Goal: Task Accomplishment & Management: Manage account settings

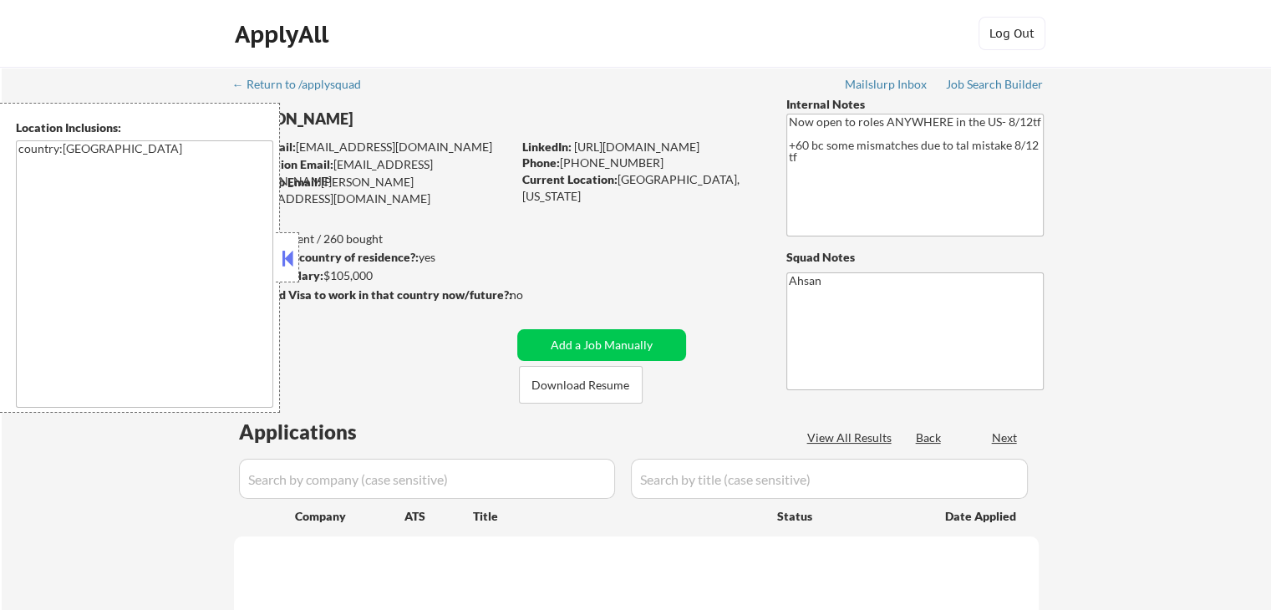
select select ""pending""
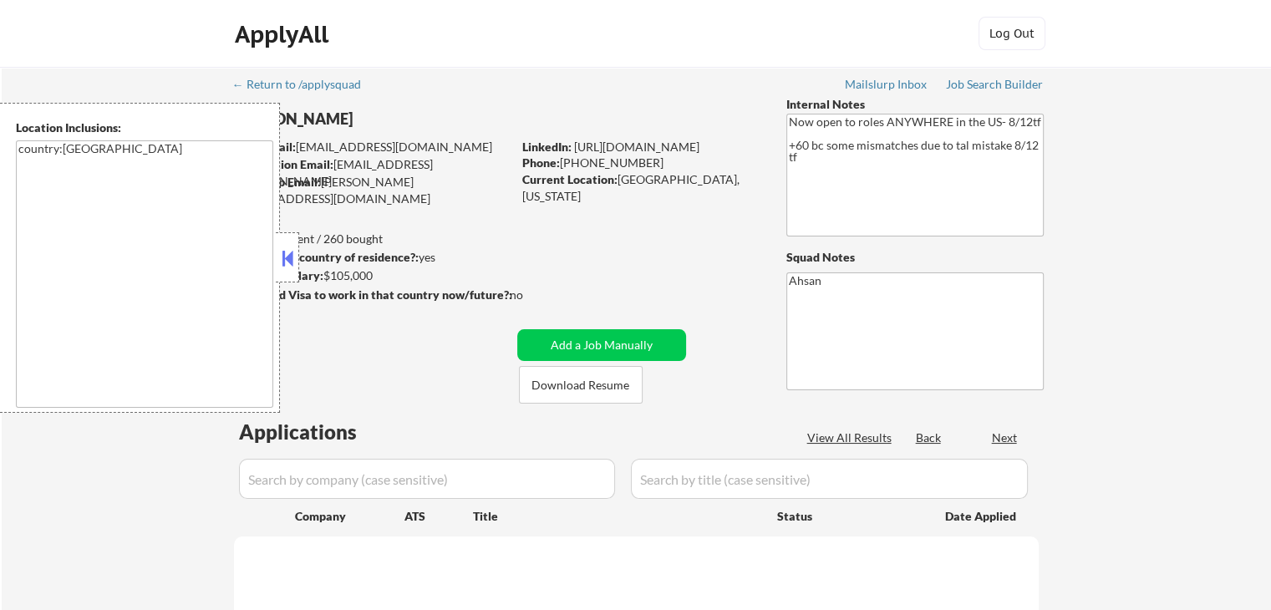
select select ""pending""
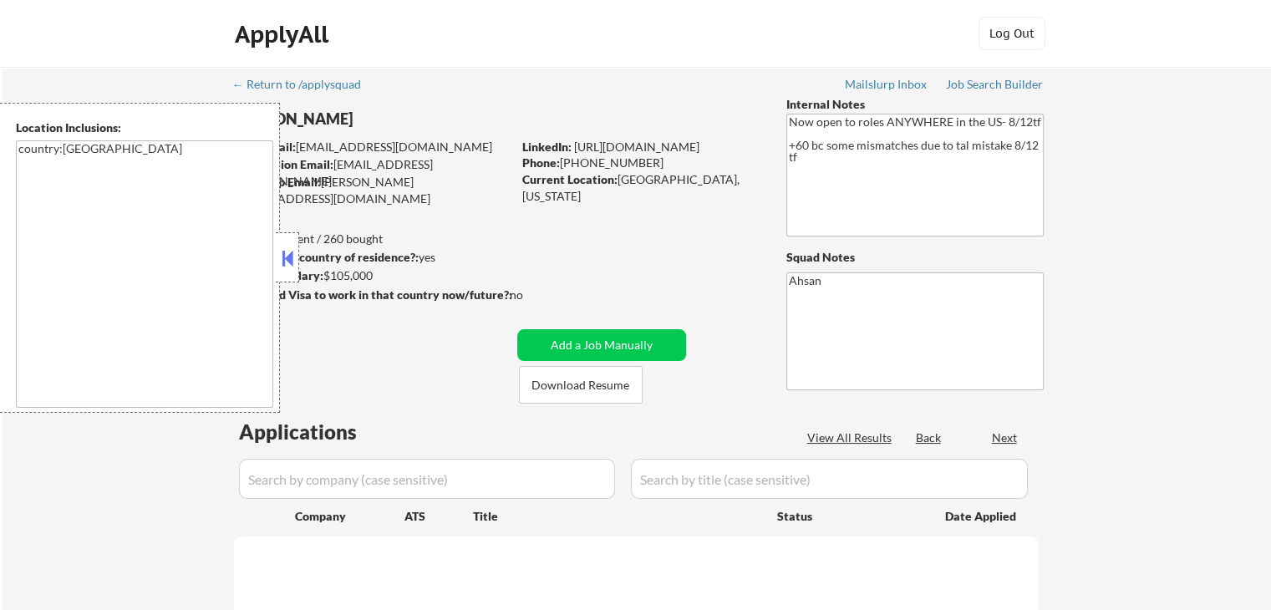
select select ""pending""
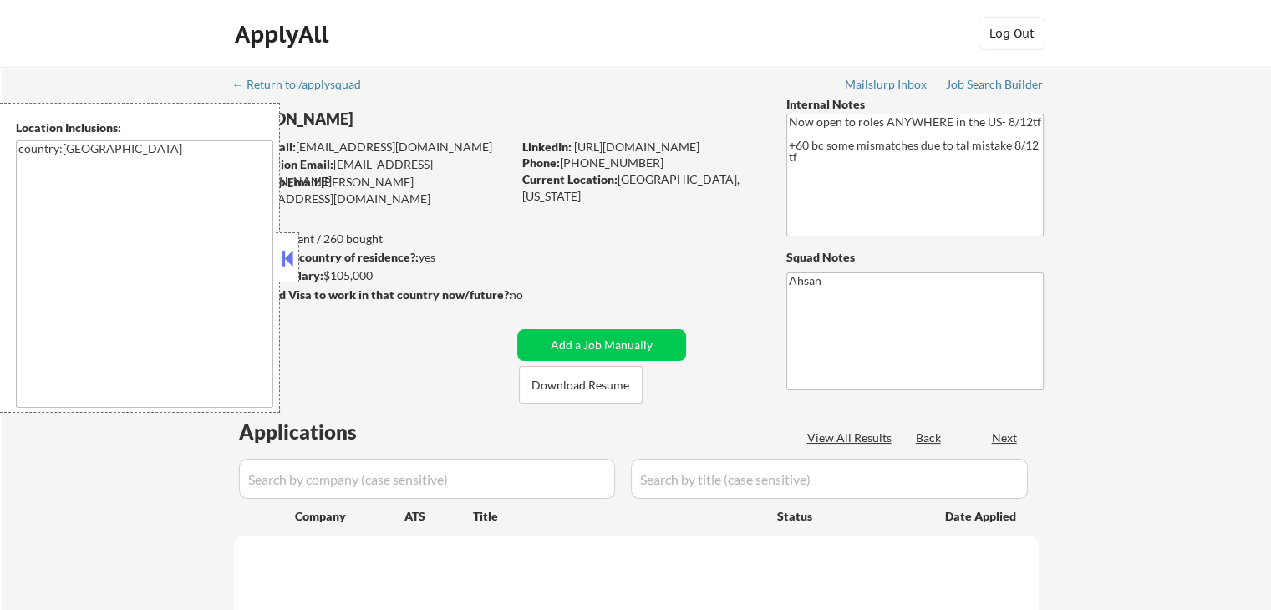
select select ""pending""
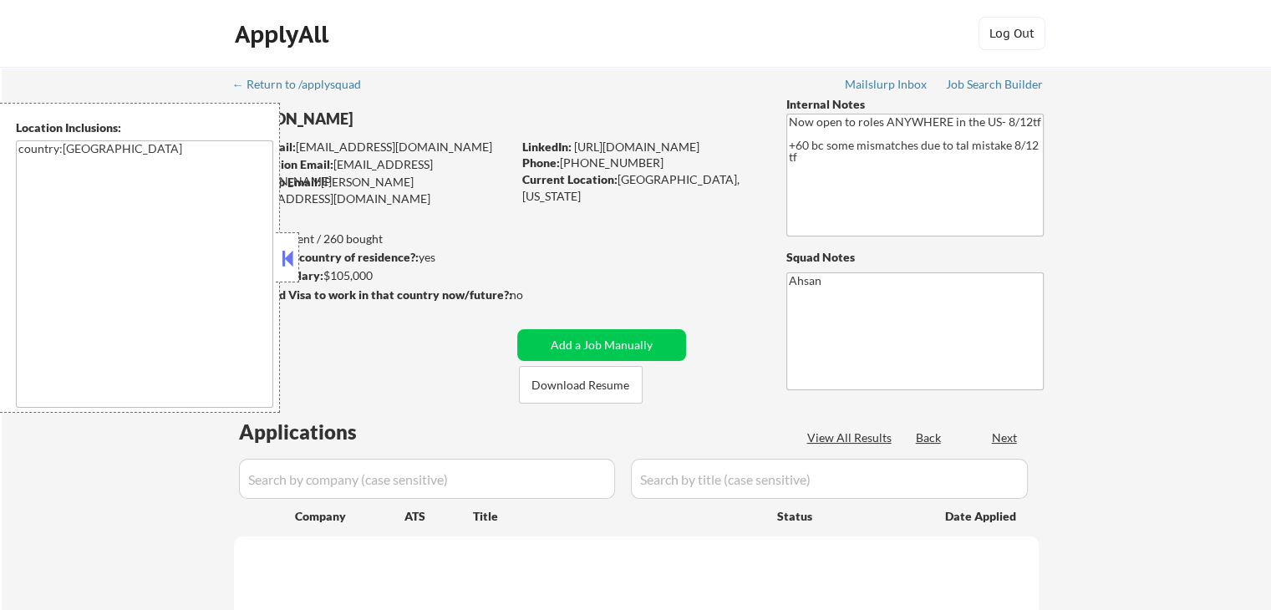
select select ""pending""
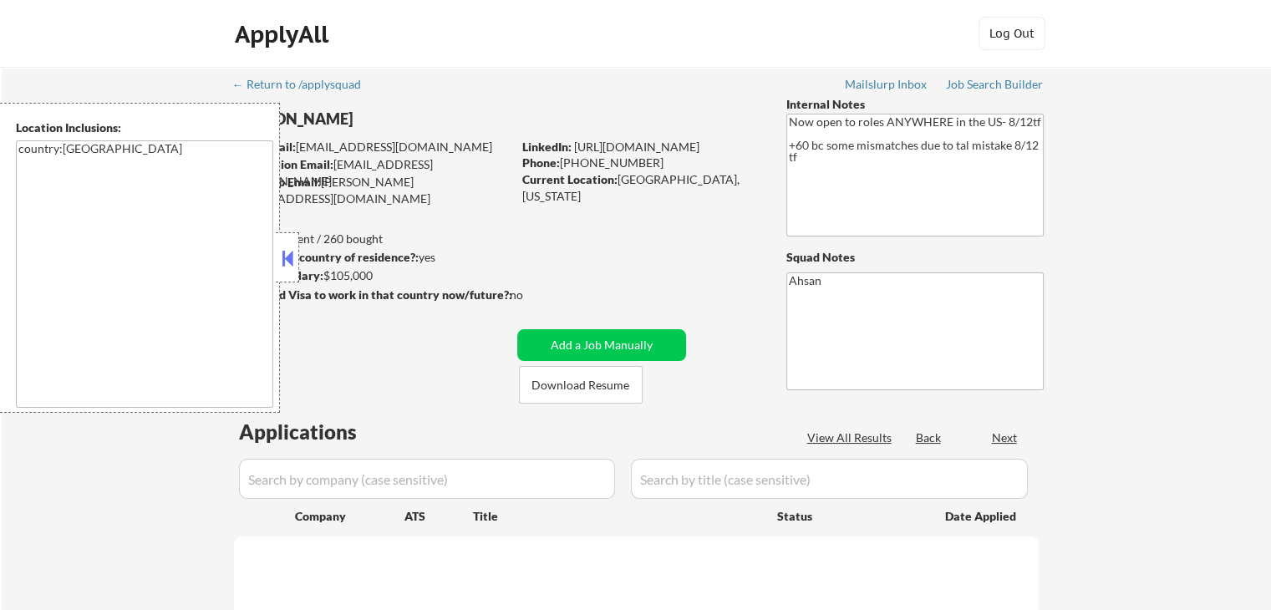
select select ""pending""
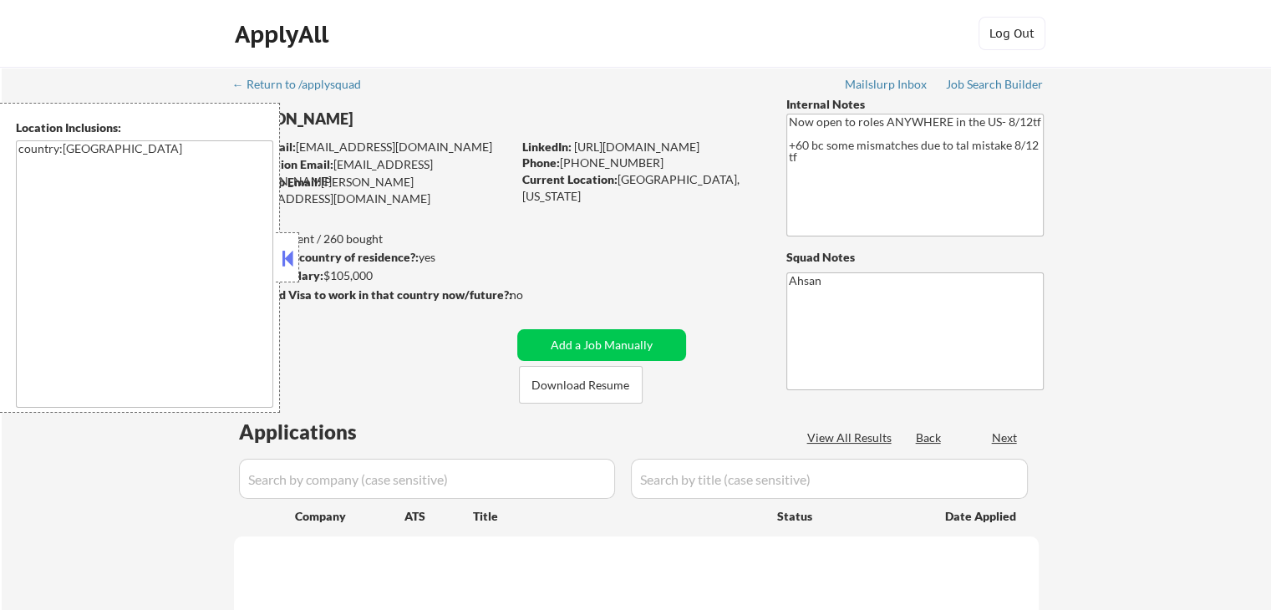
select select ""pending""
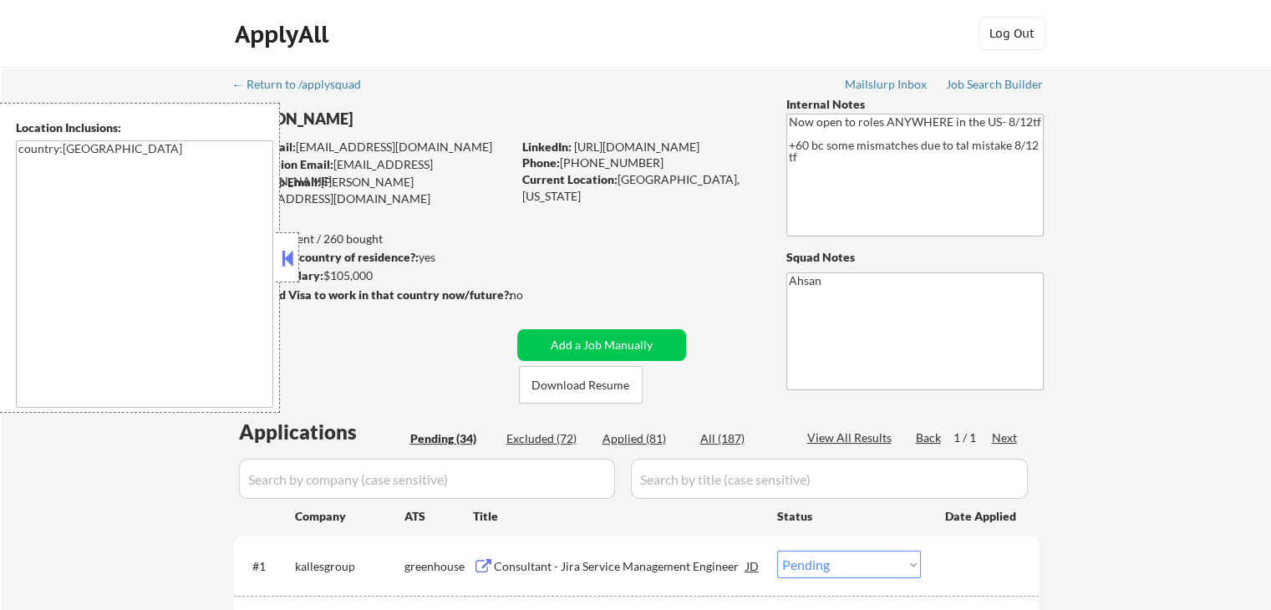
click at [287, 265] on button at bounding box center [287, 258] width 18 height 25
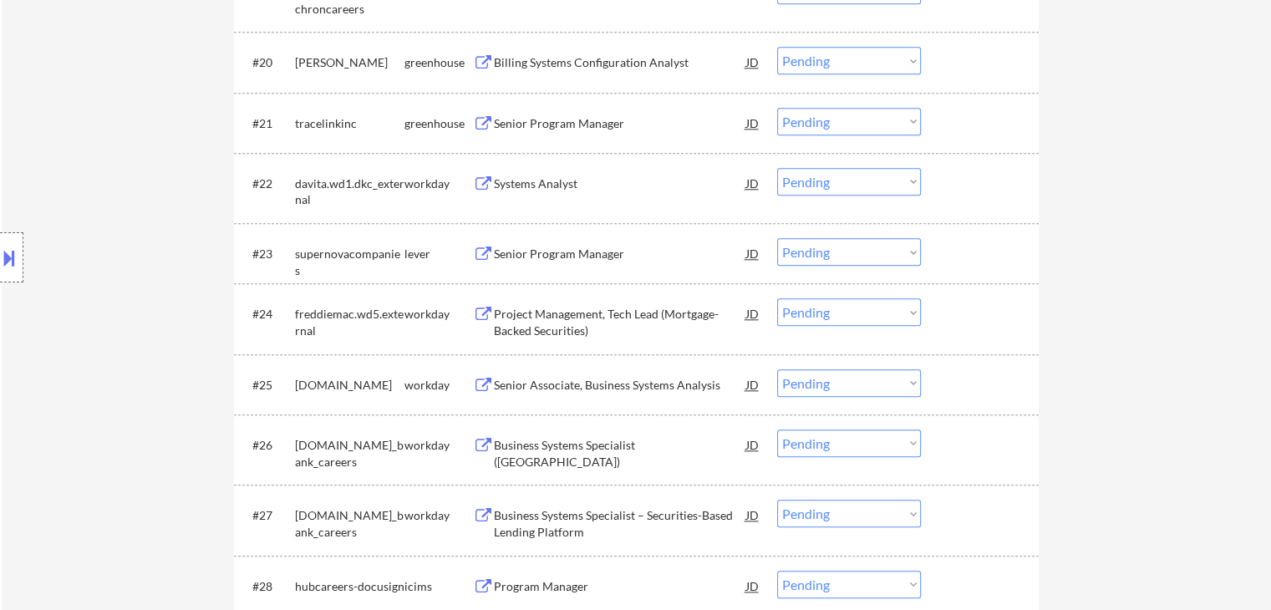
scroll to position [2340, 0]
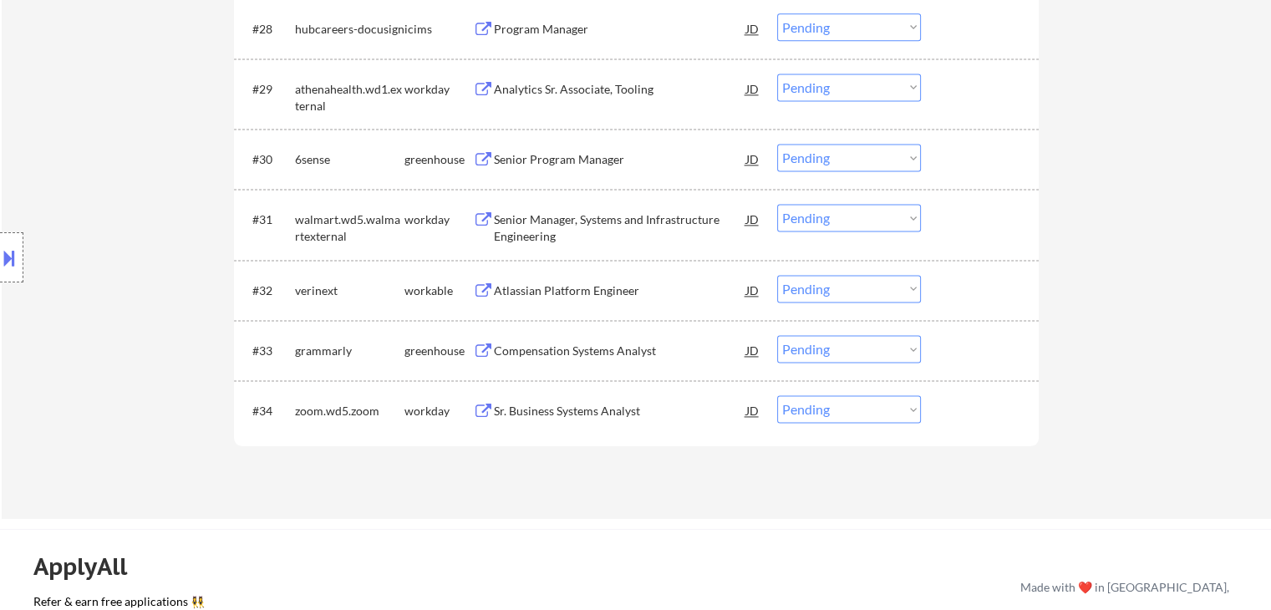
click at [496, 350] on div "Compensation Systems Analyst" at bounding box center [620, 351] width 252 height 17
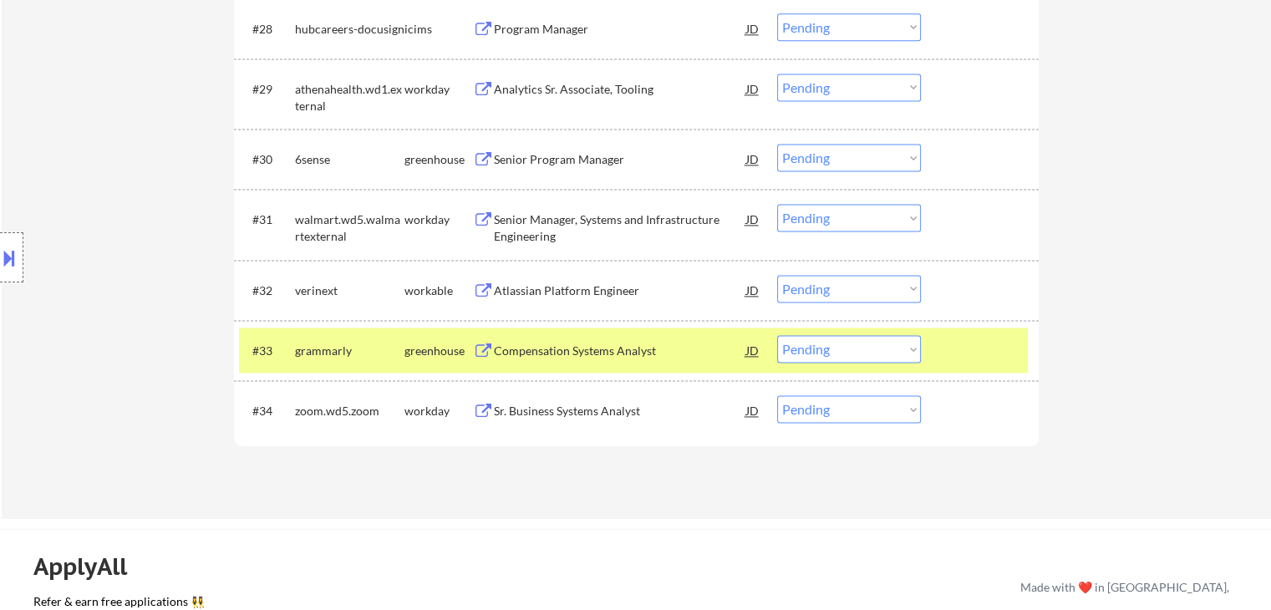
click at [492, 288] on button at bounding box center [483, 291] width 21 height 16
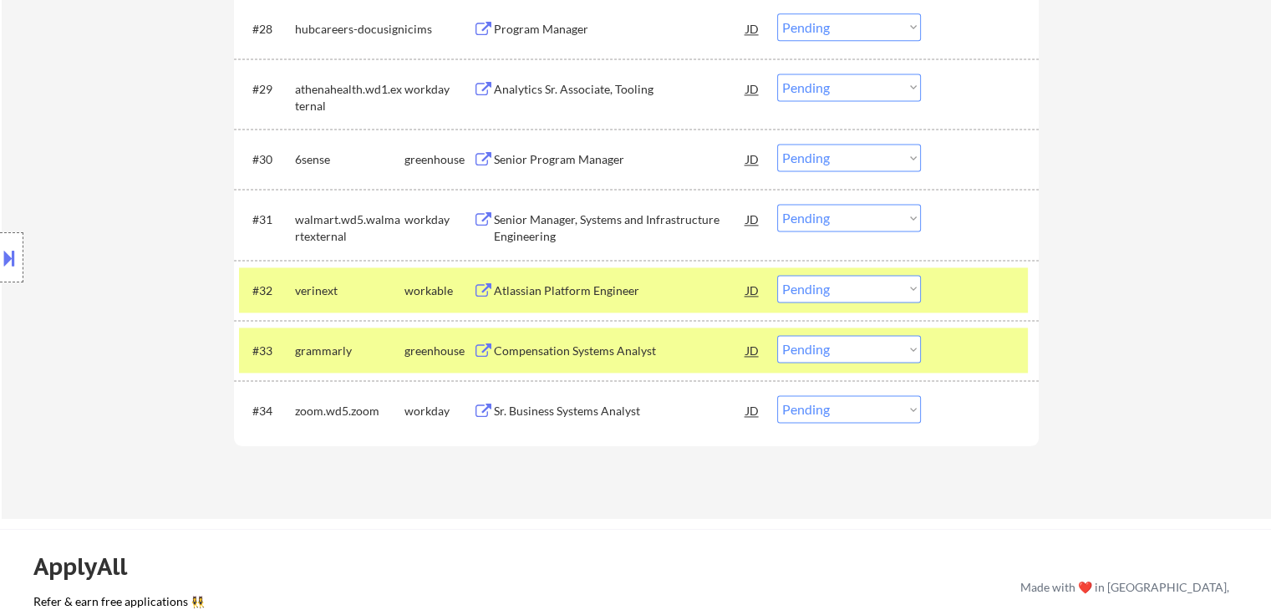
click at [826, 287] on select "Choose an option... Pending Applied Excluded (Questions) Excluded (Expired) Exc…" at bounding box center [849, 289] width 144 height 28
click at [777, 275] on select "Choose an option... Pending Applied Excluded (Questions) Excluded (Expired) Exc…" at bounding box center [849, 289] width 144 height 28
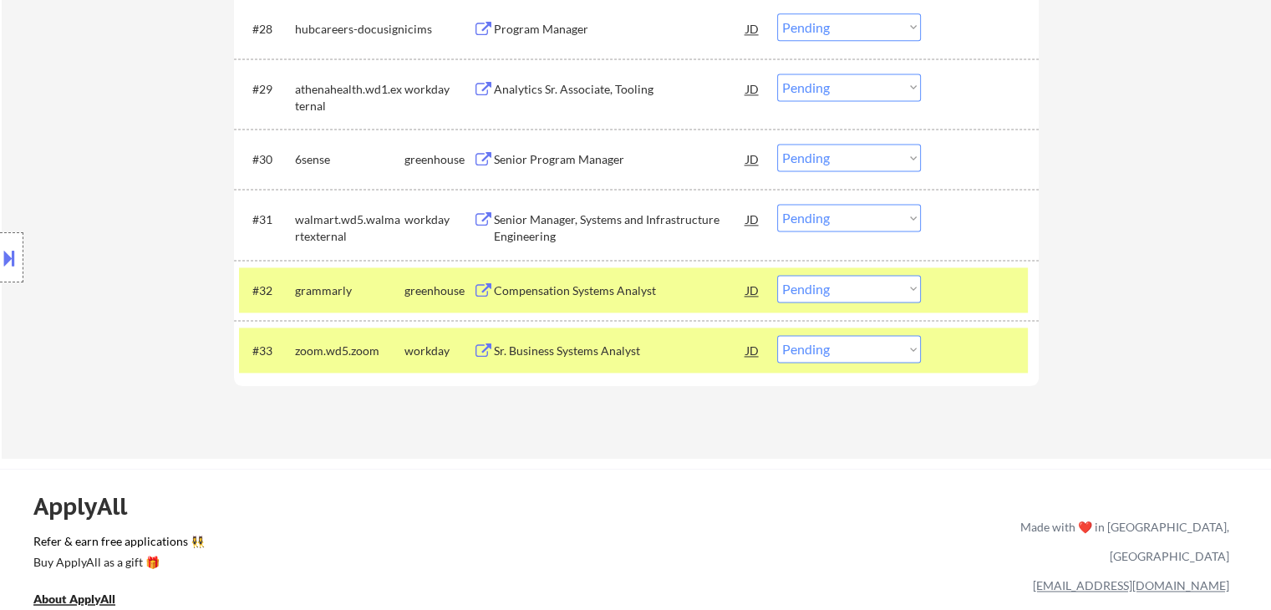
click at [847, 295] on select "Choose an option... Pending Applied Excluded (Questions) Excluded (Expired) Exc…" at bounding box center [849, 289] width 144 height 28
click at [777, 275] on select "Choose an option... Pending Applied Excluded (Questions) Excluded (Expired) Exc…" at bounding box center [849, 289] width 144 height 28
click at [571, 287] on div "Compensation Systems Analyst" at bounding box center [620, 290] width 252 height 17
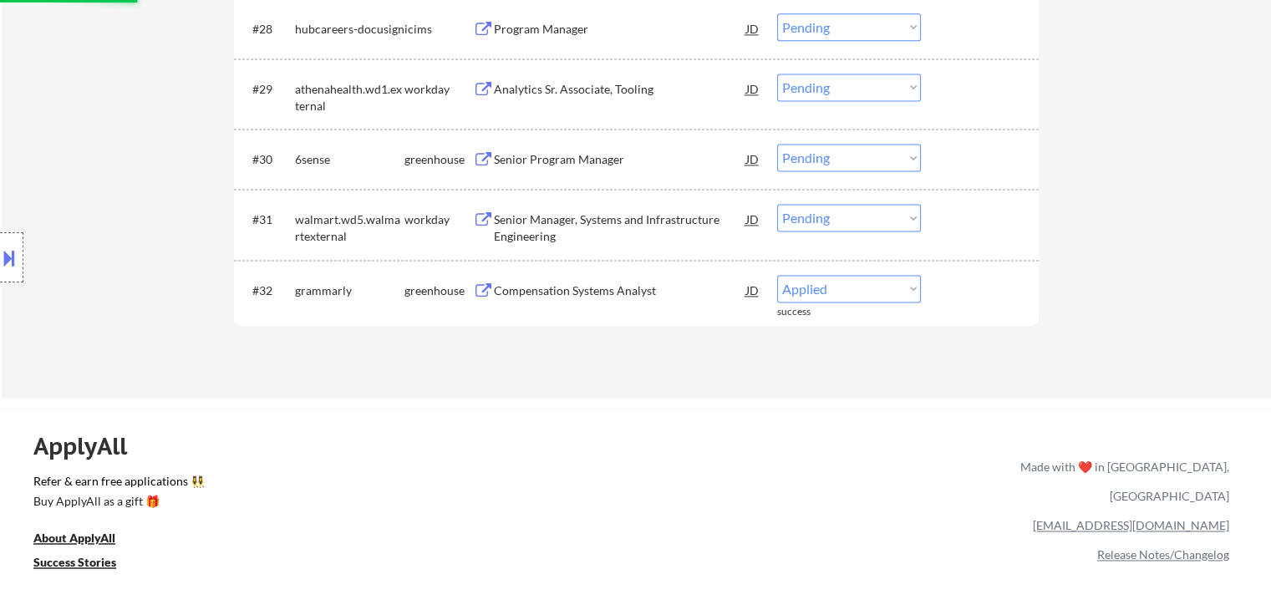
select select ""pending""
click at [505, 153] on div "Senior Program Manager" at bounding box center [620, 159] width 252 height 17
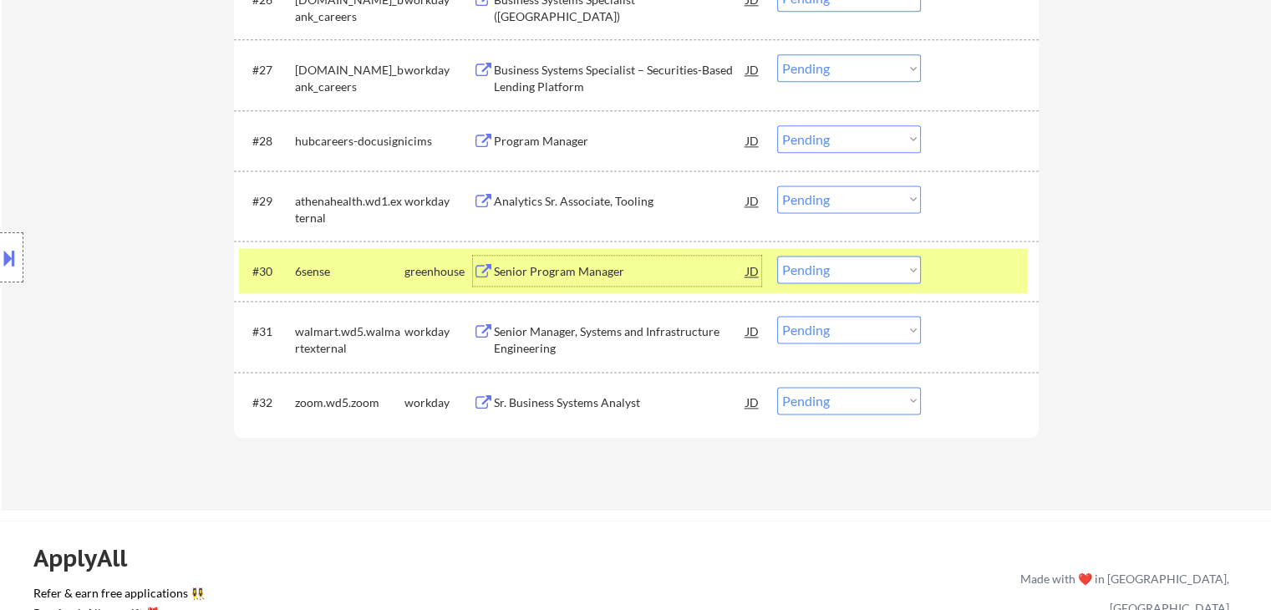
scroll to position [2005, 0]
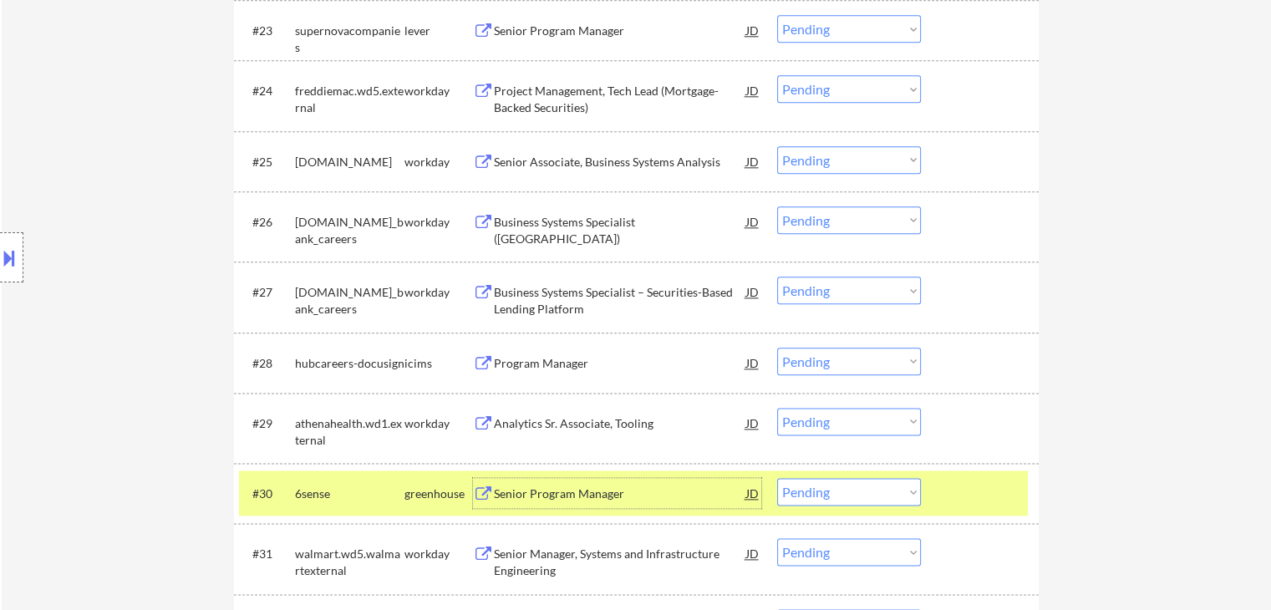
click at [507, 34] on div "Senior Program Manager" at bounding box center [620, 31] width 252 height 17
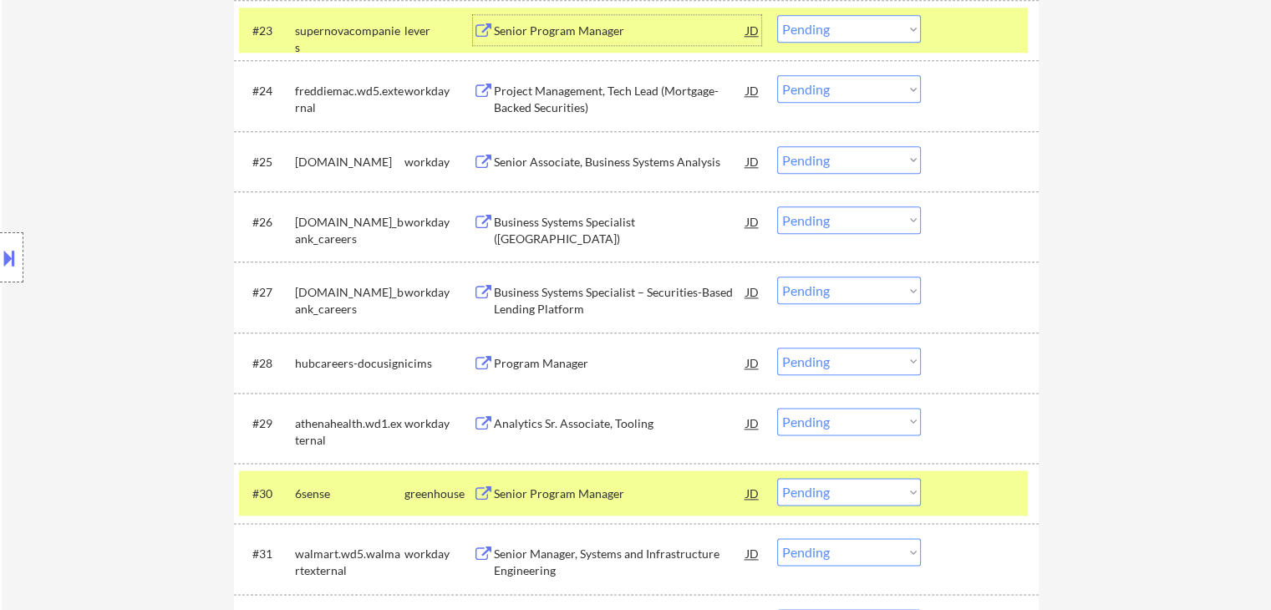
click at [796, 25] on select "Choose an option... Pending Applied Excluded (Questions) Excluded (Expired) Exc…" at bounding box center [849, 29] width 144 height 28
click at [777, 15] on select "Choose an option... Pending Applied Excluded (Questions) Excluded (Expired) Exc…" at bounding box center [849, 29] width 144 height 28
select select ""pending""
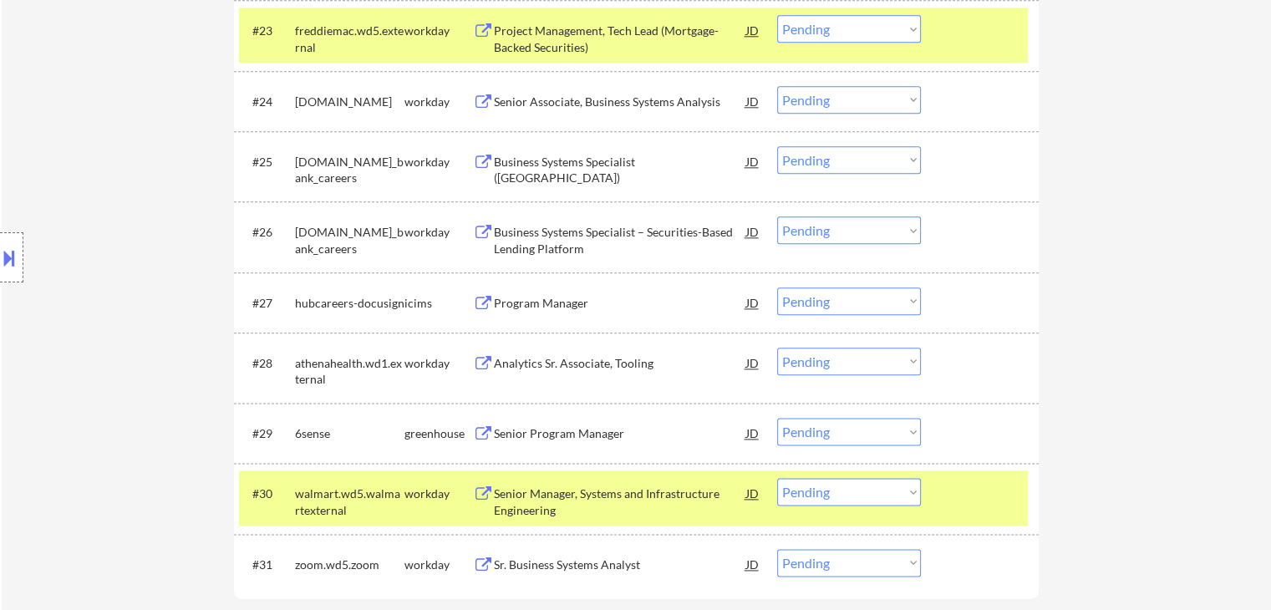
scroll to position [2116, 0]
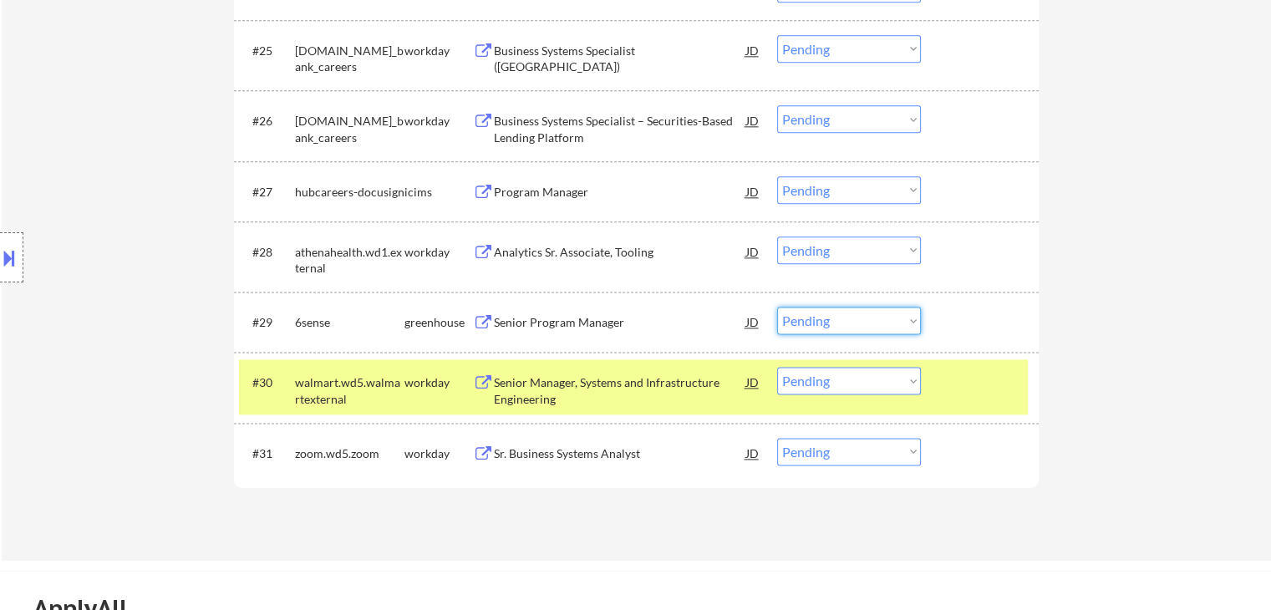
drag, startPoint x: 849, startPoint y: 325, endPoint x: 854, endPoint y: 333, distance: 9.0
click at [849, 325] on select "Choose an option... Pending Applied Excluded (Questions) Excluded (Expired) Exc…" at bounding box center [849, 321] width 144 height 28
click at [777, 307] on select "Choose an option... Pending Applied Excluded (Questions) Excluded (Expired) Exc…" at bounding box center [849, 321] width 144 height 28
select select ""pending""
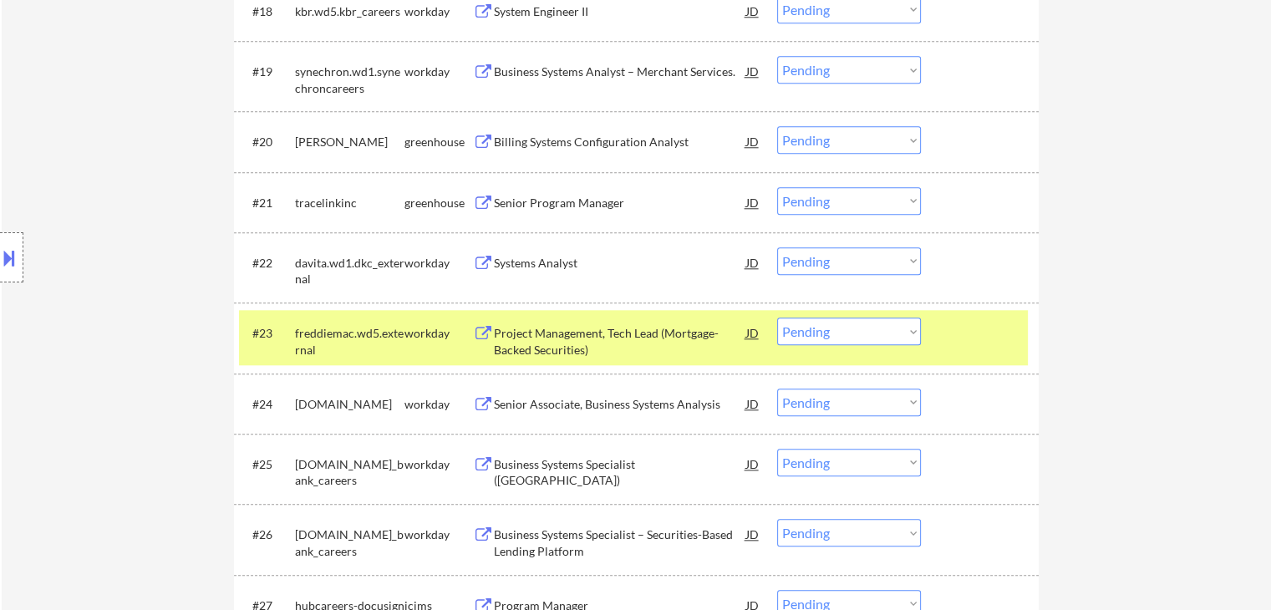
scroll to position [1671, 0]
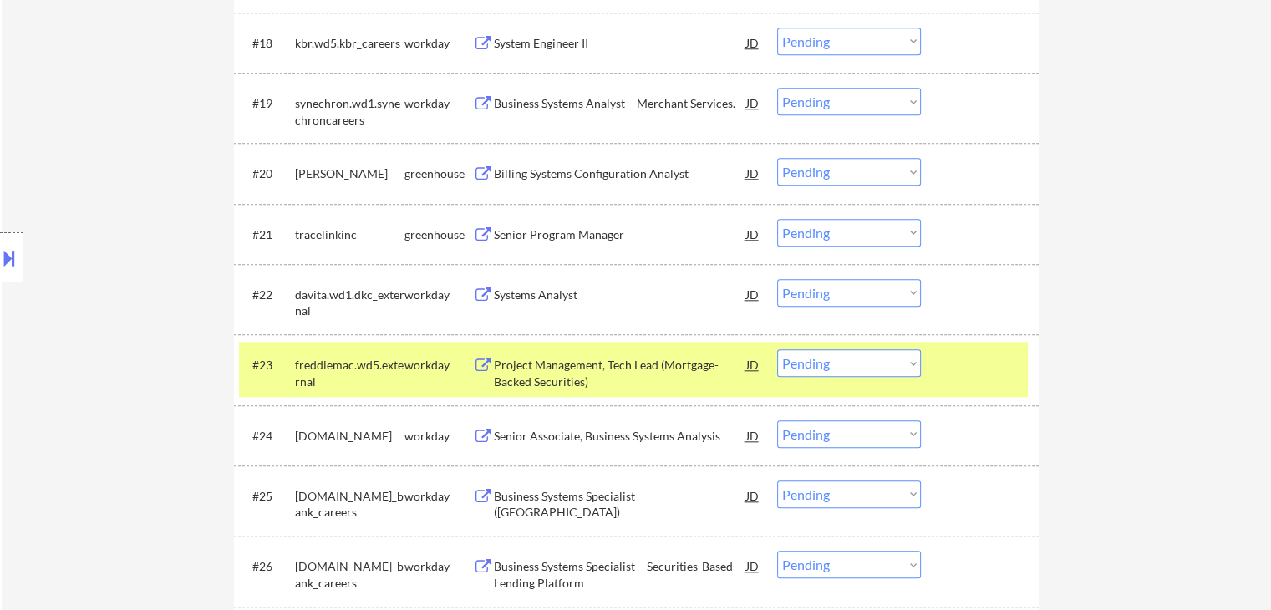
click at [538, 221] on div "Senior Program Manager" at bounding box center [620, 234] width 252 height 30
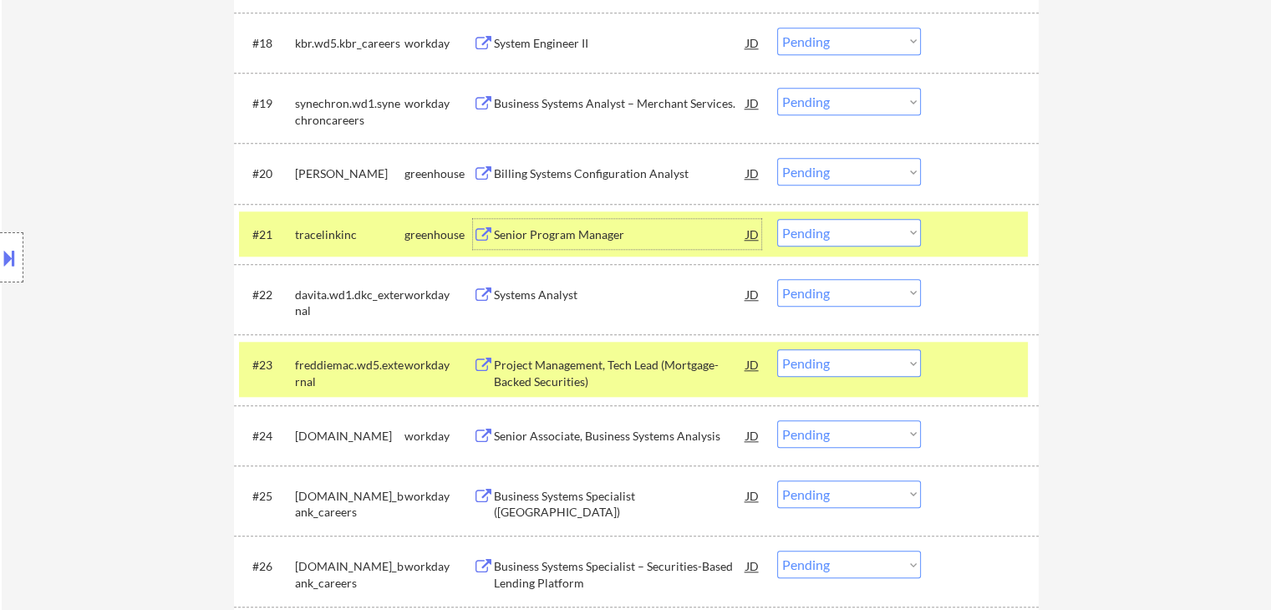
click at [530, 171] on div "Billing Systems Configuration Analyst" at bounding box center [620, 173] width 252 height 17
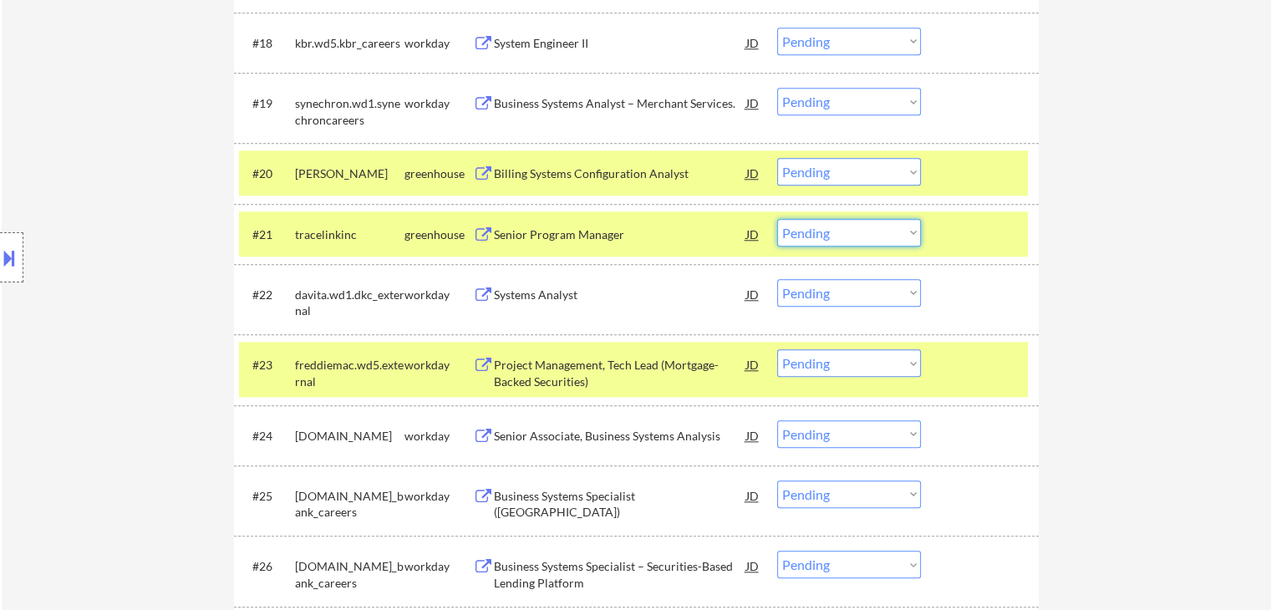
click at [851, 241] on select "Choose an option... Pending Applied Excluded (Questions) Excluded (Expired) Exc…" at bounding box center [849, 233] width 144 height 28
click at [777, 219] on select "Choose an option... Pending Applied Excluded (Questions) Excluded (Expired) Exc…" at bounding box center [849, 233] width 144 height 28
select select ""pending""
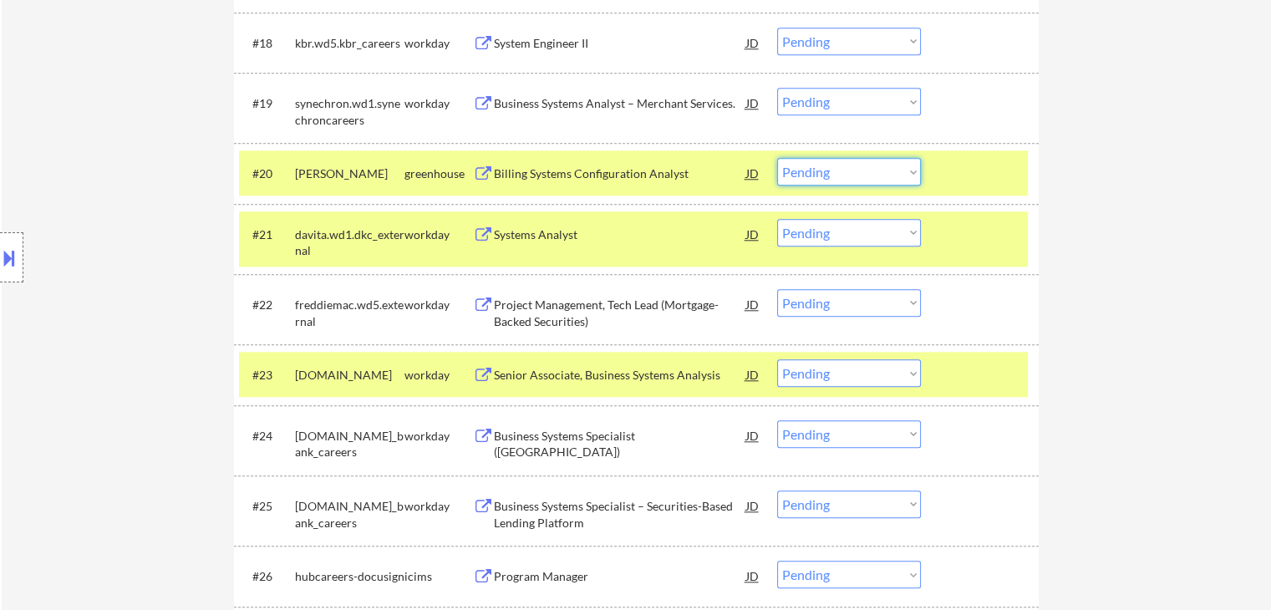
click at [842, 175] on select "Choose an option... Pending Applied Excluded (Questions) Excluded (Expired) Exc…" at bounding box center [849, 172] width 144 height 28
click at [777, 158] on select "Choose an option... Pending Applied Excluded (Questions) Excluded (Expired) Exc…" at bounding box center [849, 172] width 144 height 28
select select ""pending""
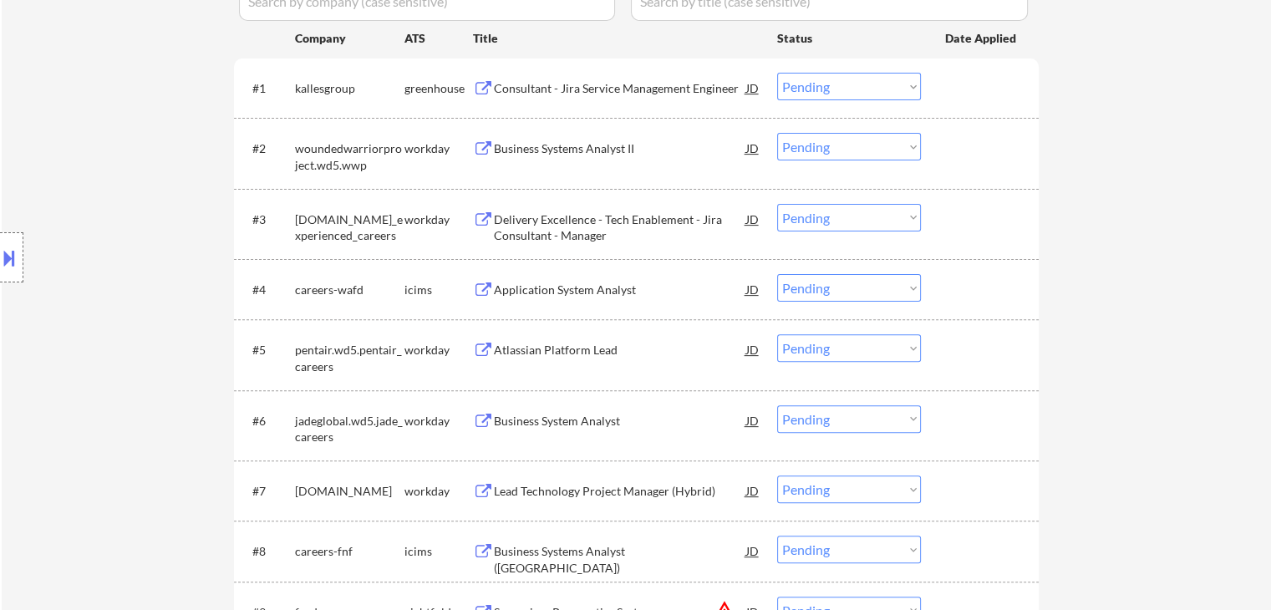
scroll to position [445, 0]
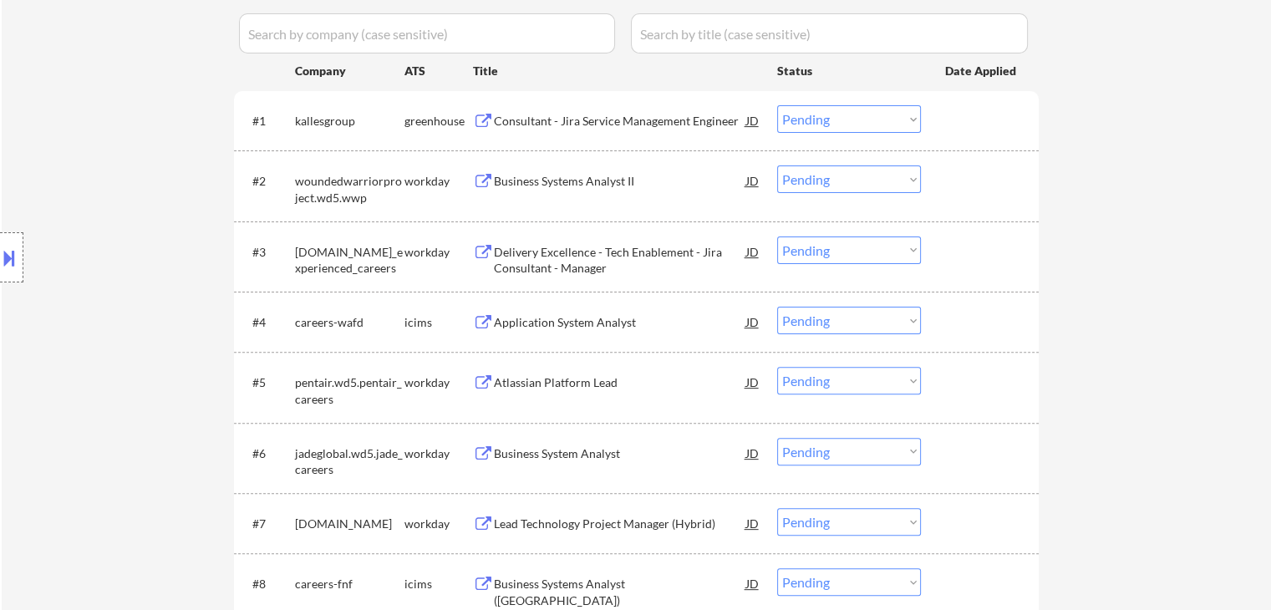
click at [522, 124] on div "Consultant - Jira Service Management Engineer" at bounding box center [620, 121] width 252 height 17
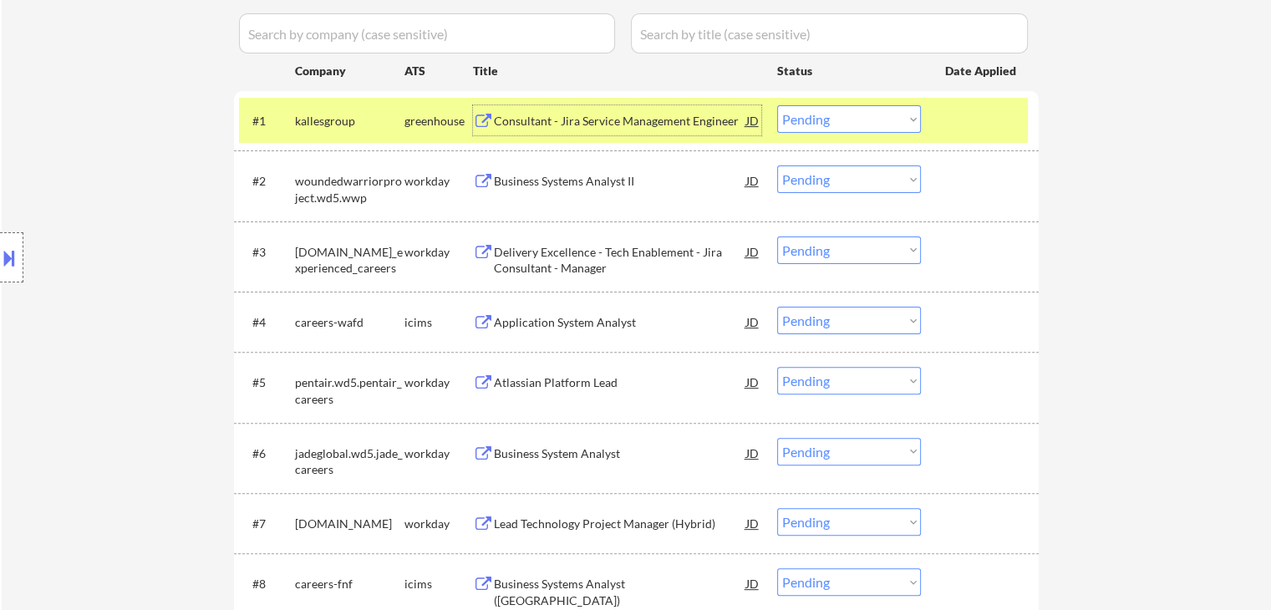
click at [505, 181] on div "Business Systems Analyst II" at bounding box center [620, 181] width 252 height 17
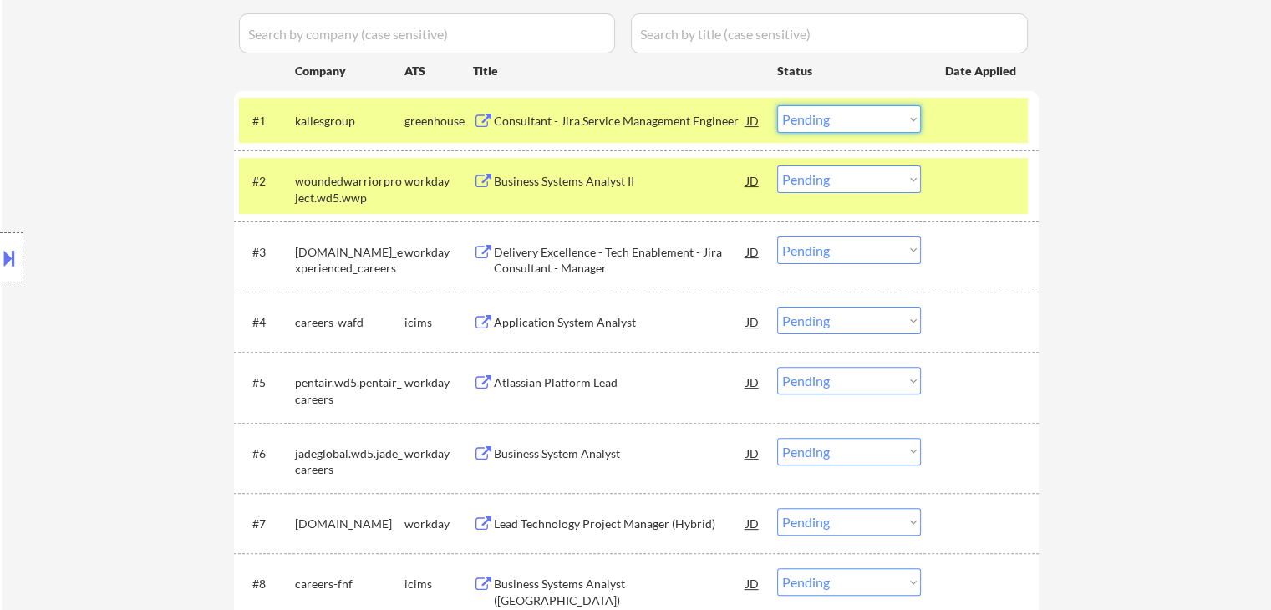
drag, startPoint x: 846, startPoint y: 114, endPoint x: 851, endPoint y: 130, distance: 16.9
click at [846, 114] on select "Choose an option... Pending Applied Excluded (Questions) Excluded (Expired) Exc…" at bounding box center [849, 119] width 144 height 28
click at [777, 105] on select "Choose an option... Pending Applied Excluded (Questions) Excluded (Expired) Exc…" at bounding box center [849, 119] width 144 height 28
select select ""pending""
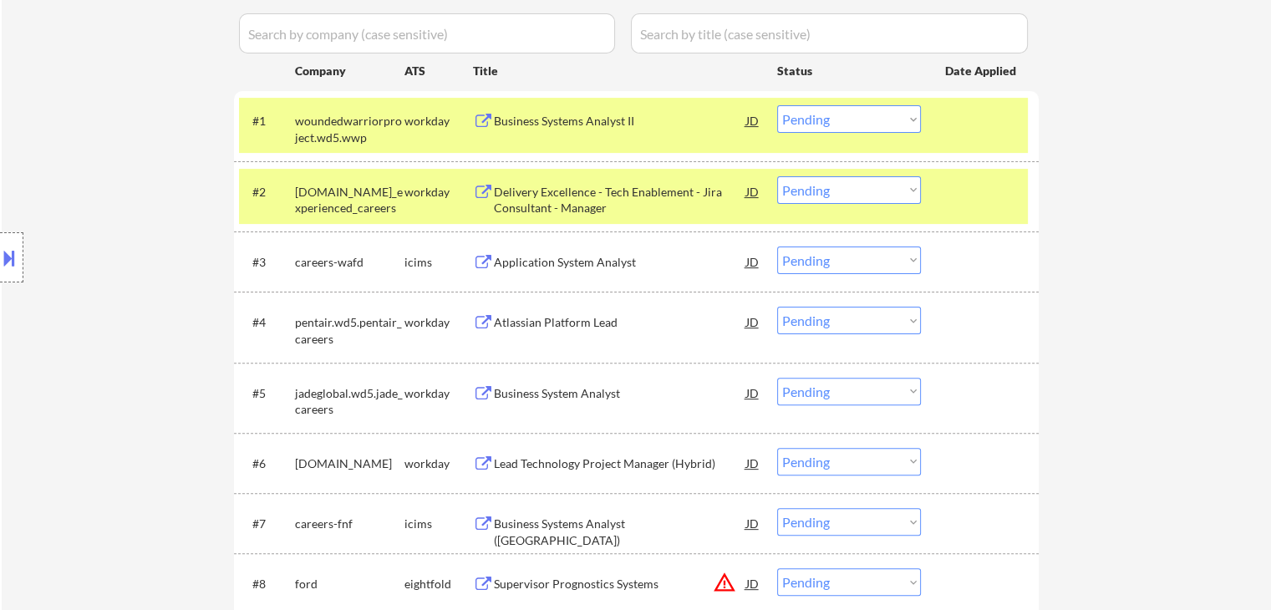
click at [511, 187] on div "Delivery Excellence - Tech Enablement - Jira Consultant - Manager" at bounding box center [620, 200] width 252 height 33
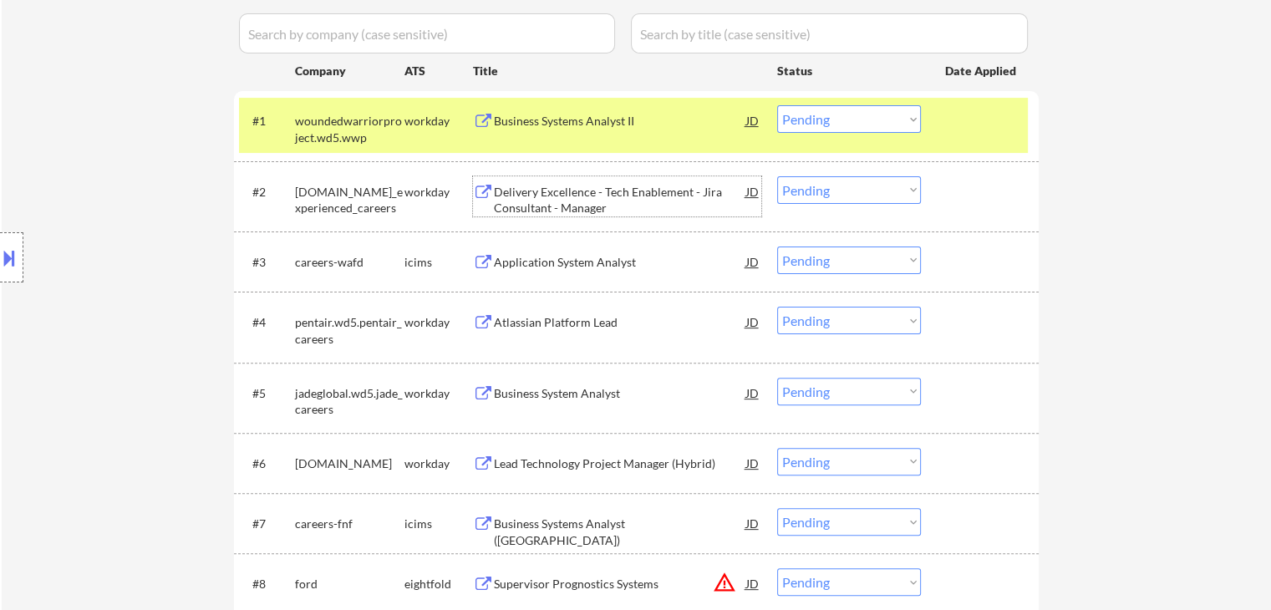
drag, startPoint x: 847, startPoint y: 191, endPoint x: 856, endPoint y: 201, distance: 13.1
click at [847, 191] on select "Choose an option... Pending Applied Excluded (Questions) Excluded (Expired) Exc…" at bounding box center [849, 190] width 144 height 28
click at [777, 176] on select "Choose an option... Pending Applied Excluded (Questions) Excluded (Expired) Exc…" at bounding box center [849, 190] width 144 height 28
select select ""pending""
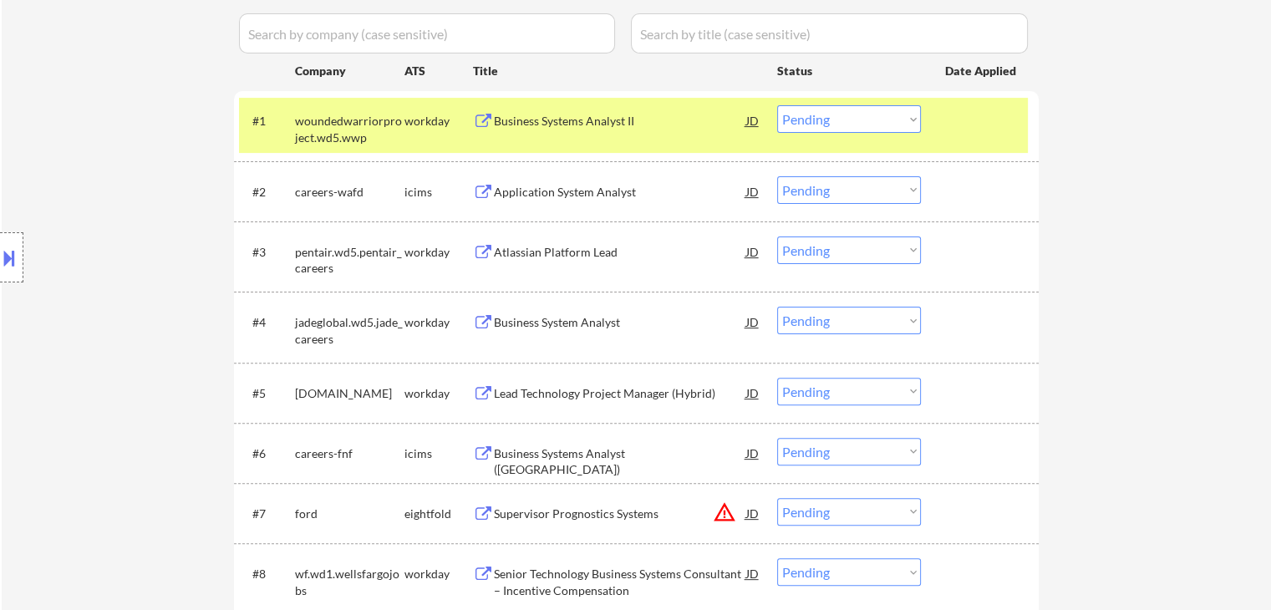
click at [849, 119] on select "Choose an option... Pending Applied Excluded (Questions) Excluded (Expired) Exc…" at bounding box center [849, 119] width 144 height 28
click at [777, 105] on select "Choose an option... Pending Applied Excluded (Questions) Excluded (Expired) Exc…" at bounding box center [849, 119] width 144 height 28
click at [524, 248] on div "Atlassian Platform Lead" at bounding box center [620, 252] width 252 height 17
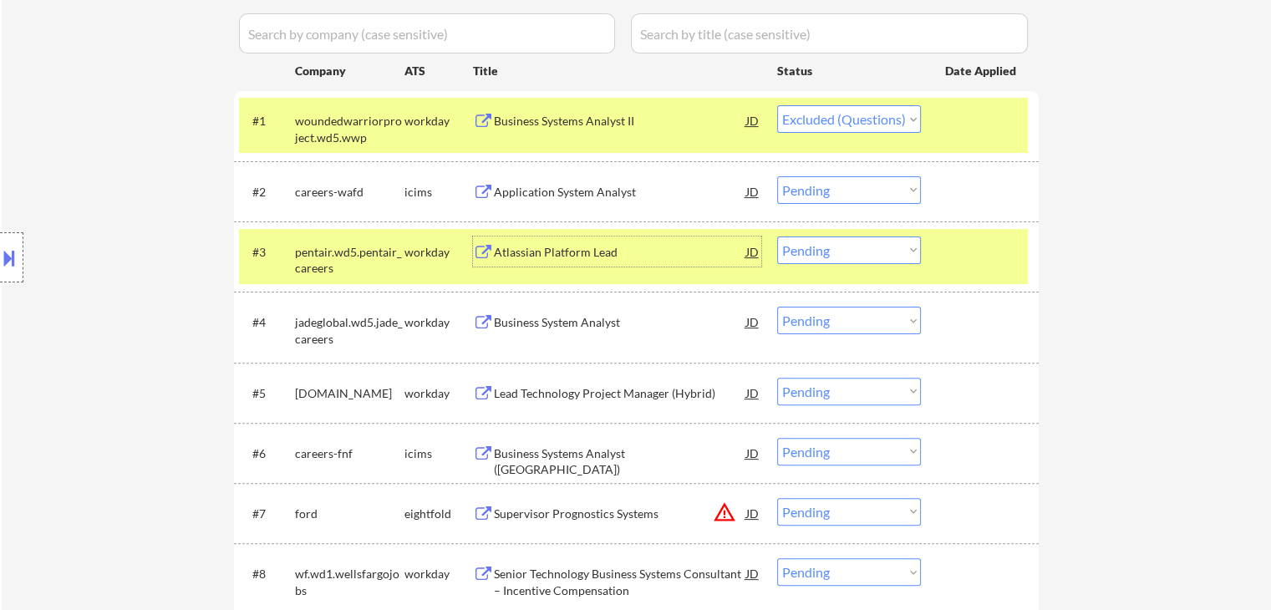
click at [506, 318] on div "Business System Analyst" at bounding box center [620, 322] width 252 height 17
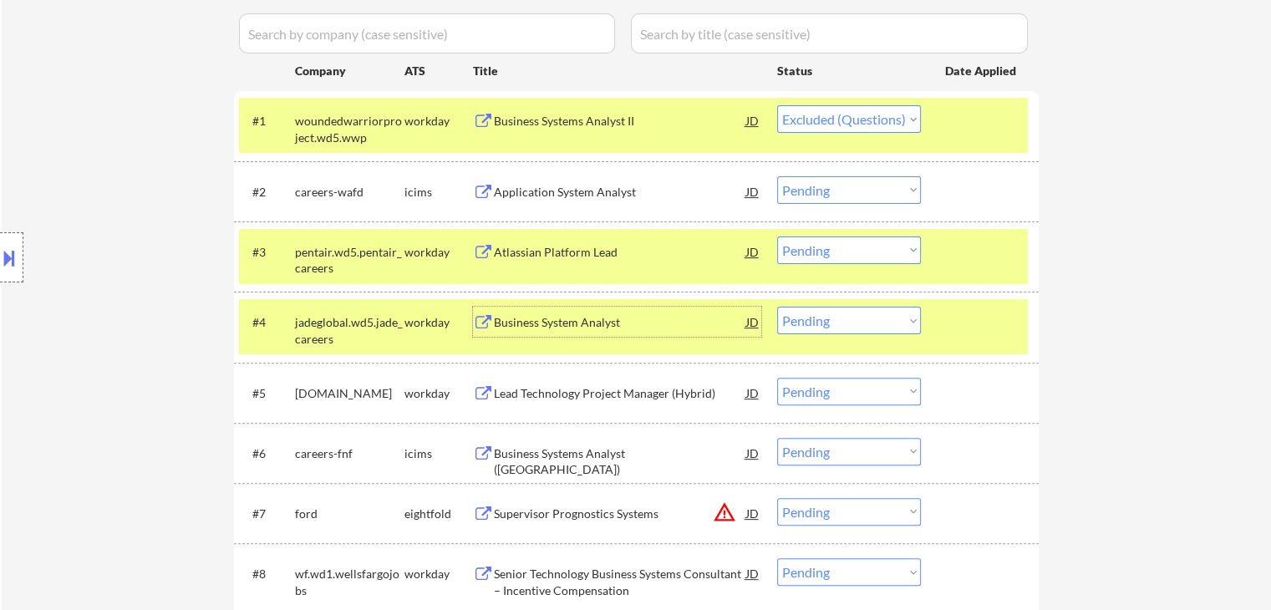
select select ""pending""
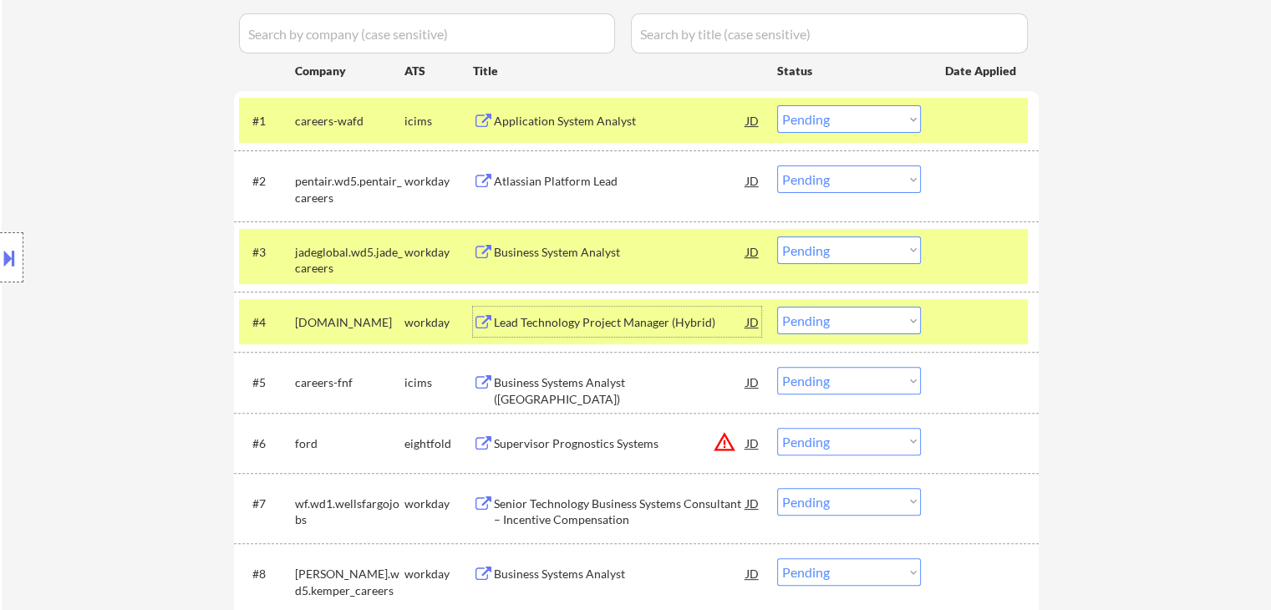
click at [830, 246] on select "Choose an option... Pending Applied Excluded (Questions) Excluded (Expired) Exc…" at bounding box center [849, 250] width 144 height 28
click at [777, 236] on select "Choose an option... Pending Applied Excluded (Questions) Excluded (Expired) Exc…" at bounding box center [849, 250] width 144 height 28
select select ""pending""
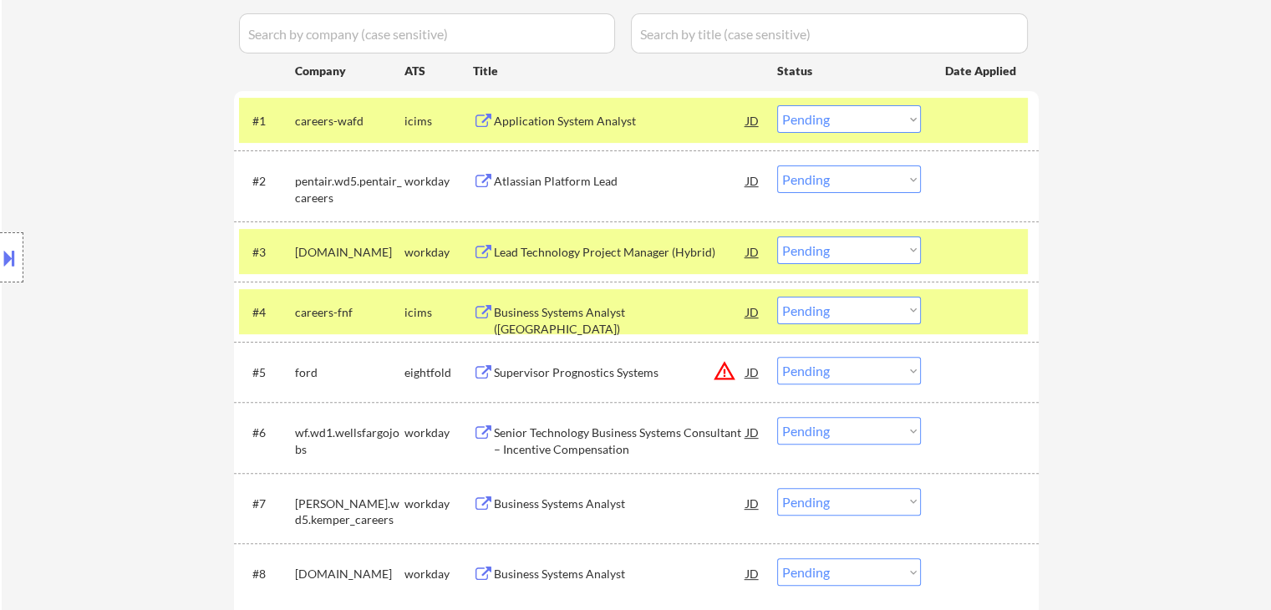
click at [494, 179] on div "Atlassian Platform Lead" at bounding box center [620, 181] width 252 height 17
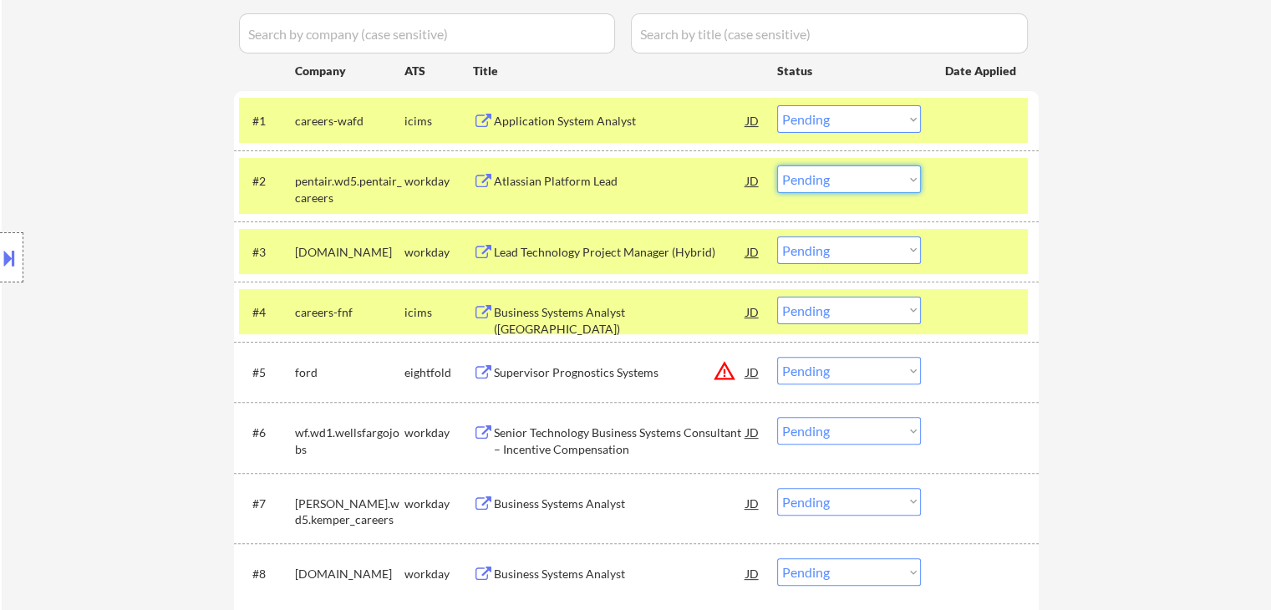
drag, startPoint x: 816, startPoint y: 179, endPoint x: 819, endPoint y: 187, distance: 9.0
click at [816, 179] on select "Choose an option... Pending Applied Excluded (Questions) Excluded (Expired) Exc…" at bounding box center [849, 179] width 144 height 28
click at [777, 165] on select "Choose an option... Pending Applied Excluded (Questions) Excluded (Expired) Exc…" at bounding box center [849, 179] width 144 height 28
select select ""pending""
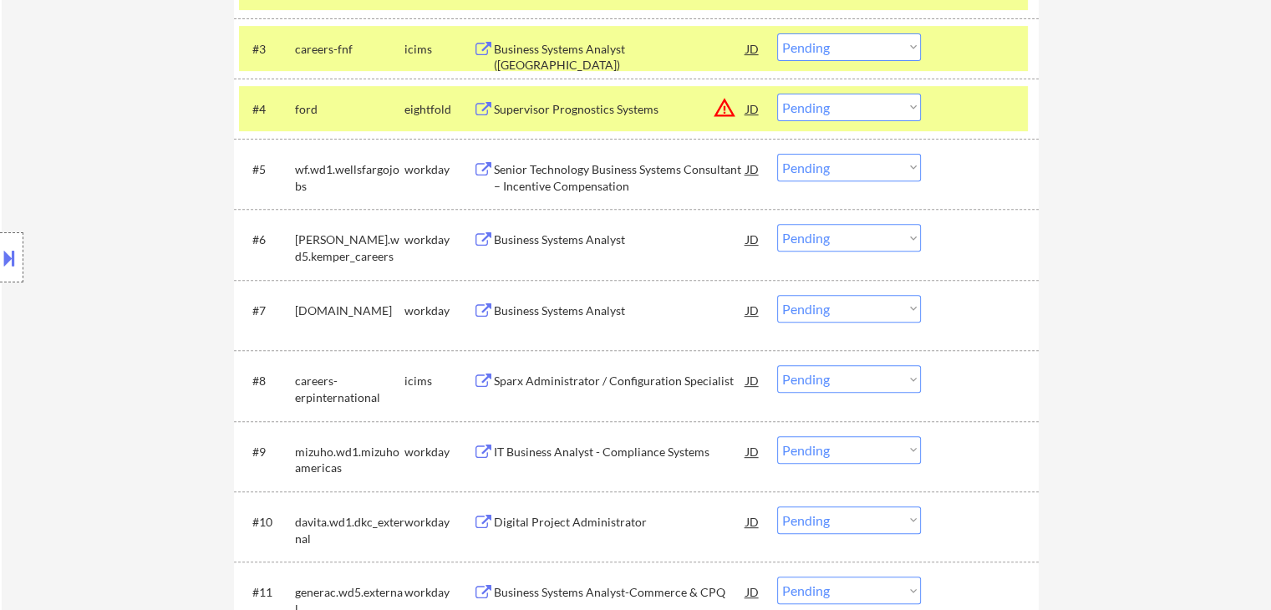
scroll to position [668, 0]
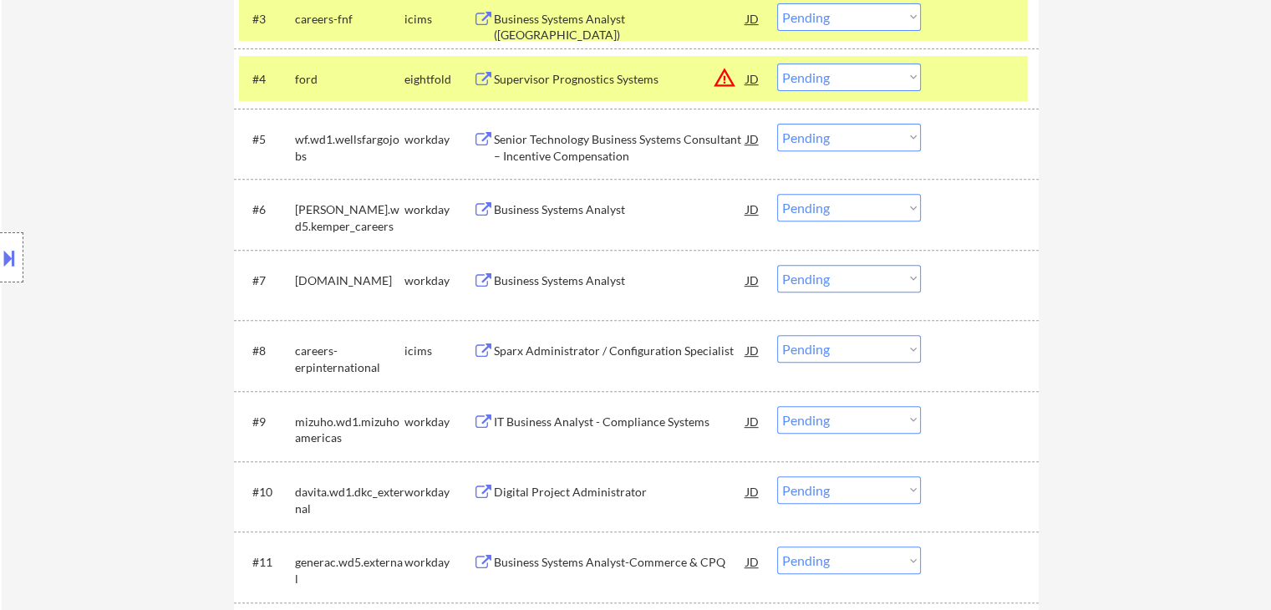
click at [519, 206] on div "Business Systems Analyst" at bounding box center [620, 209] width 252 height 17
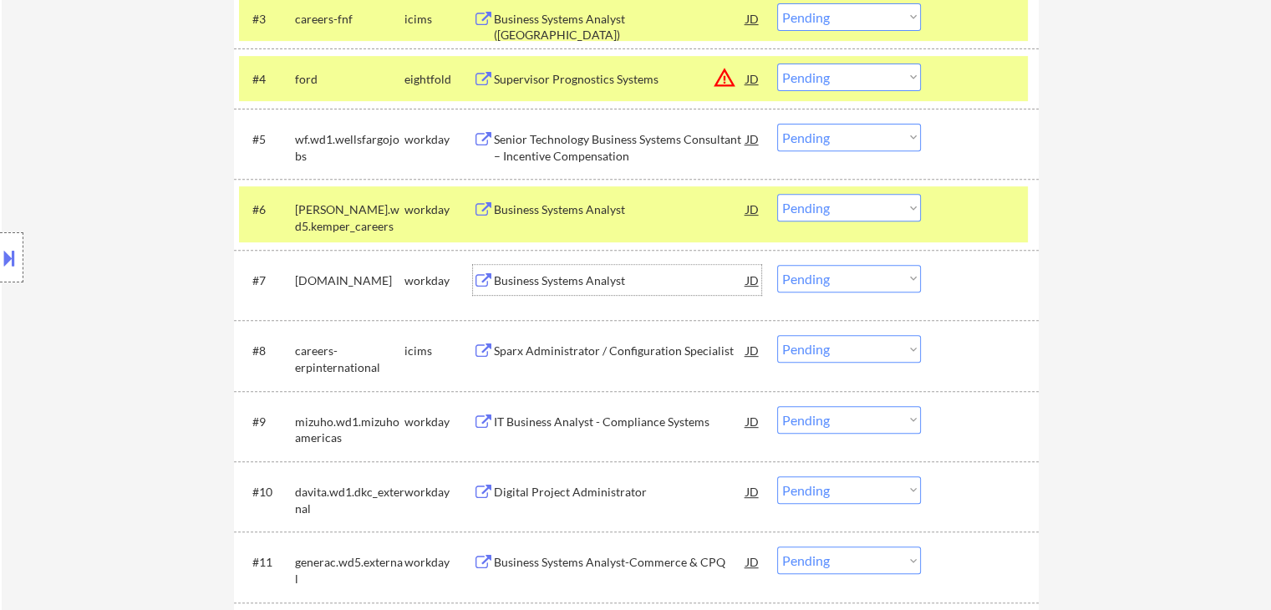
click at [518, 279] on div "Business Systems Analyst" at bounding box center [620, 280] width 252 height 17
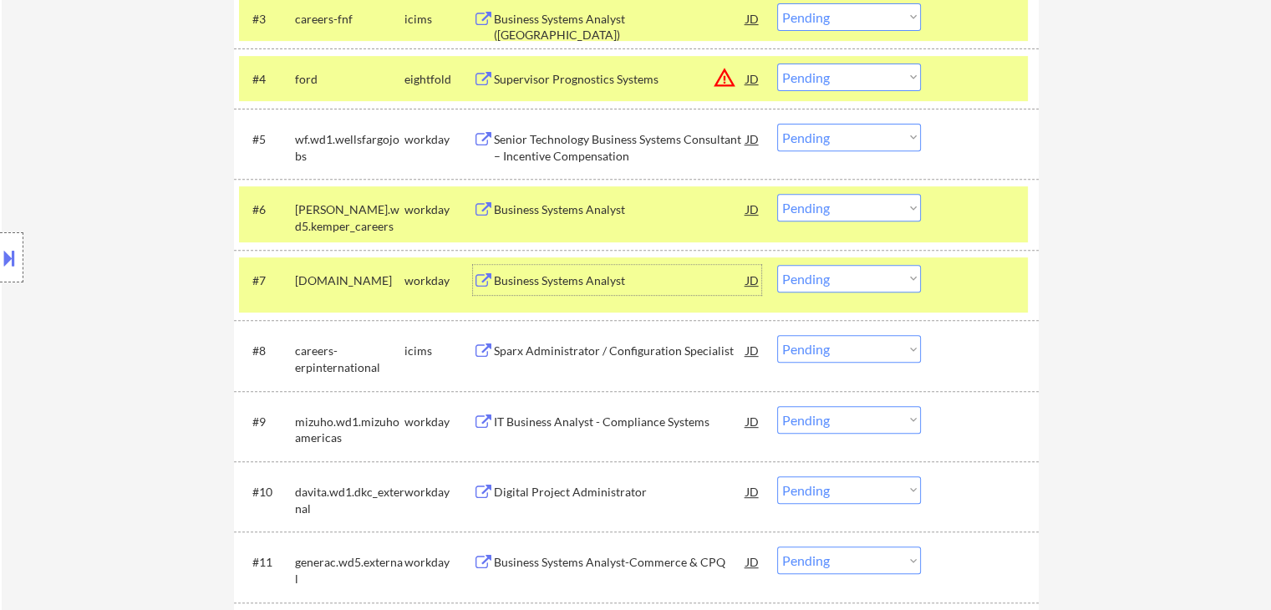
click at [855, 275] on select "Choose an option... Pending Applied Excluded (Questions) Excluded (Expired) Exc…" at bounding box center [849, 279] width 144 height 28
click at [777, 265] on select "Choose an option... Pending Applied Excluded (Questions) Excluded (Expired) Exc…" at bounding box center [849, 279] width 144 height 28
select select ""pending""
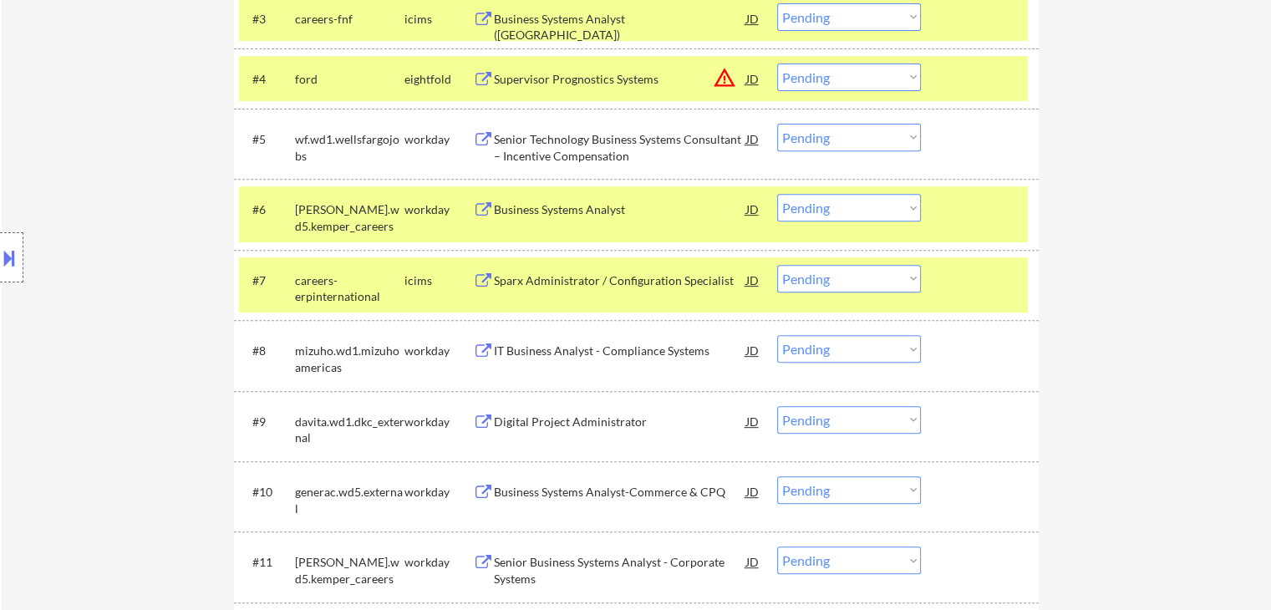
scroll to position [780, 0]
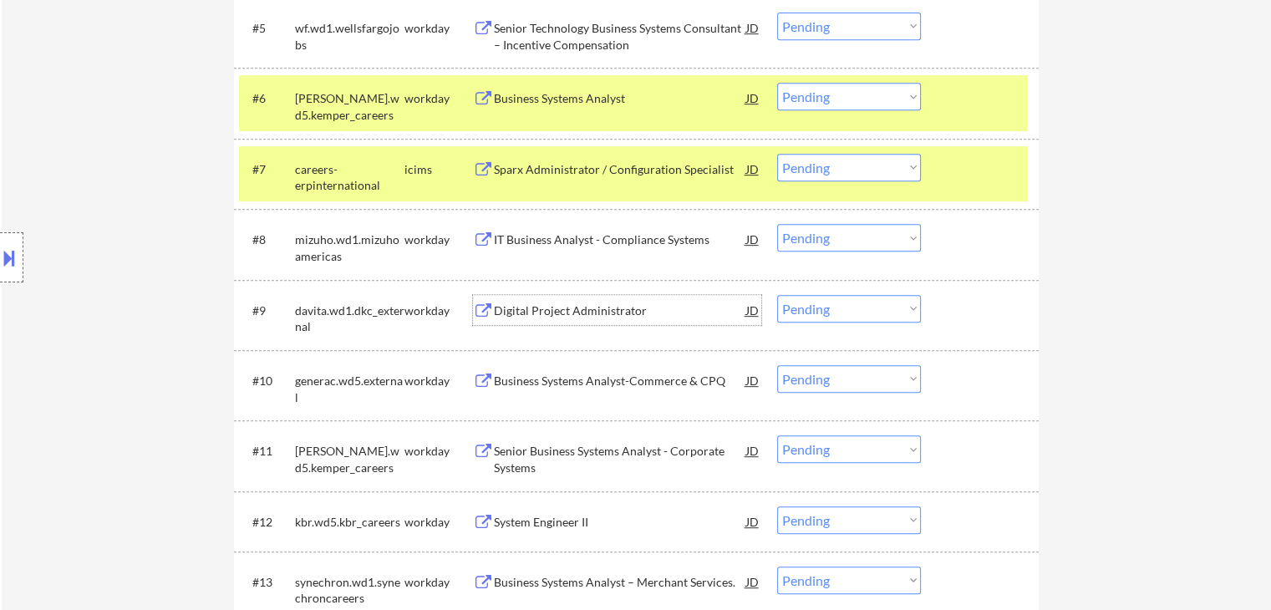
click at [511, 311] on div "Digital Project Administrator" at bounding box center [620, 310] width 252 height 17
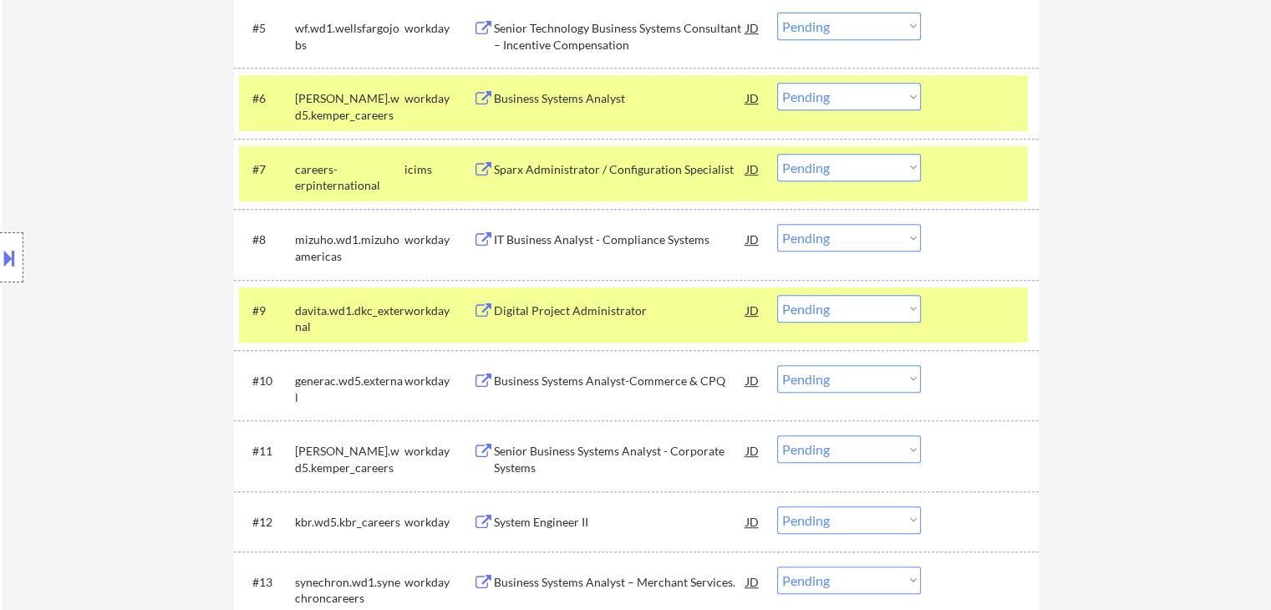
click at [532, 241] on div "IT Business Analyst - Compliance Systems" at bounding box center [620, 239] width 252 height 17
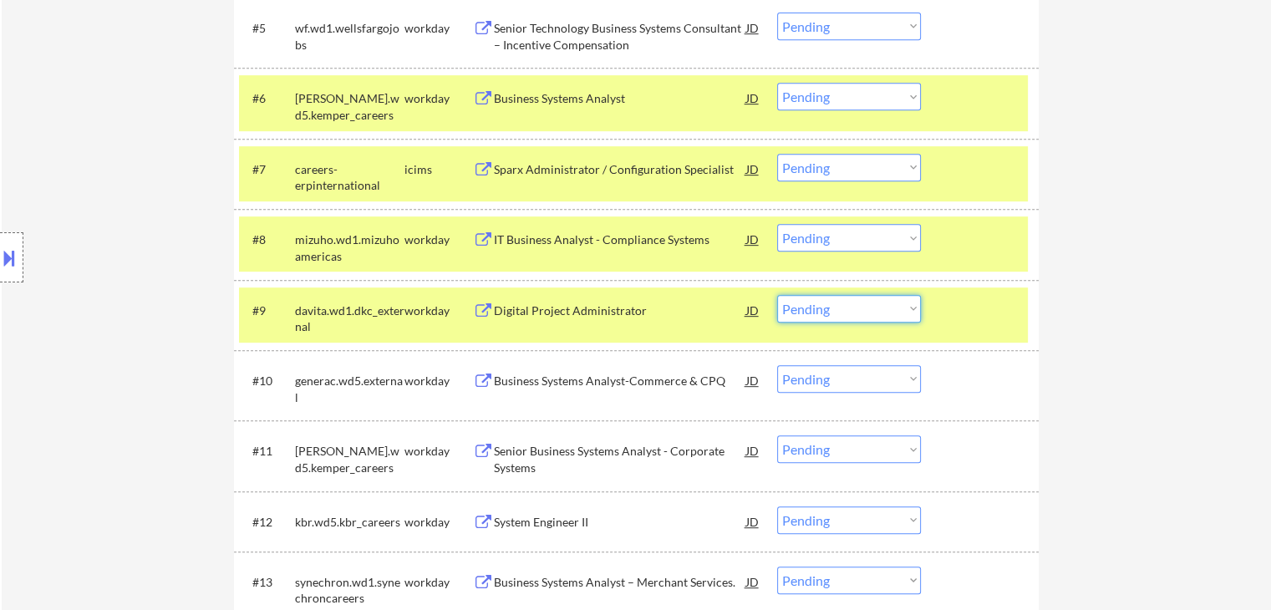
drag, startPoint x: 839, startPoint y: 296, endPoint x: 856, endPoint y: 315, distance: 26.0
click at [841, 297] on select "Choose an option... Pending Applied Excluded (Questions) Excluded (Expired) Exc…" at bounding box center [849, 309] width 144 height 28
click at [777, 295] on select "Choose an option... Pending Applied Excluded (Questions) Excluded (Expired) Exc…" at bounding box center [849, 309] width 144 height 28
select select ""pending""
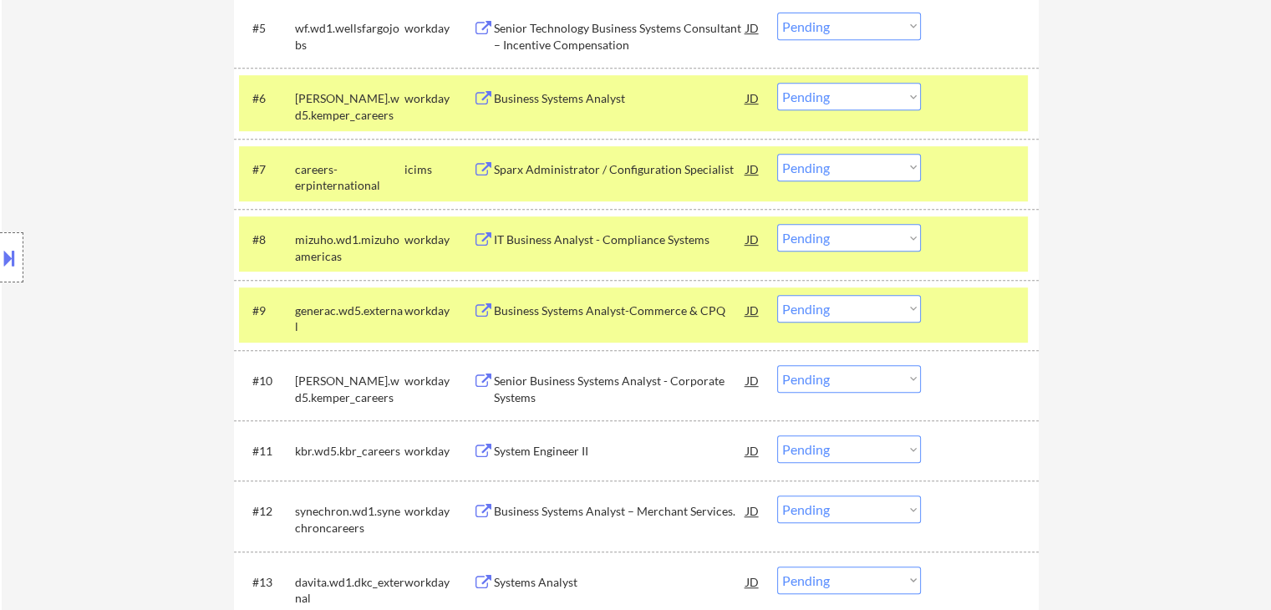
click at [500, 113] on div "#6 [PERSON_NAME].wd5.kemper_careers workday Business Systems Analyst JD warning…" at bounding box center [633, 102] width 789 height 55
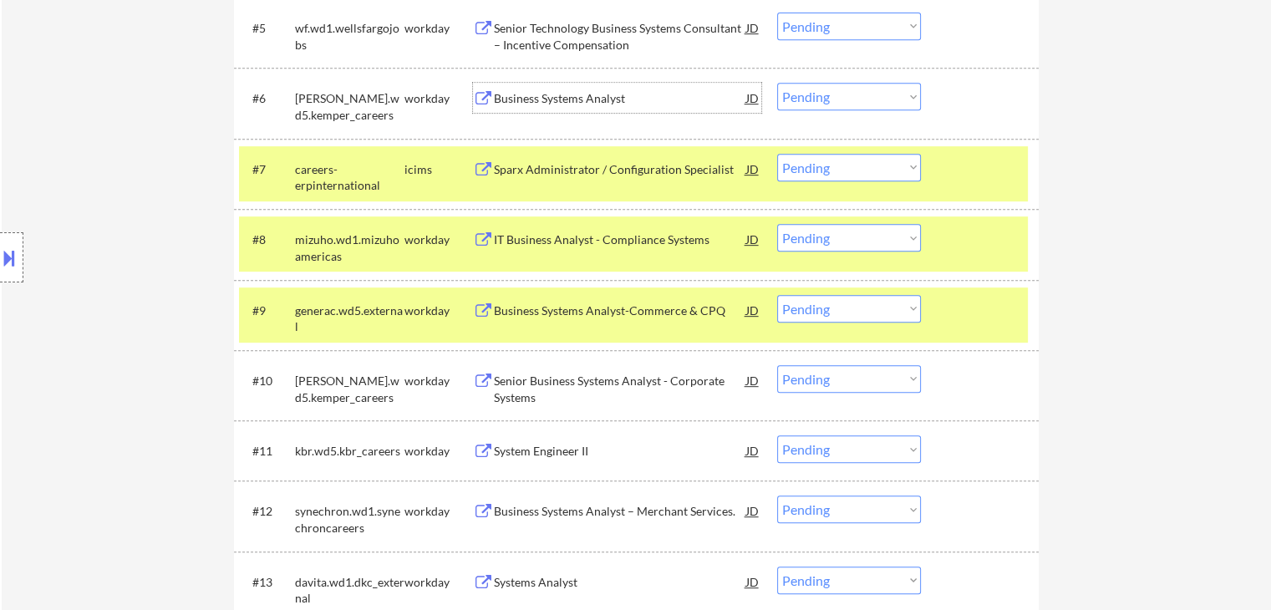
click at [518, 88] on div "Business Systems Analyst" at bounding box center [620, 98] width 252 height 30
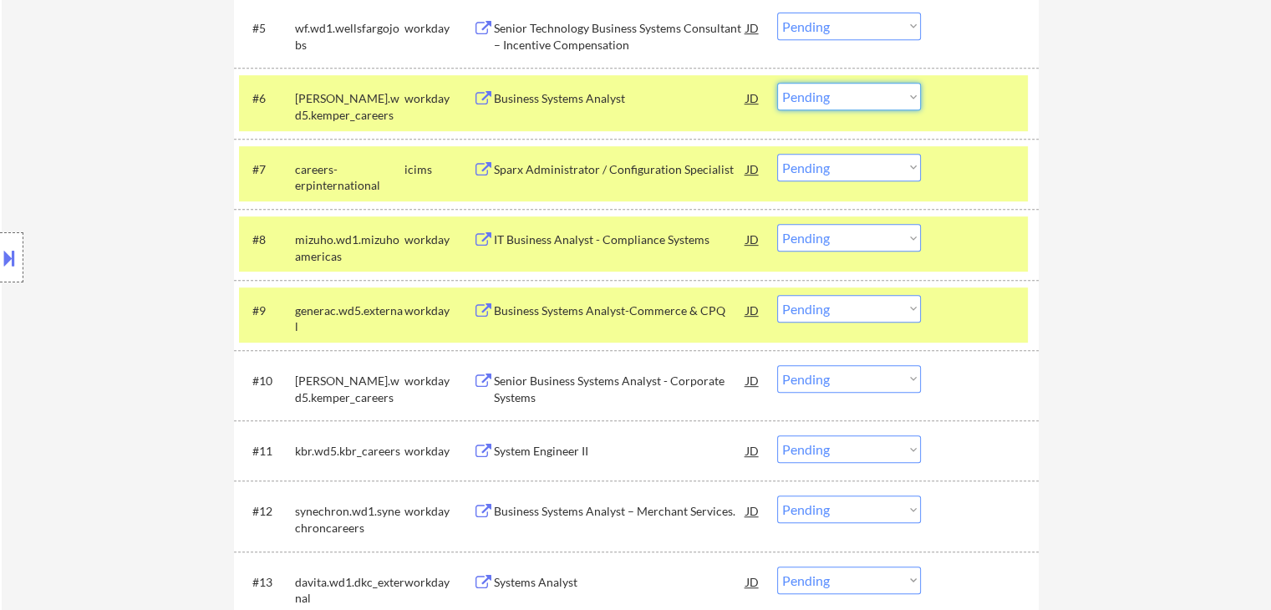
click at [852, 104] on select "Choose an option... Pending Applied Excluded (Questions) Excluded (Expired) Exc…" at bounding box center [849, 97] width 144 height 28
click at [777, 83] on select "Choose an option... Pending Applied Excluded (Questions) Excluded (Expired) Exc…" at bounding box center [849, 97] width 144 height 28
select select ""pending""
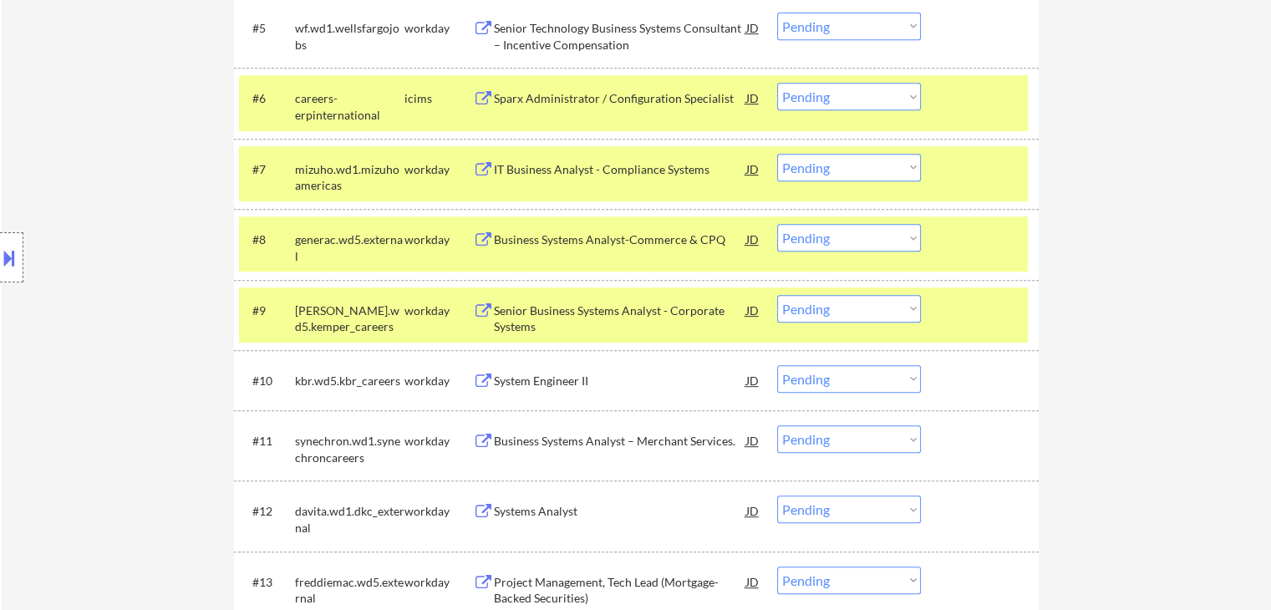
click at [802, 172] on select "Choose an option... Pending Applied Excluded (Questions) Excluded (Expired) Exc…" at bounding box center [849, 168] width 144 height 28
click at [777, 154] on select "Choose an option... Pending Applied Excluded (Questions) Excluded (Expired) Exc…" at bounding box center [849, 168] width 144 height 28
click at [506, 236] on div "Business Systems Analyst-Commerce & CPQ" at bounding box center [620, 239] width 252 height 17
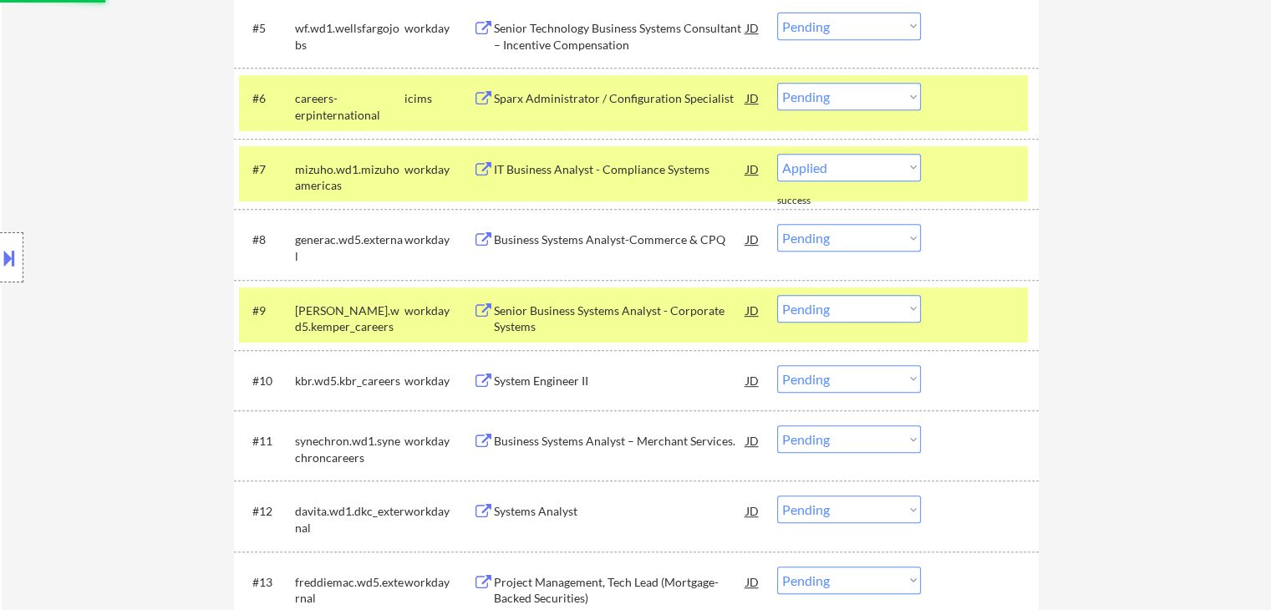
select select ""pending""
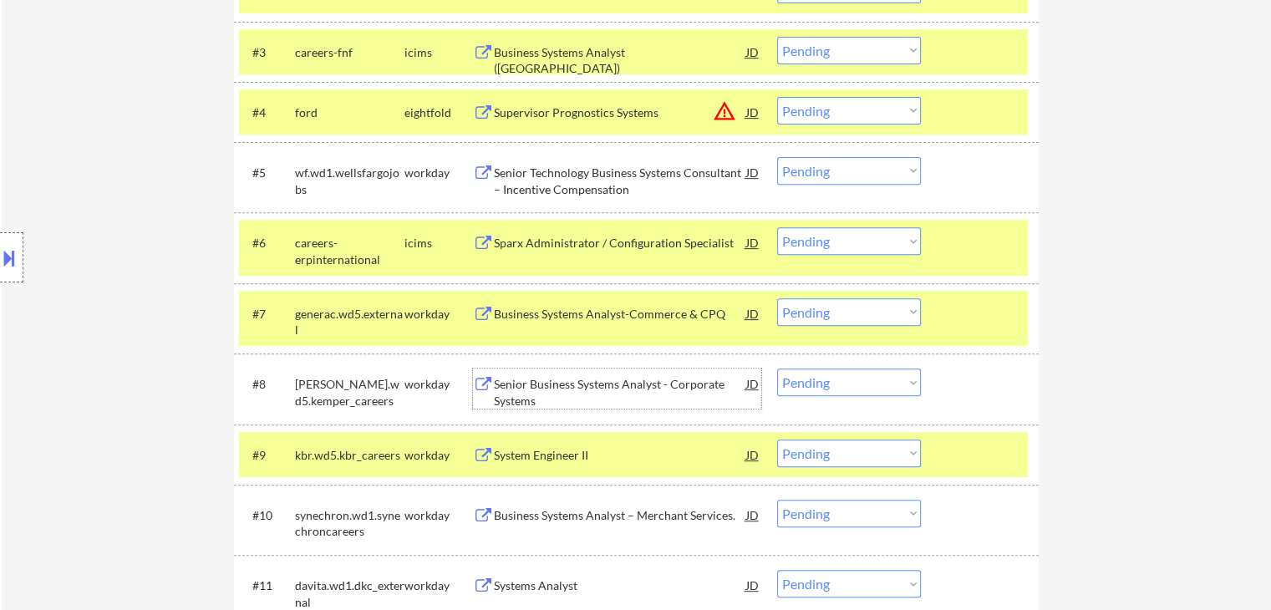
scroll to position [668, 0]
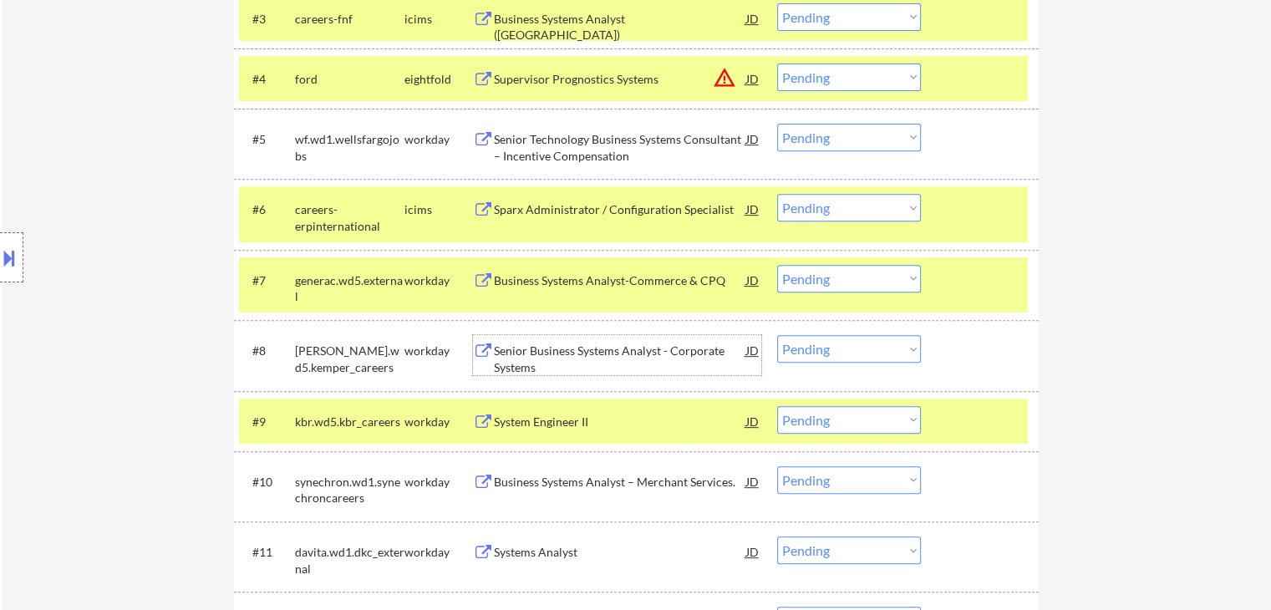
click at [482, 348] on button at bounding box center [483, 351] width 21 height 16
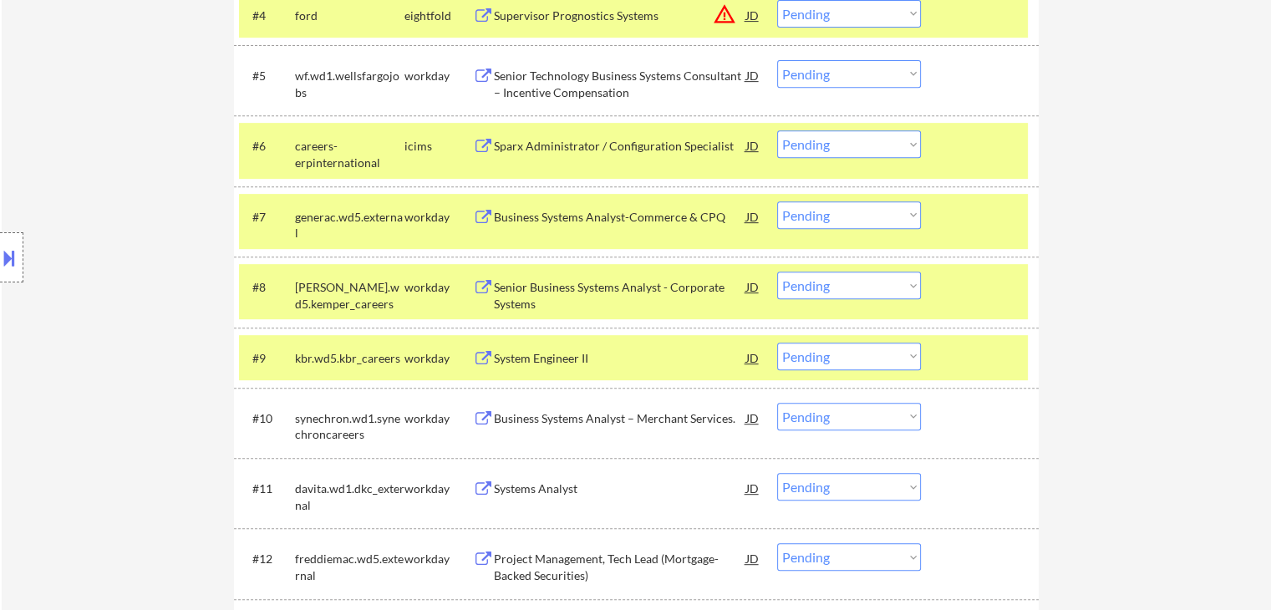
scroll to position [780, 0]
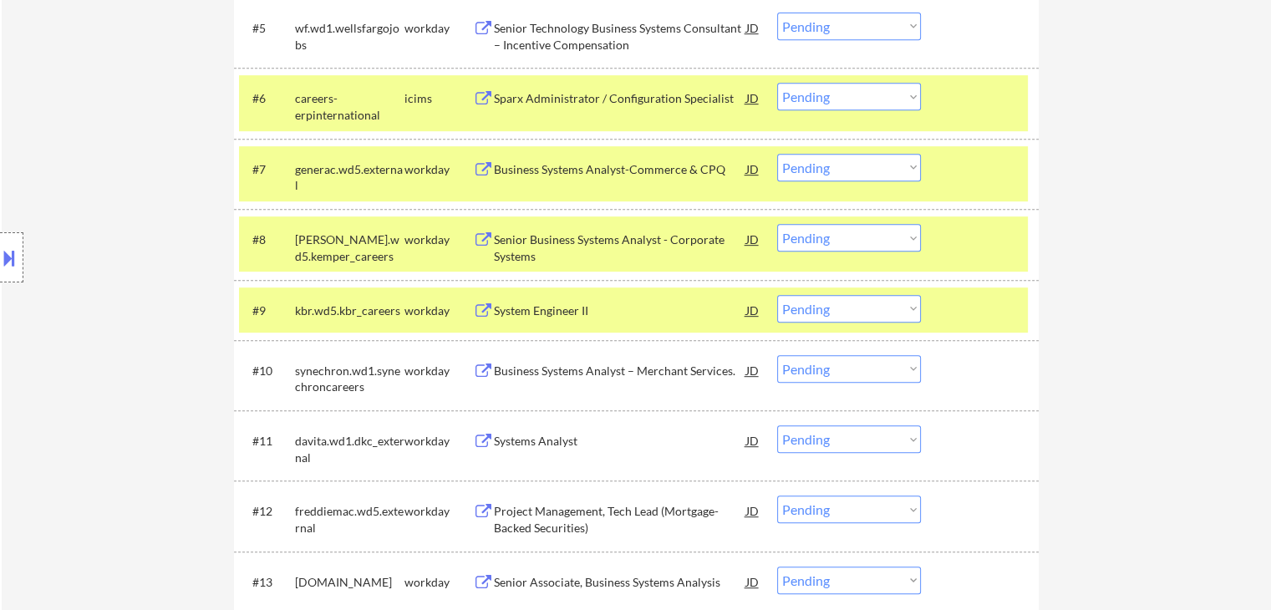
click at [856, 252] on div "#8 [PERSON_NAME].wd5.kemper_careers workday Senior Business Systems Analyst - C…" at bounding box center [633, 243] width 789 height 55
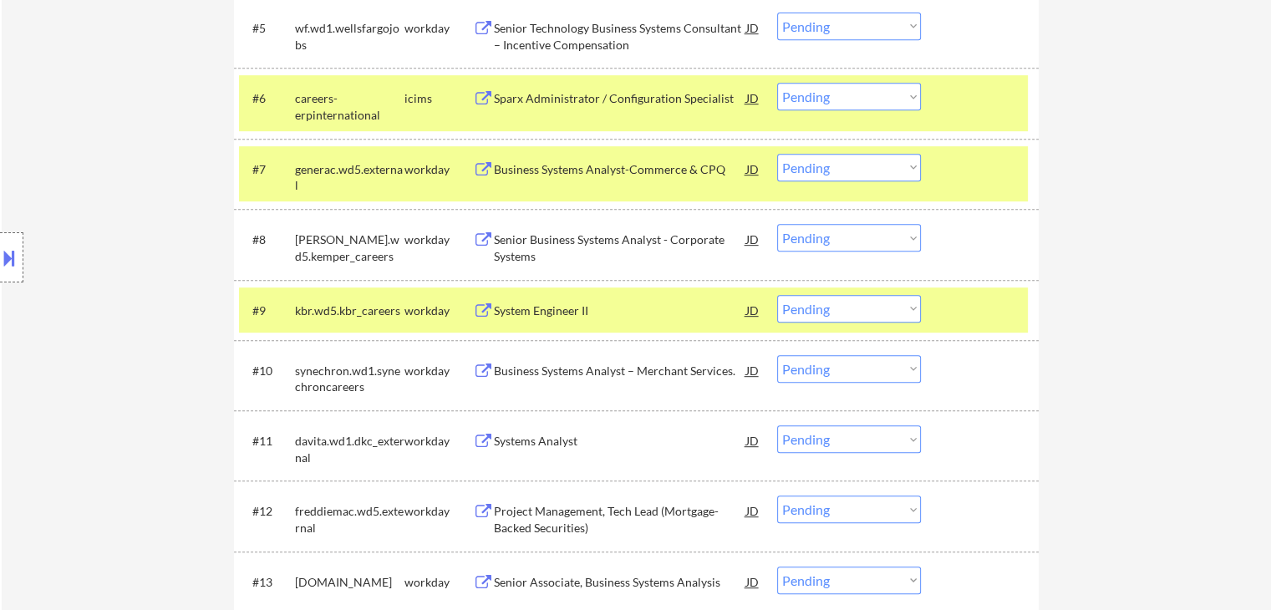
click at [856, 238] on select "Choose an option... Pending Applied Excluded (Questions) Excluded (Expired) Exc…" at bounding box center [849, 238] width 144 height 28
click at [777, 224] on select "Choose an option... Pending Applied Excluded (Questions) Excluded (Expired) Exc…" at bounding box center [849, 238] width 144 height 28
click at [1083, 272] on div "← Return to /applysquad Mailslurp Inbox Job Search Builder [PERSON_NAME] User E…" at bounding box center [636, 188] width 1269 height 1803
select select ""pending""
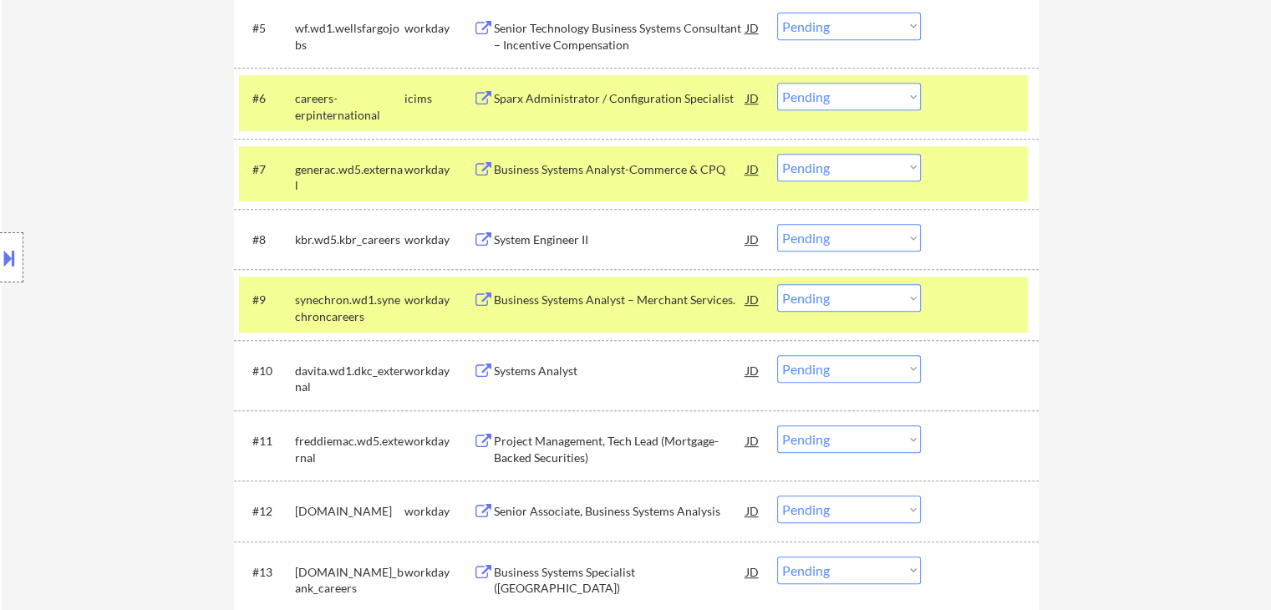
click at [494, 301] on div "Business Systems Analyst – Merchant Services." at bounding box center [620, 300] width 252 height 17
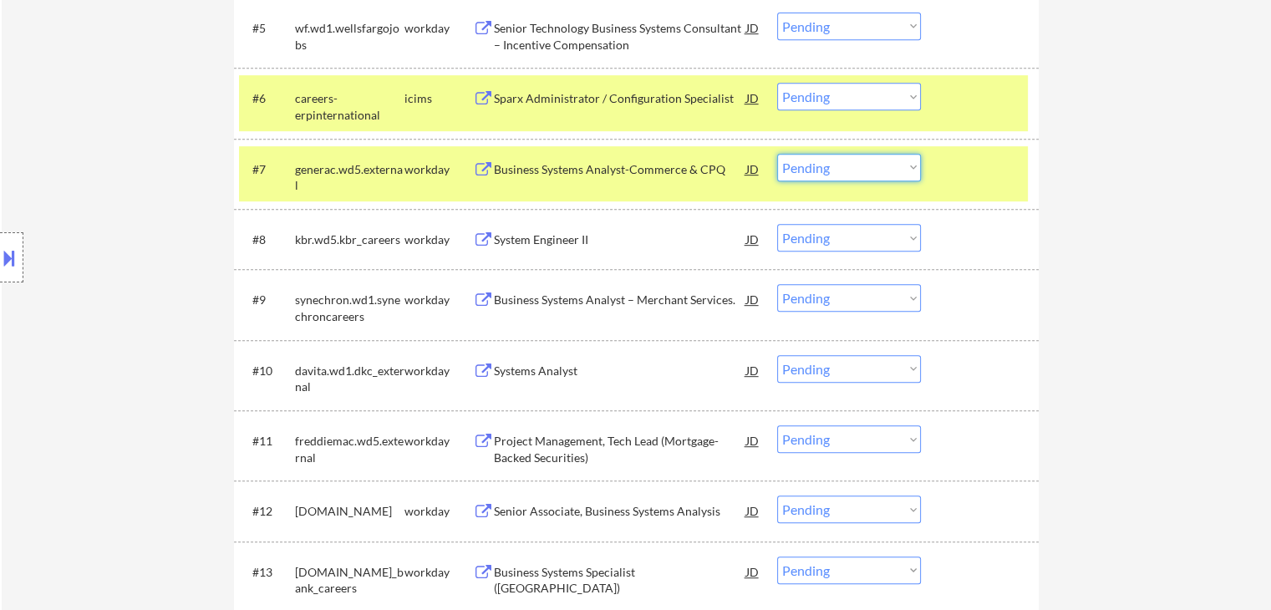
click at [829, 165] on select "Choose an option... Pending Applied Excluded (Questions) Excluded (Expired) Exc…" at bounding box center [849, 168] width 144 height 28
click at [777, 154] on select "Choose an option... Pending Applied Excluded (Questions) Excluded (Expired) Exc…" at bounding box center [849, 168] width 144 height 28
select select ""pending""
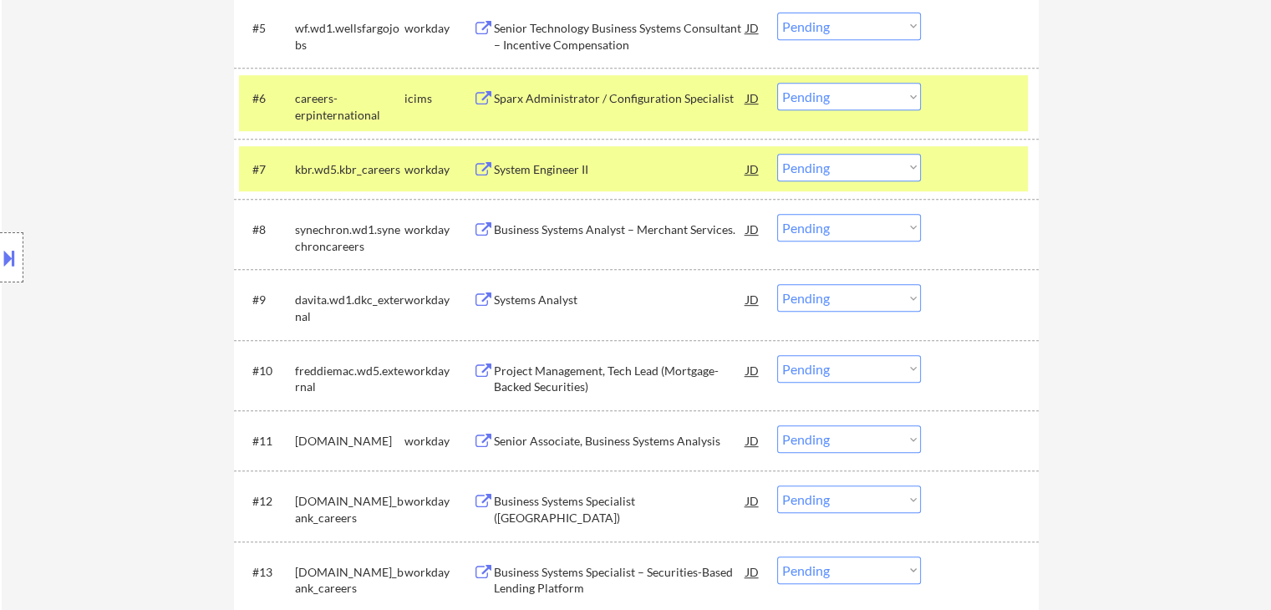
drag, startPoint x: 828, startPoint y: 226, endPoint x: 832, endPoint y: 235, distance: 9.3
click at [829, 226] on select "Choose an option... Pending Applied Excluded (Questions) Excluded (Expired) Exc…" at bounding box center [849, 228] width 144 height 28
click at [777, 214] on select "Choose an option... Pending Applied Excluded (Questions) Excluded (Expired) Exc…" at bounding box center [849, 228] width 144 height 28
select select ""pending""
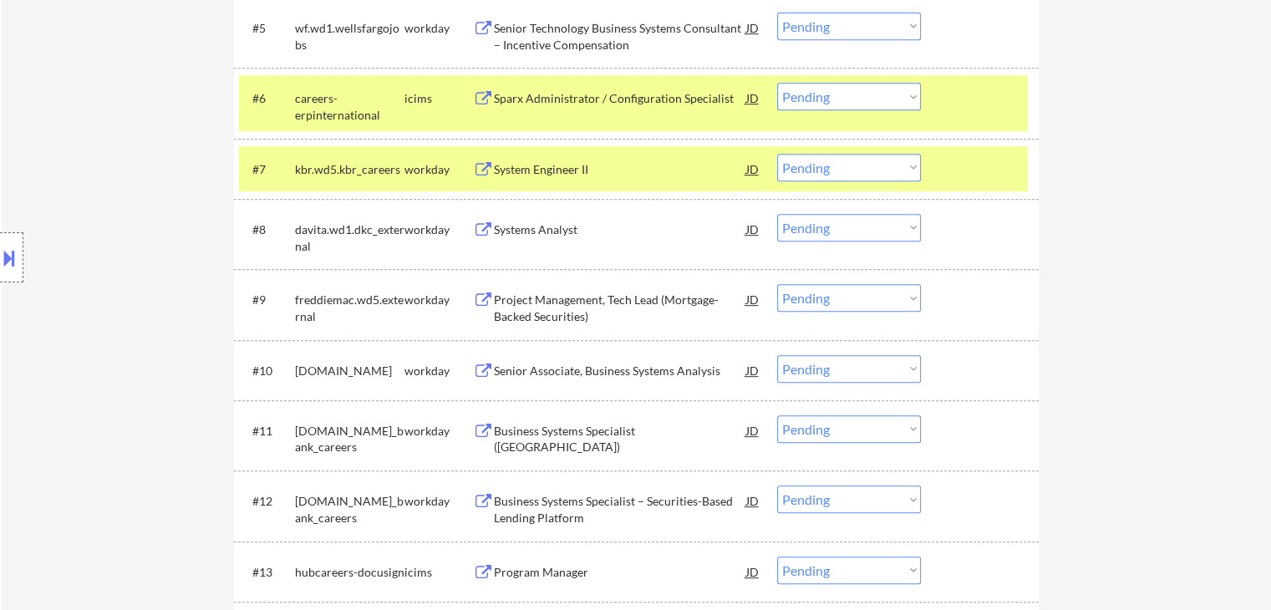
click at [516, 302] on div "Project Management, Tech Lead (Mortgage-Backed Securities)" at bounding box center [620, 308] width 252 height 33
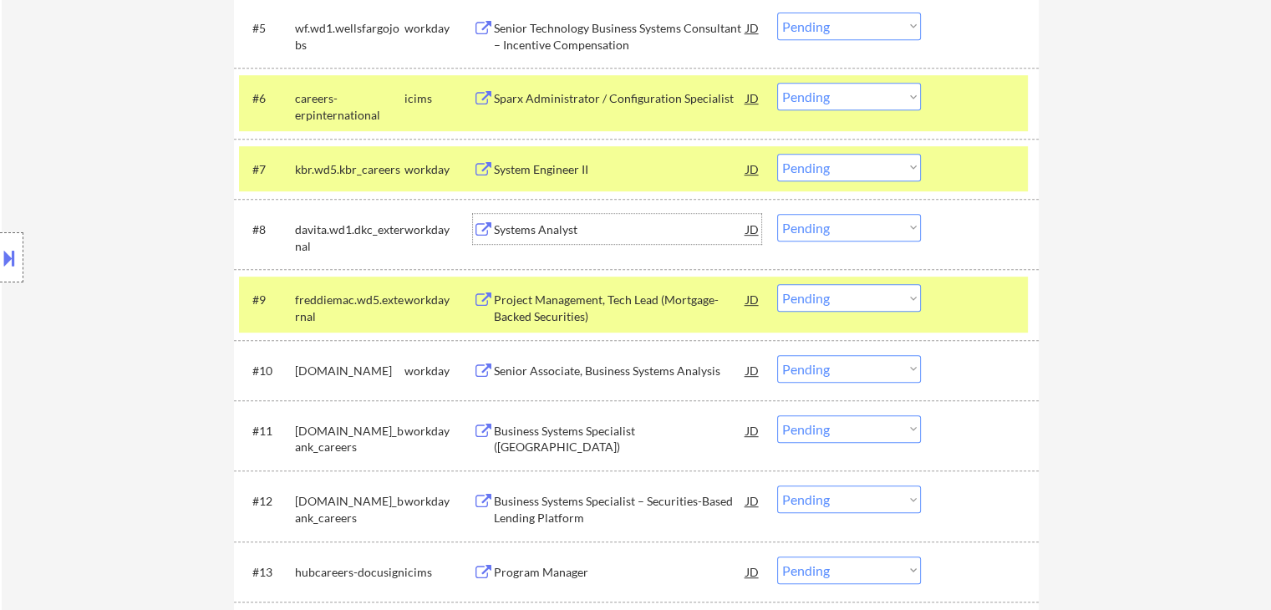
click at [513, 230] on div "Systems Analyst" at bounding box center [620, 229] width 252 height 17
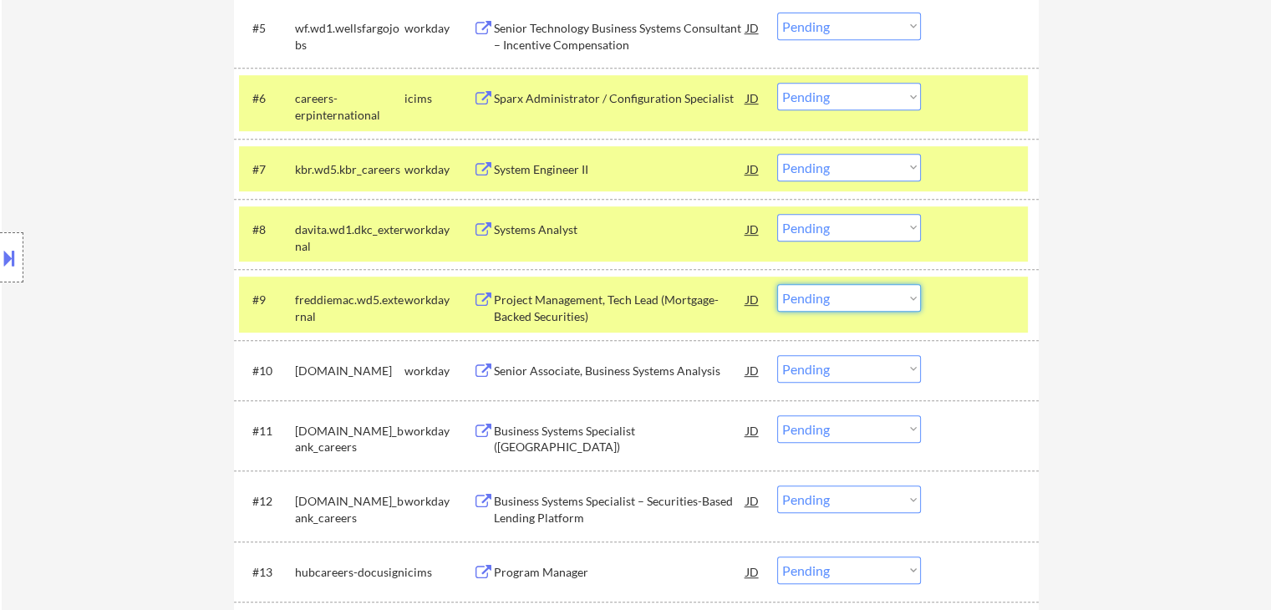
drag, startPoint x: 832, startPoint y: 295, endPoint x: 836, endPoint y: 308, distance: 14.0
click at [832, 295] on select "Choose an option... Pending Applied Excluded (Questions) Excluded (Expired) Exc…" at bounding box center [849, 298] width 144 height 28
click at [777, 284] on select "Choose an option... Pending Applied Excluded (Questions) Excluded (Expired) Exc…" at bounding box center [849, 298] width 144 height 28
select select ""pending""
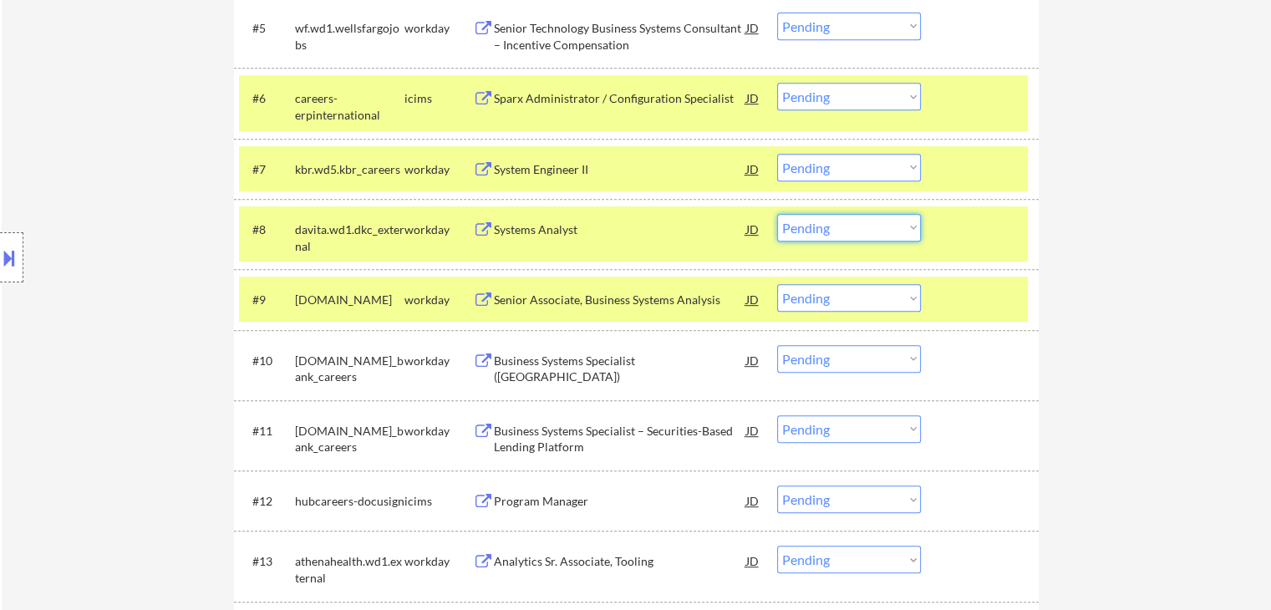
drag, startPoint x: 824, startPoint y: 222, endPoint x: 833, endPoint y: 236, distance: 16.2
click at [826, 222] on select "Choose an option... Pending Applied Excluded (Questions) Excluded (Expired) Exc…" at bounding box center [849, 228] width 144 height 28
click at [777, 214] on select "Choose an option... Pending Applied Excluded (Questions) Excluded (Expired) Exc…" at bounding box center [849, 228] width 144 height 28
click at [509, 296] on div "Senior Associate, Business Systems Analysis" at bounding box center [620, 300] width 252 height 17
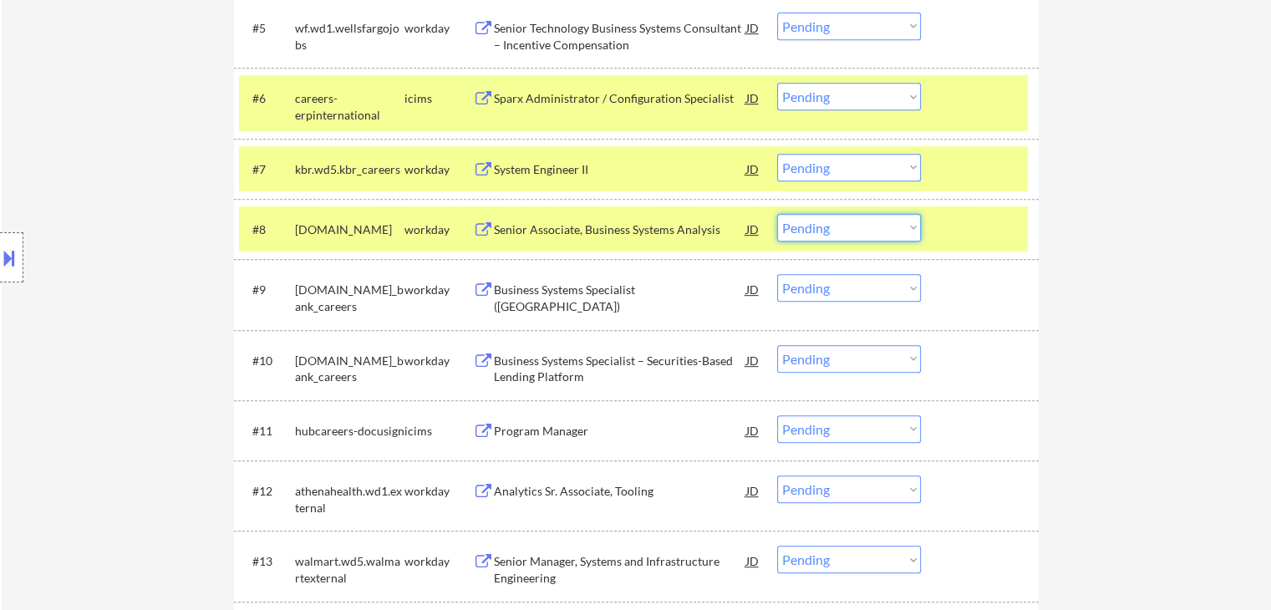
drag, startPoint x: 850, startPoint y: 225, endPoint x: 859, endPoint y: 238, distance: 16.2
click at [851, 225] on select "Choose an option... Pending Applied Excluded (Questions) Excluded (Expired) Exc…" at bounding box center [849, 228] width 144 height 28
click at [777, 214] on select "Choose an option... Pending Applied Excluded (Questions) Excluded (Expired) Exc…" at bounding box center [849, 228] width 144 height 28
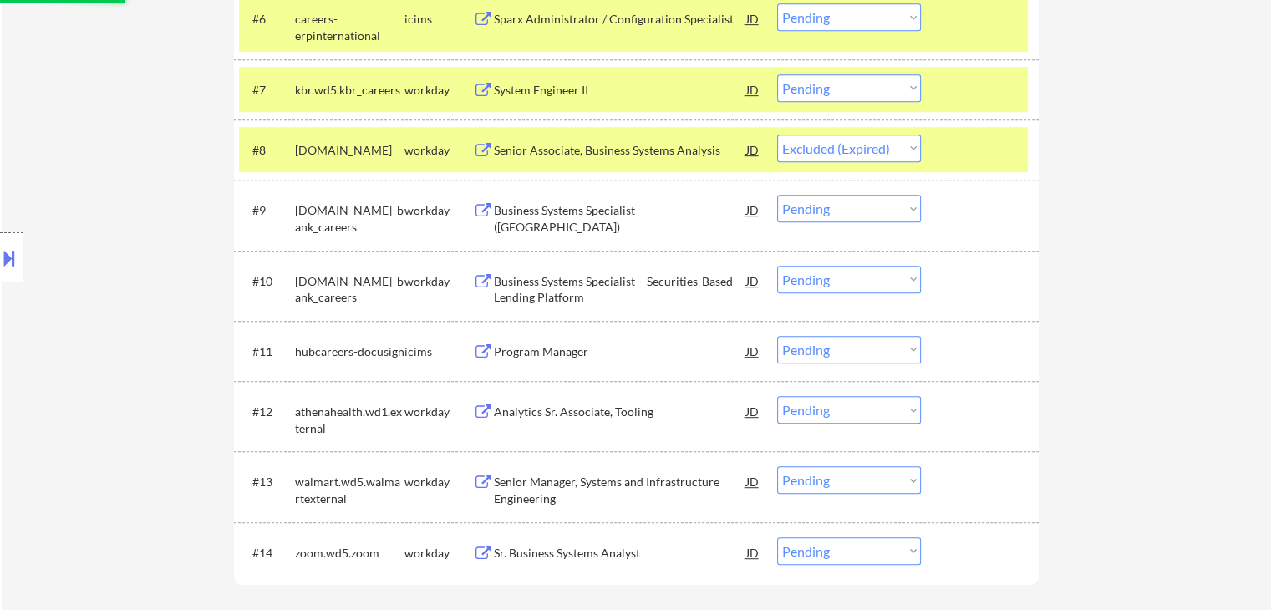
scroll to position [891, 0]
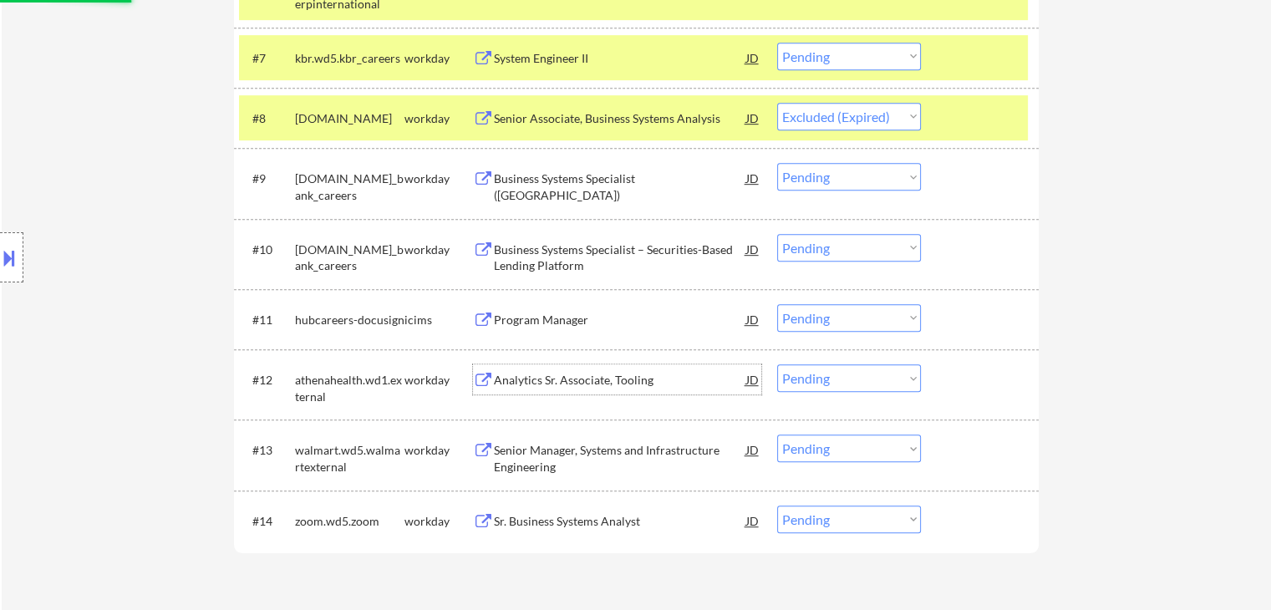
click at [509, 379] on div "Analytics Sr. Associate, Tooling" at bounding box center [620, 380] width 252 height 17
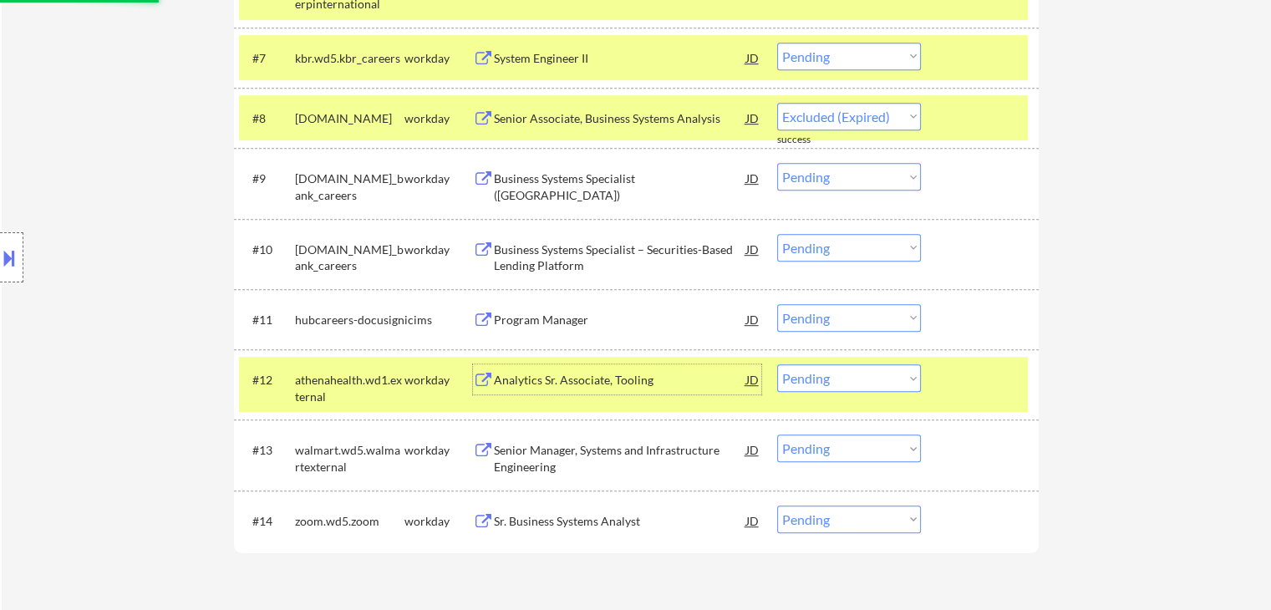
select select ""pending""
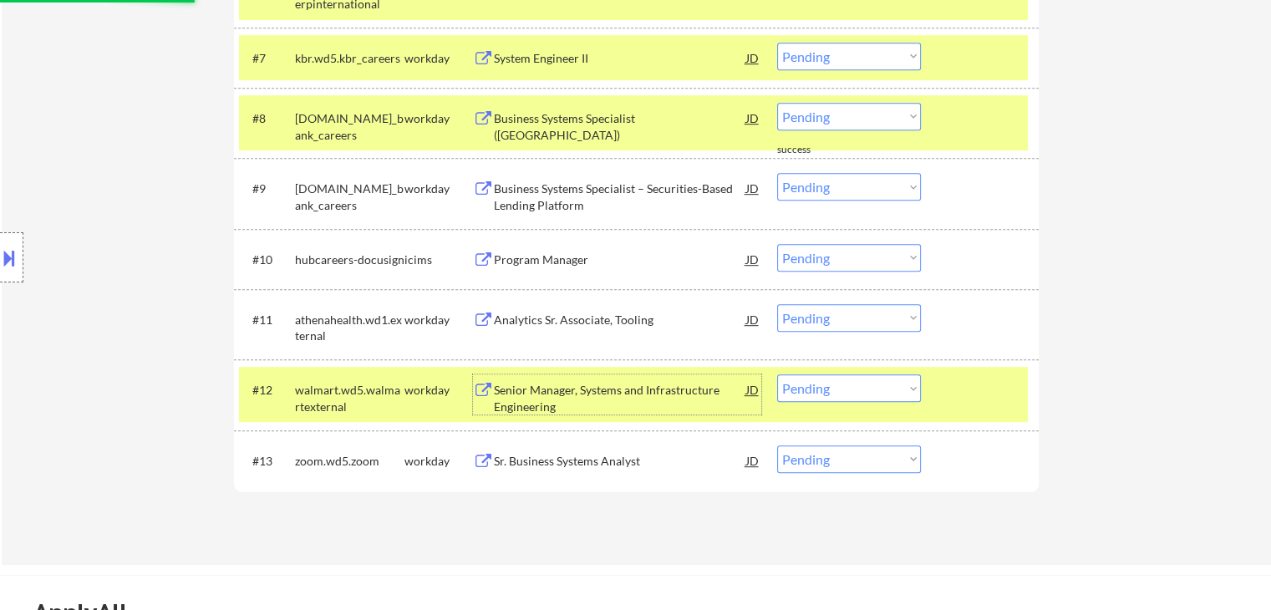
click at [521, 462] on div "Sr. Business Systems Analyst" at bounding box center [620, 461] width 252 height 17
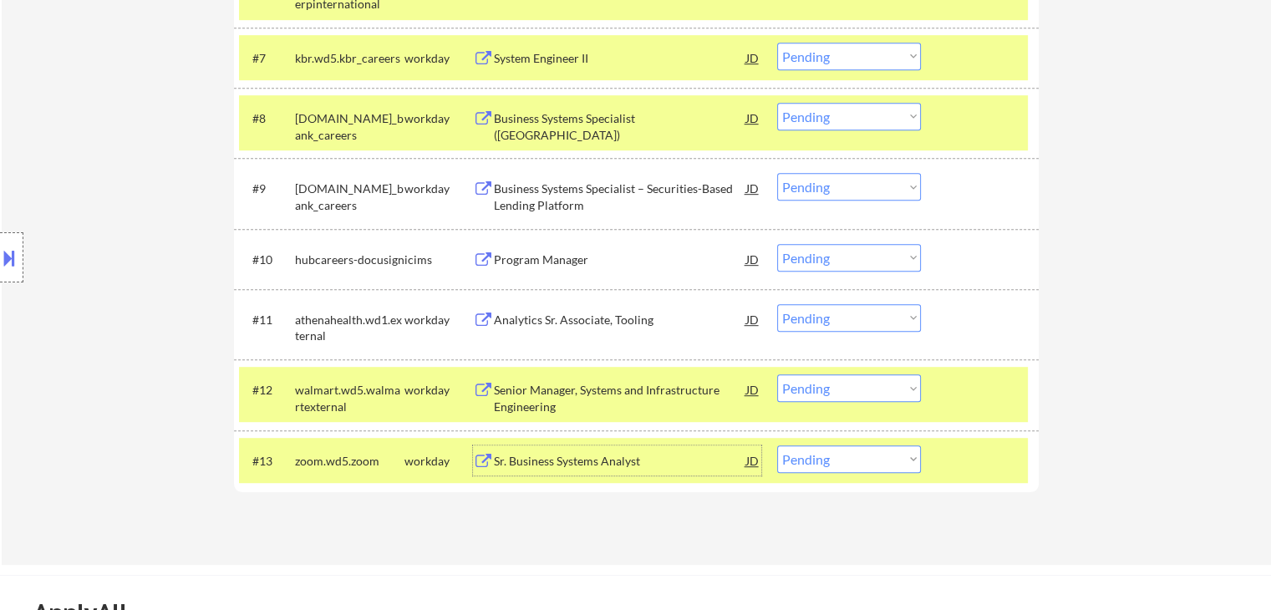
scroll to position [1003, 0]
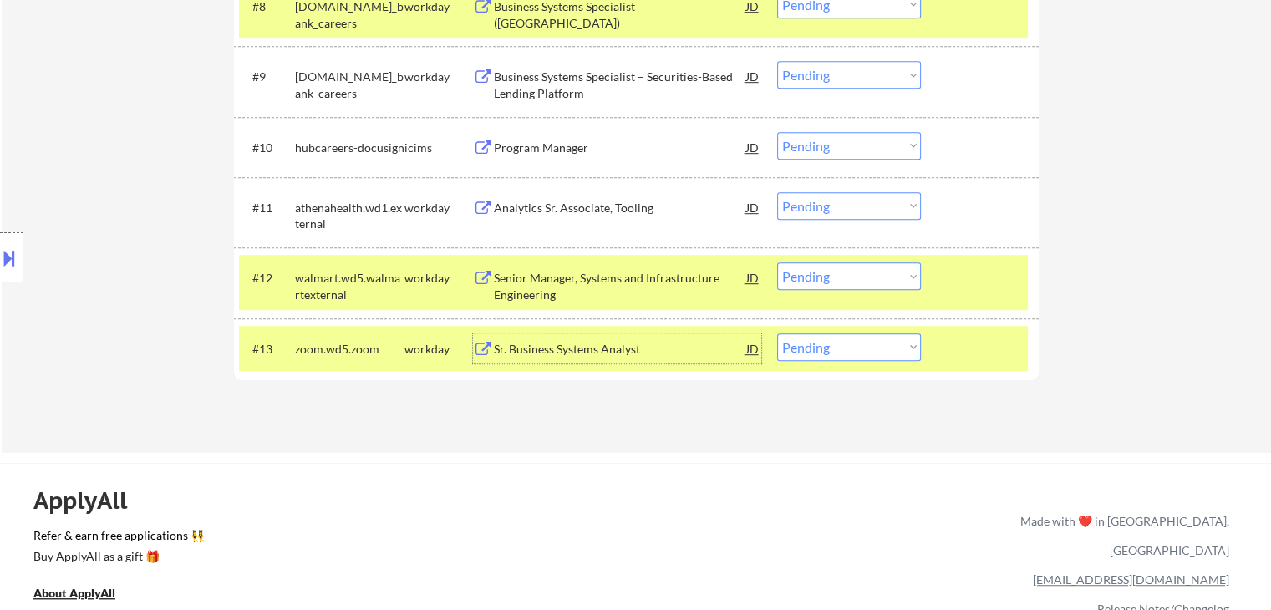
click at [872, 352] on select "Choose an option... Pending Applied Excluded (Questions) Excluded (Expired) Exc…" at bounding box center [849, 347] width 144 height 28
select select ""excluded__expired_""
click at [777, 333] on select "Choose an option... Pending Applied Excluded (Questions) Excluded (Expired) Exc…" at bounding box center [849, 347] width 144 height 28
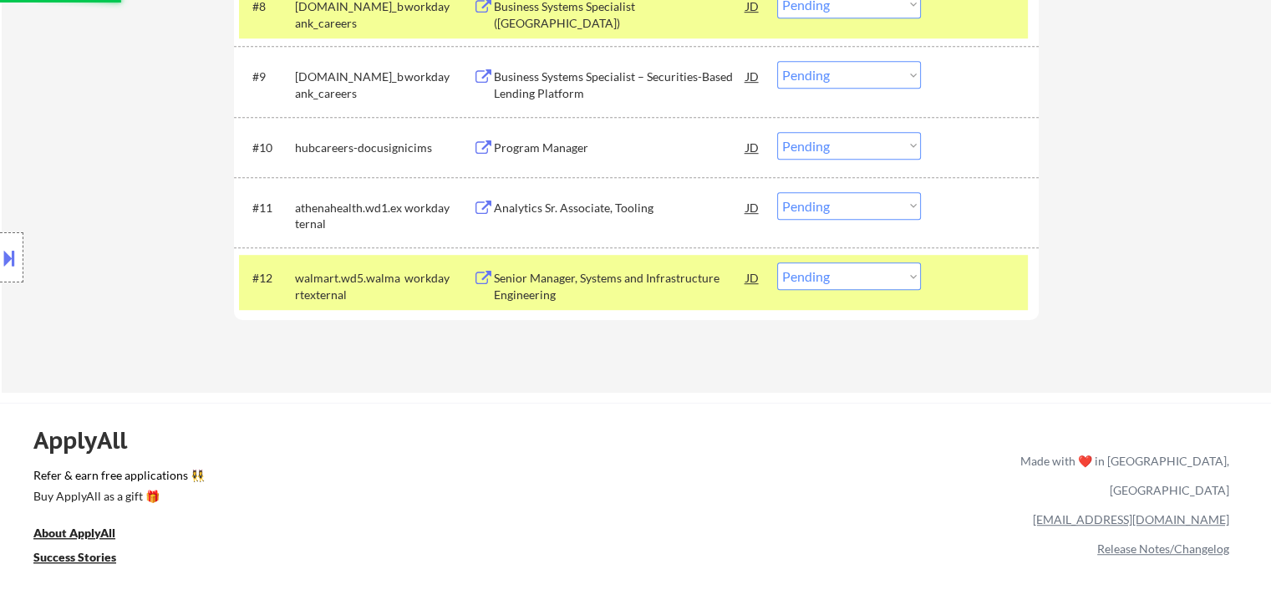
click at [513, 203] on div "Analytics Sr. Associate, Tooling" at bounding box center [620, 208] width 252 height 17
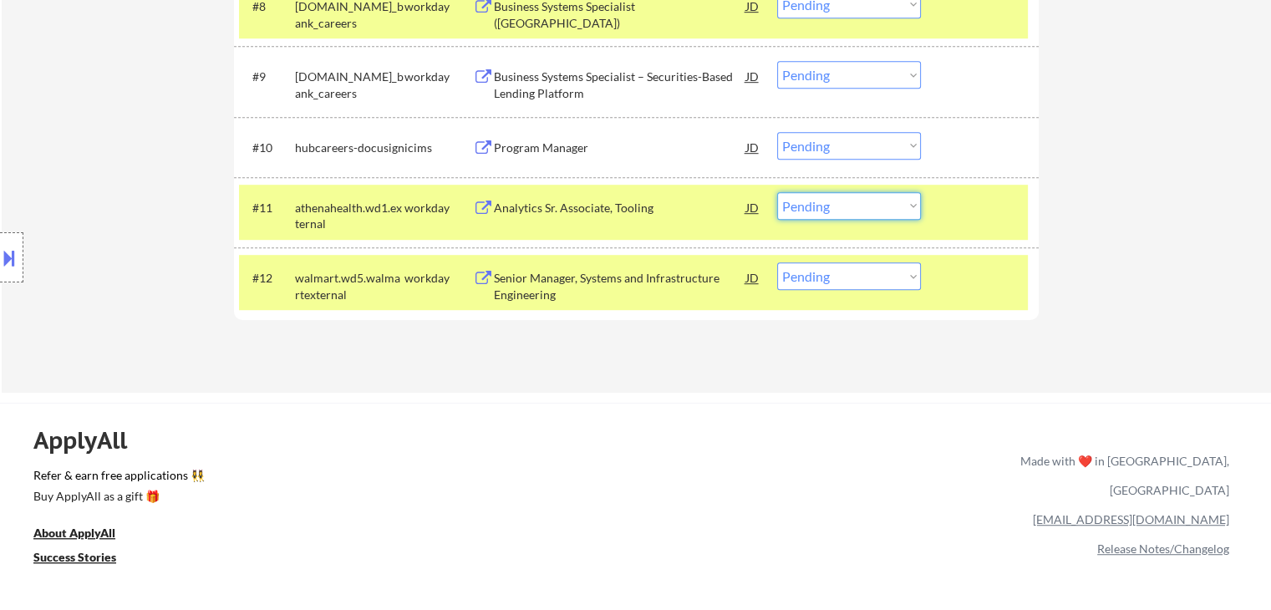
click at [839, 209] on select "Choose an option... Pending Applied Excluded (Questions) Excluded (Expired) Exc…" at bounding box center [849, 206] width 144 height 28
click at [777, 192] on select "Choose an option... Pending Applied Excluded (Questions) Excluded (Expired) Exc…" at bounding box center [849, 206] width 144 height 28
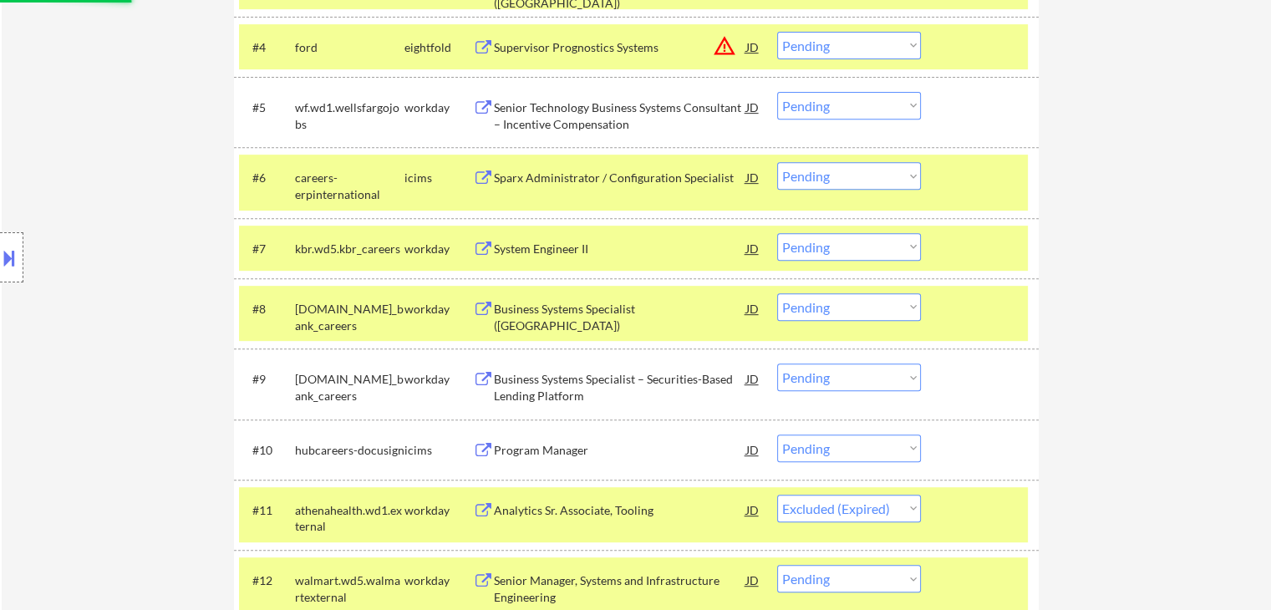
scroll to position [668, 0]
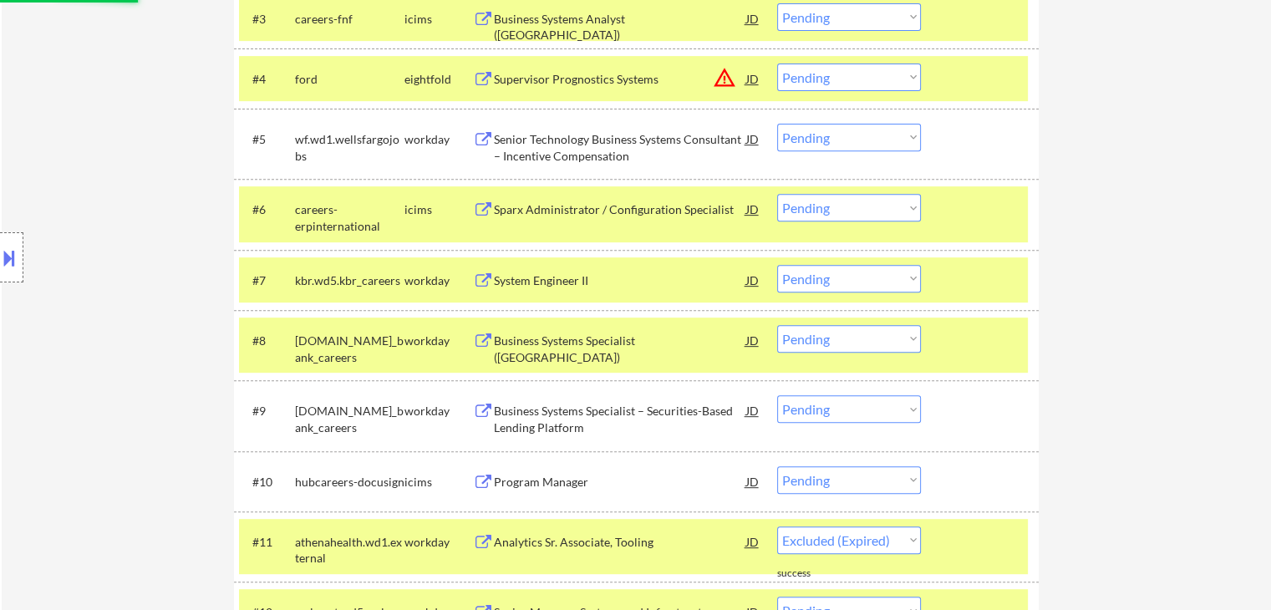
click at [519, 278] on div "System Engineer II" at bounding box center [620, 280] width 252 height 17
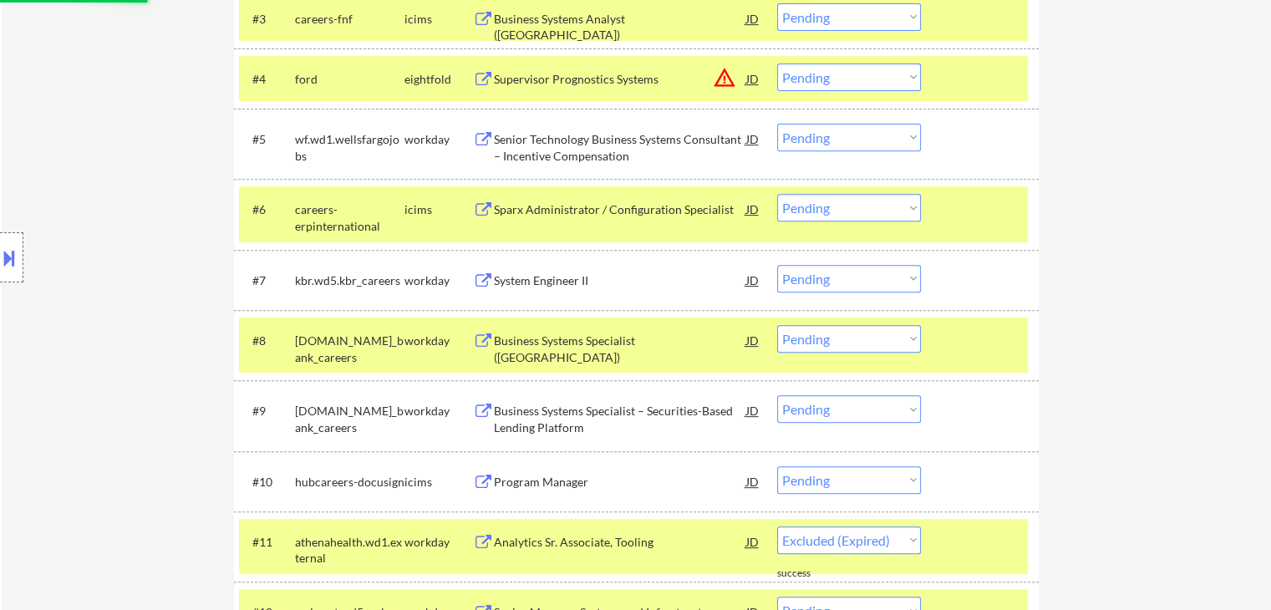
select select ""pending""
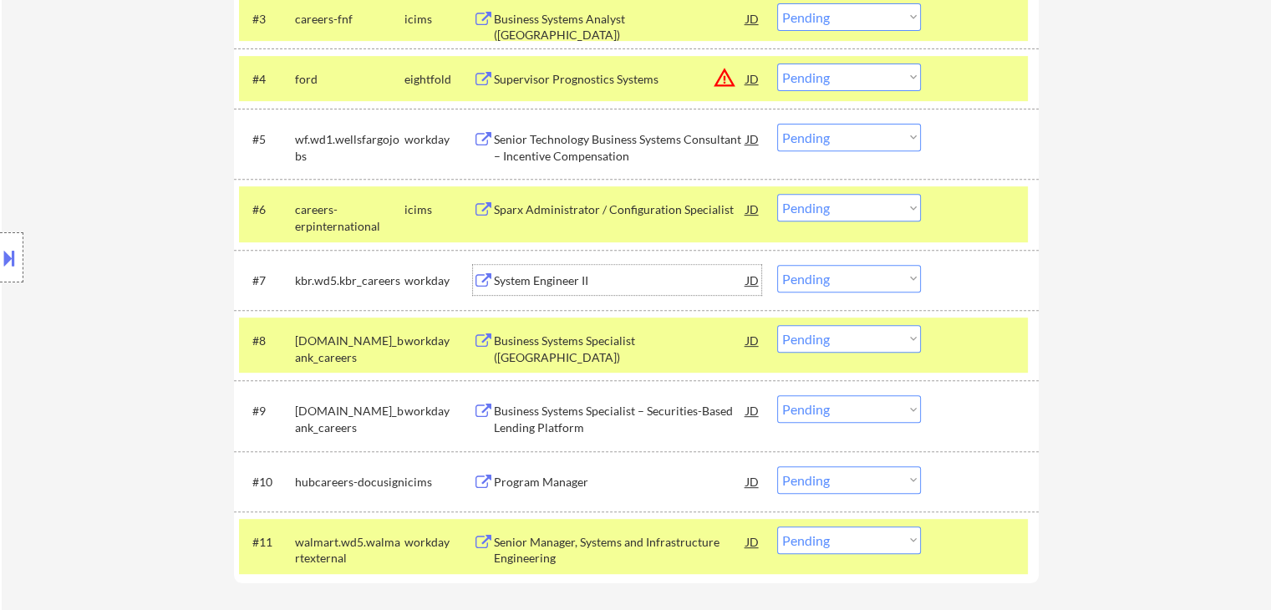
click at [834, 276] on select "Choose an option... Pending Applied Excluded (Questions) Excluded (Expired) Exc…" at bounding box center [849, 279] width 144 height 28
click at [777, 265] on select "Choose an option... Pending Applied Excluded (Questions) Excluded (Expired) Exc…" at bounding box center [849, 279] width 144 height 28
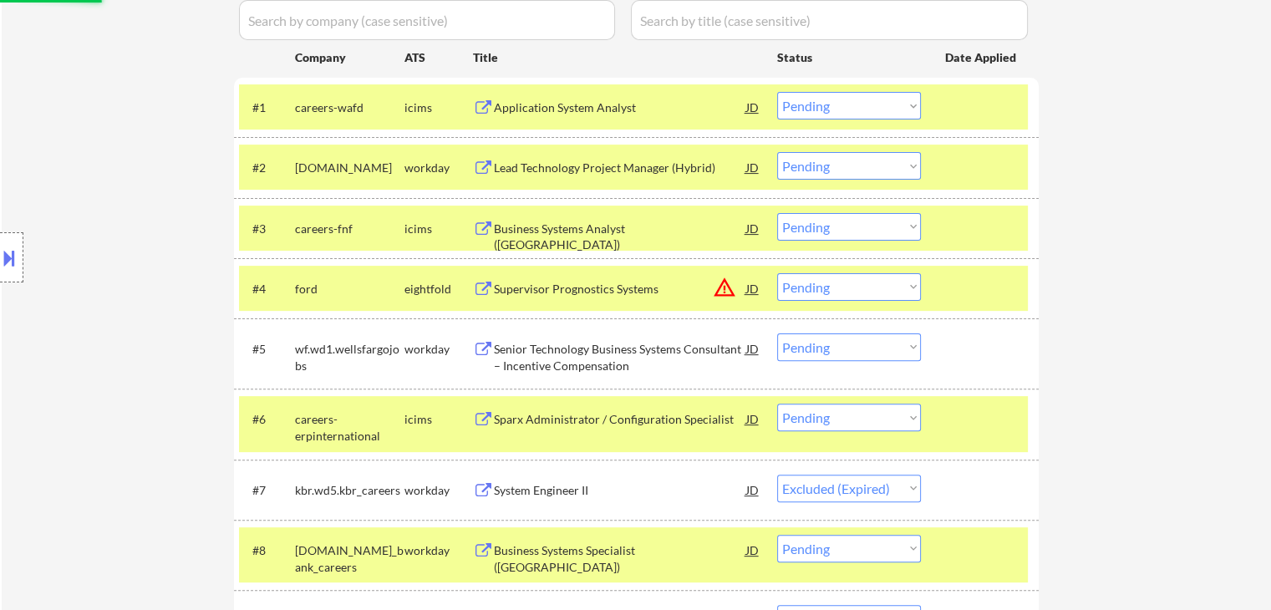
scroll to position [445, 0]
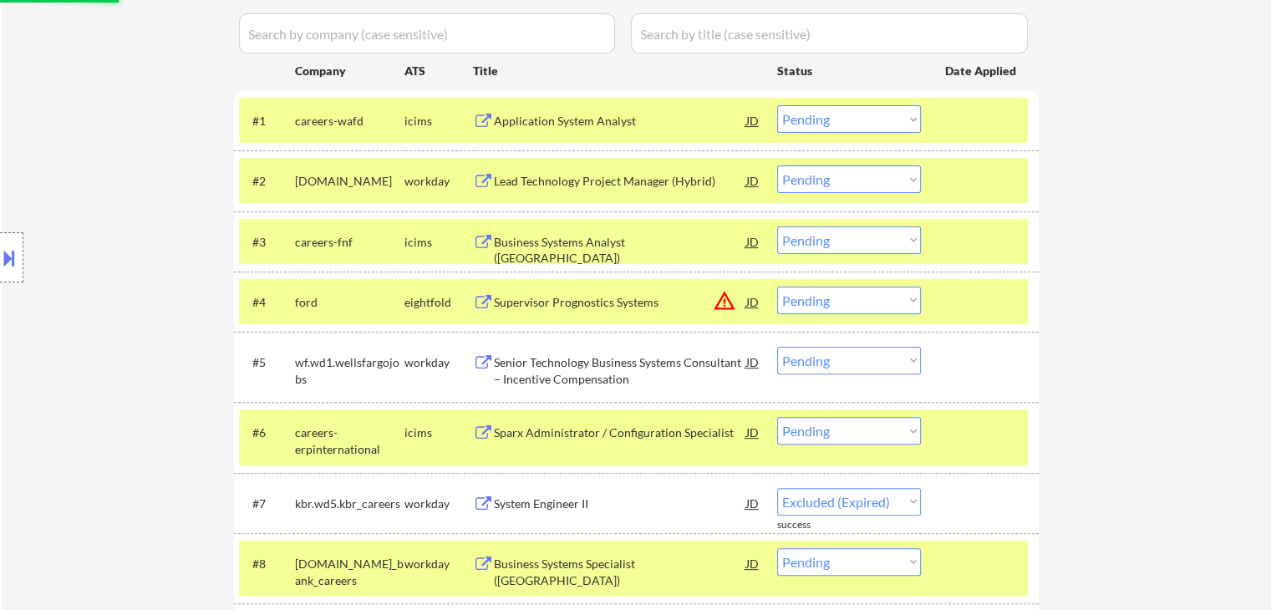
select select ""pending""
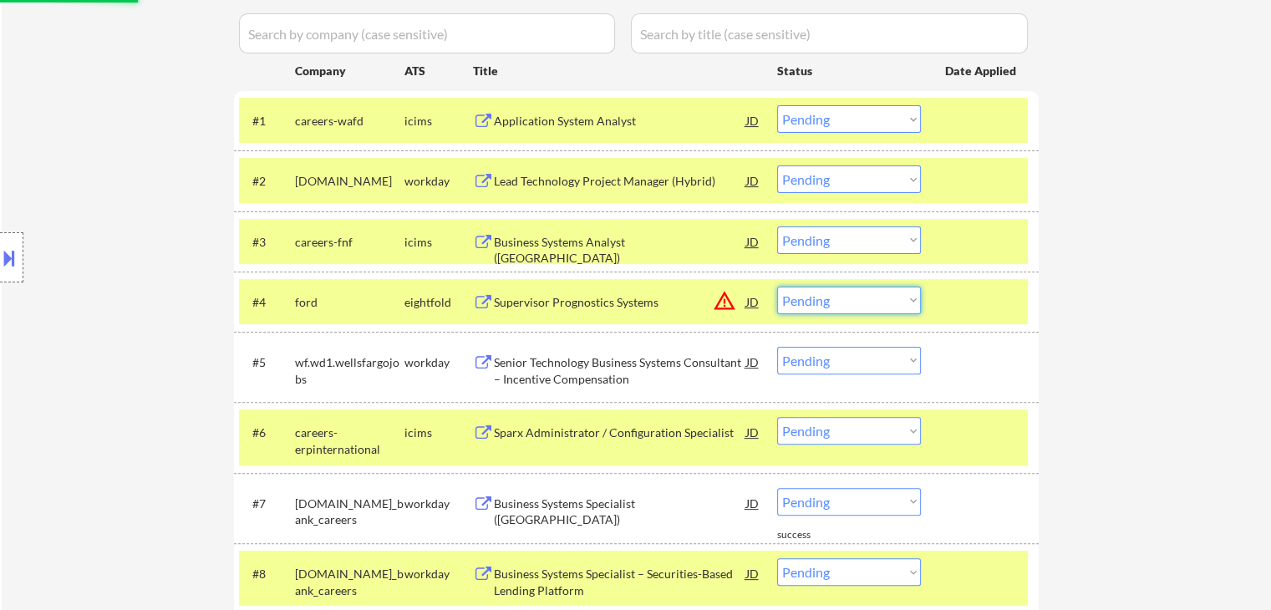
click at [850, 298] on select "Choose an option... Pending Applied Excluded (Questions) Excluded (Expired) Exc…" at bounding box center [849, 301] width 144 height 28
click at [777, 287] on select "Choose an option... Pending Applied Excluded (Questions) Excluded (Expired) Exc…" at bounding box center [849, 301] width 144 height 28
select select ""pending""
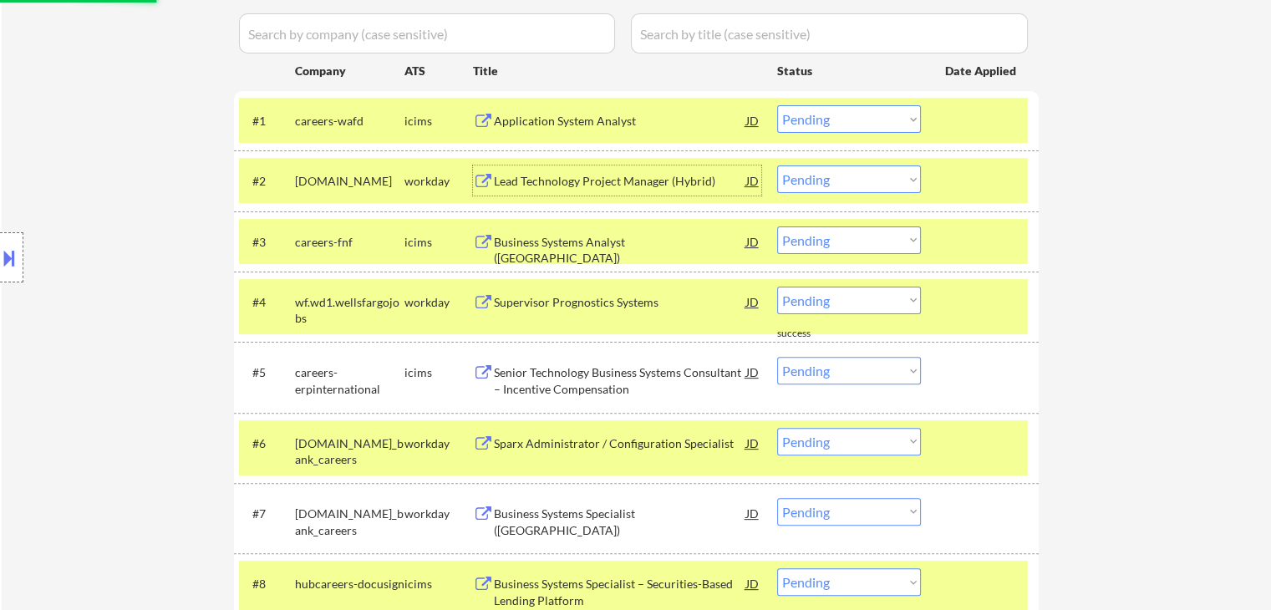
click at [501, 178] on div "Lead Technology Project Manager (Hybrid)" at bounding box center [620, 181] width 252 height 17
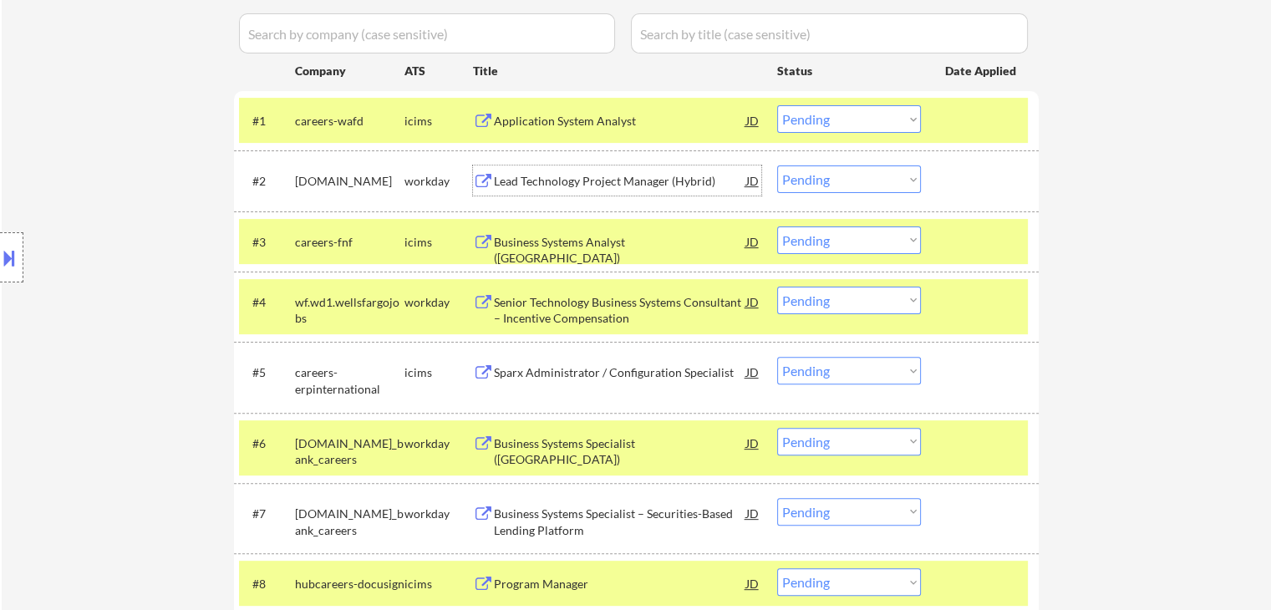
click at [541, 187] on div "Lead Technology Project Manager (Hybrid)" at bounding box center [620, 181] width 252 height 17
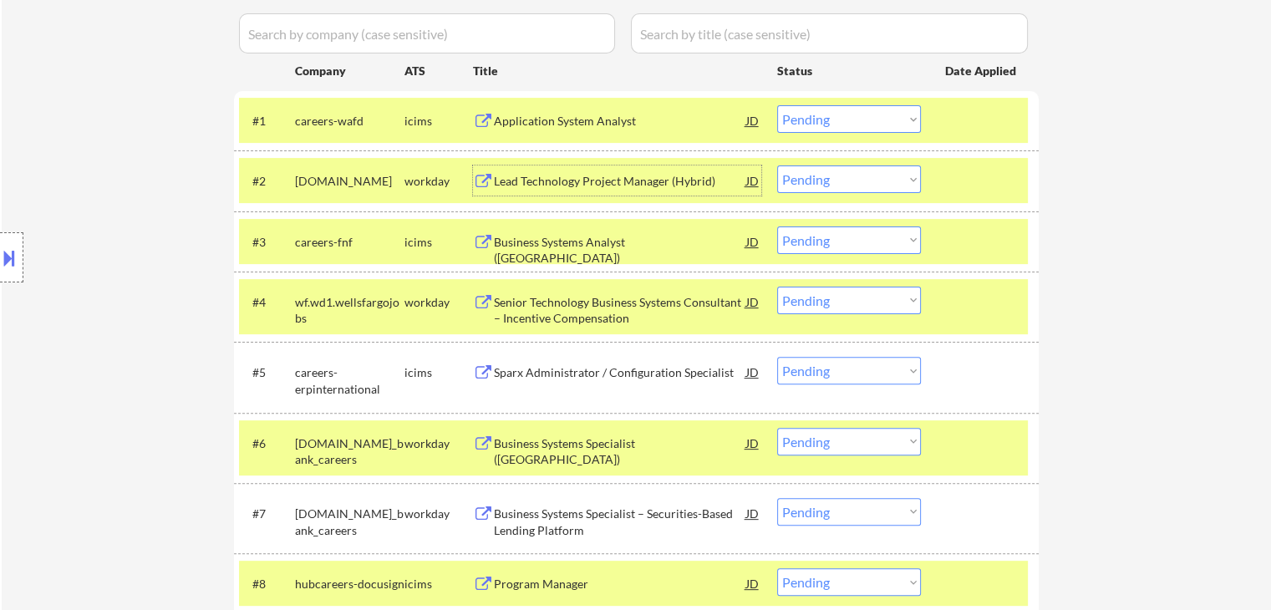
click at [786, 185] on select "Choose an option... Pending Applied Excluded (Questions) Excluded (Expired) Exc…" at bounding box center [849, 179] width 144 height 28
click at [805, 176] on select "Choose an option... Pending Applied Excluded (Questions) Excluded (Expired) Exc…" at bounding box center [849, 179] width 144 height 28
click at [777, 165] on select "Choose an option... Pending Applied Excluded (Questions) Excluded (Expired) Exc…" at bounding box center [849, 179] width 144 height 28
select select ""pending""
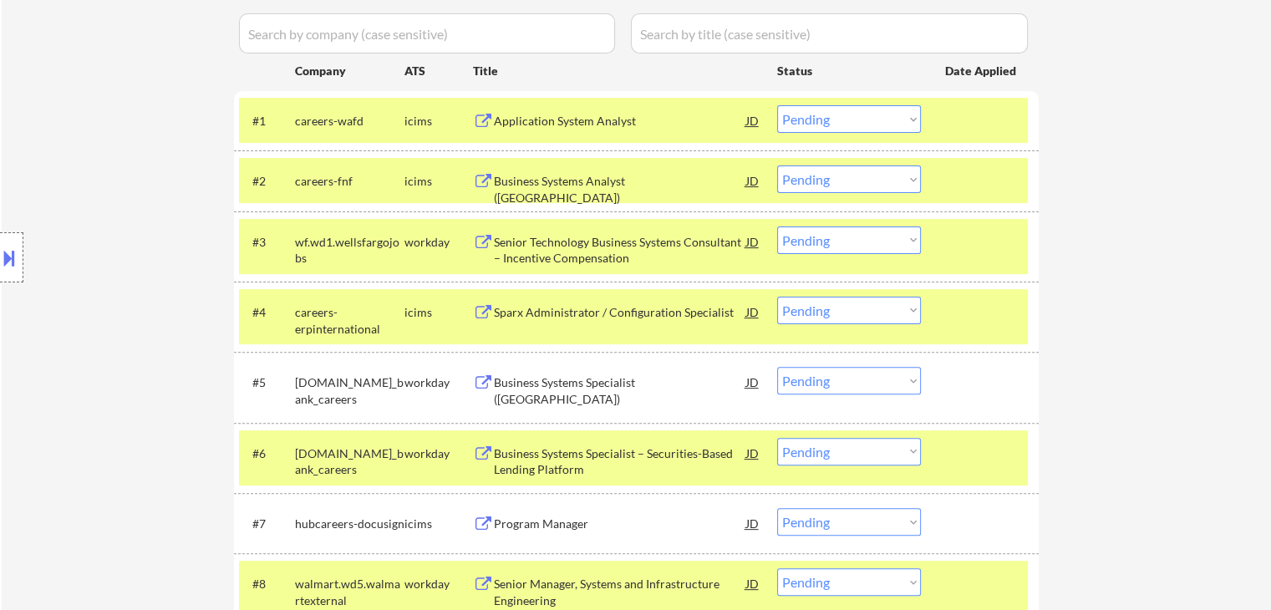
scroll to position [0, 0]
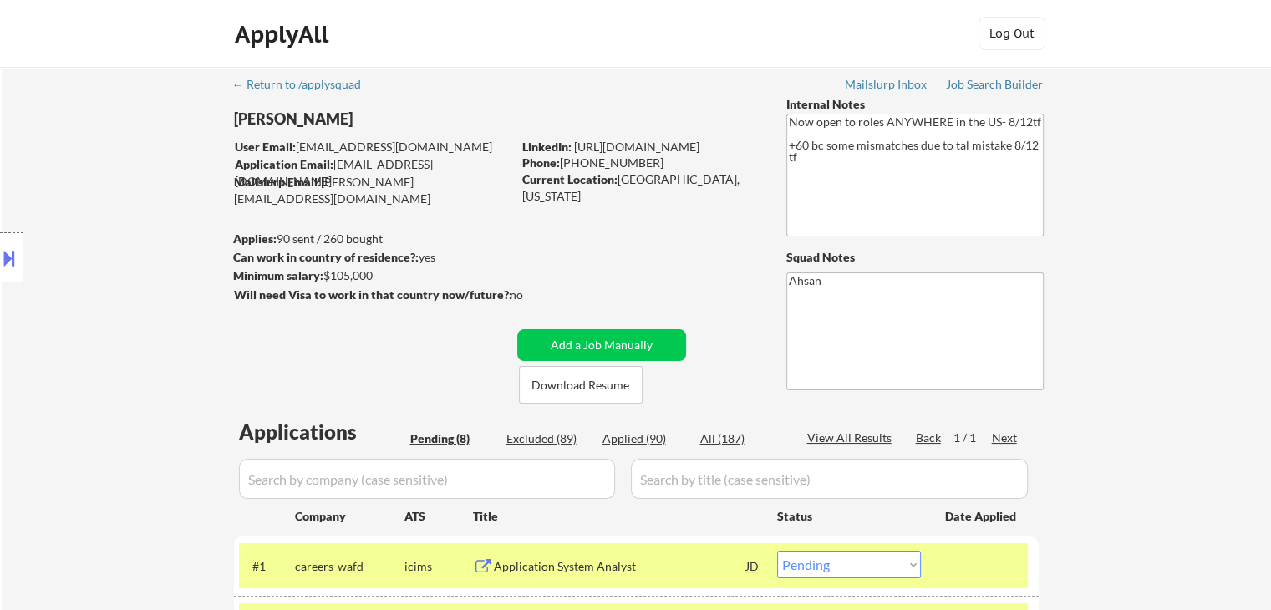
click at [455, 435] on div "Pending (8)" at bounding box center [452, 438] width 84 height 17
click at [555, 437] on div "Excluded (89)" at bounding box center [548, 438] width 84 height 17
select select ""excluded__salary_""
select select ""excluded__expired_""
select select ""excluded""
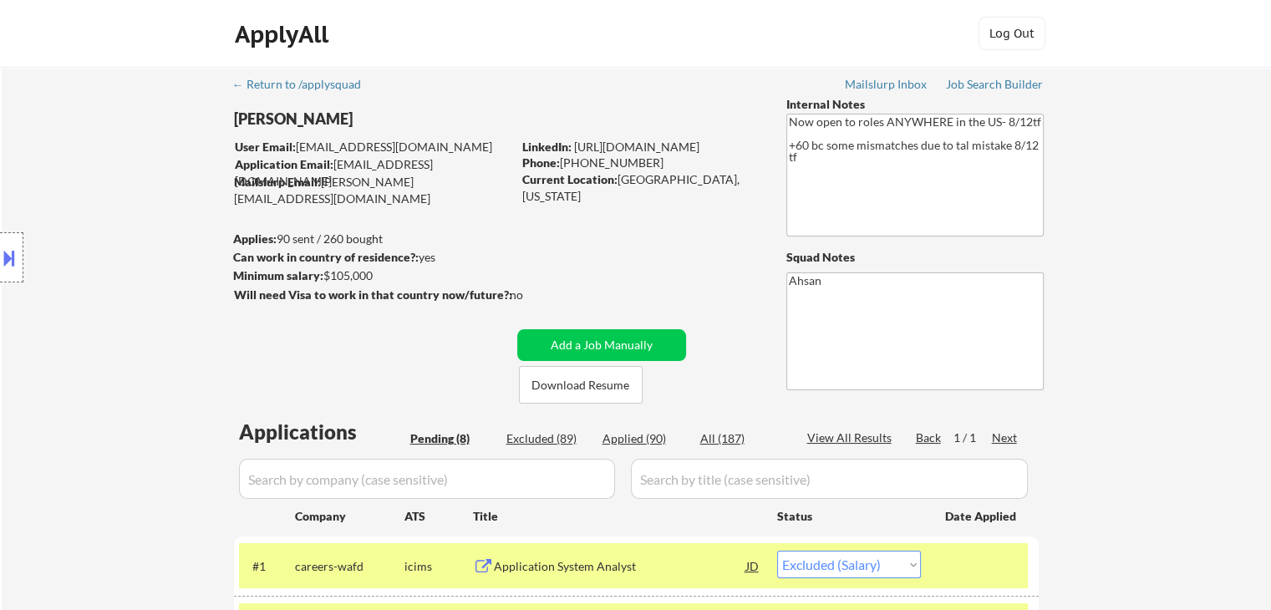
select select ""excluded""
select select ""excluded__expired_""
select select ""excluded""
select select ""excluded__expired_""
select select ""excluded""
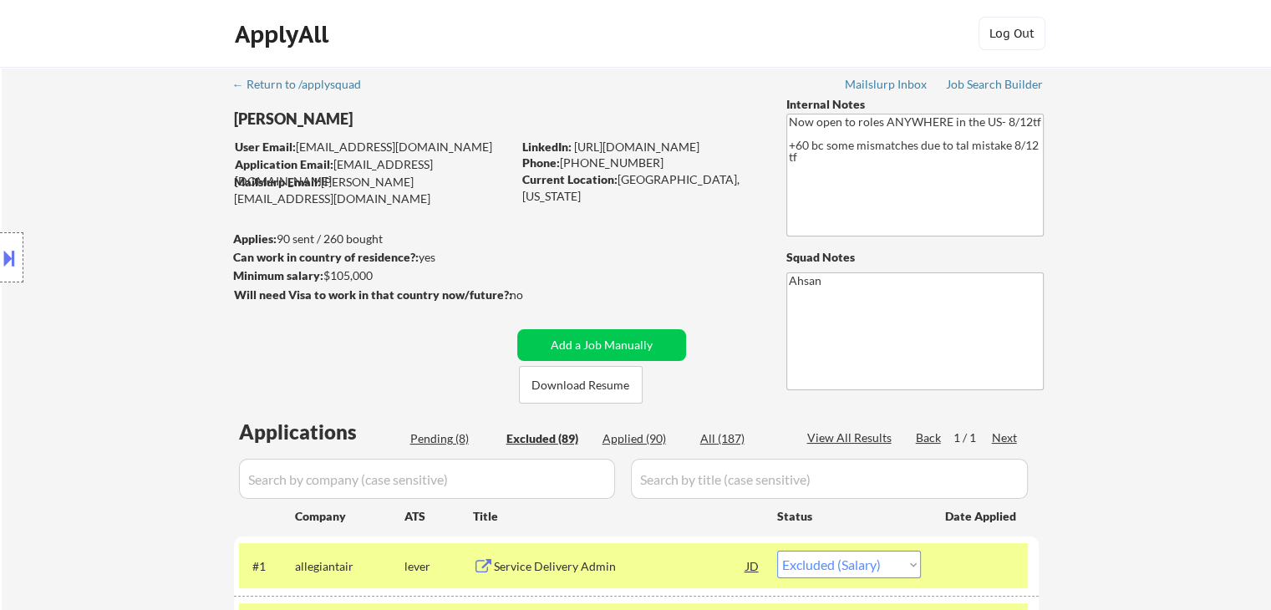
select select ""excluded""
select select ""excluded__location_""
select select ""excluded""
select select ""excluded__expired_""
select select ""excluded""
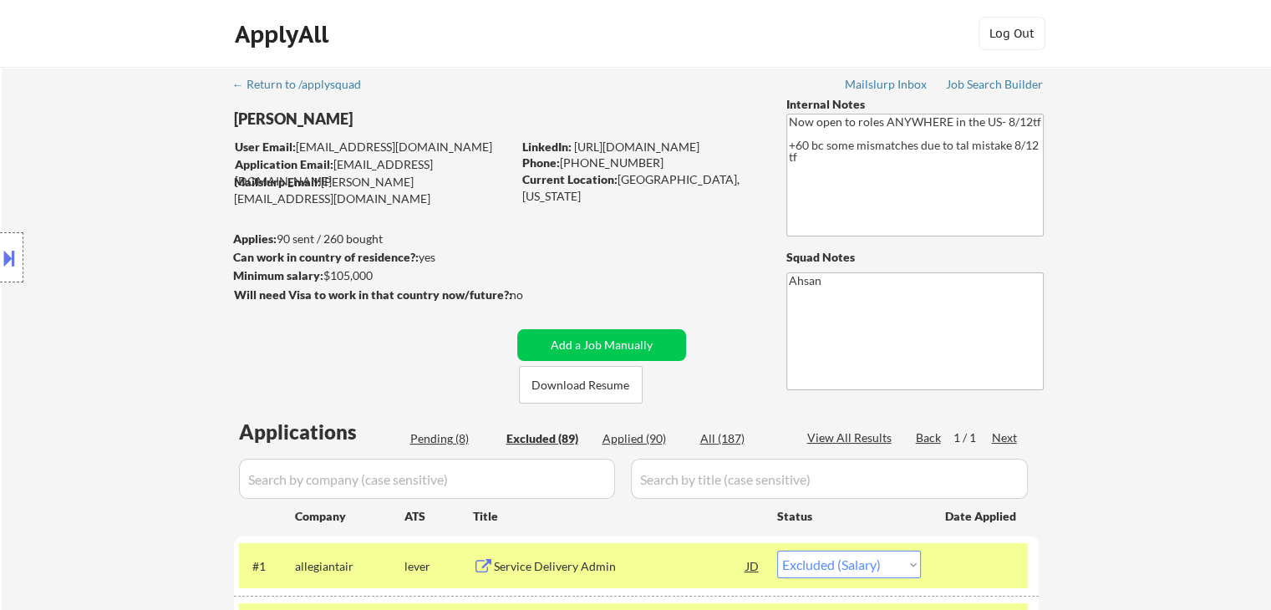
select select ""excluded__location_""
select select ""excluded__salary_""
select select ""excluded__location_""
select select ""excluded""
select select ""excluded__salary_""
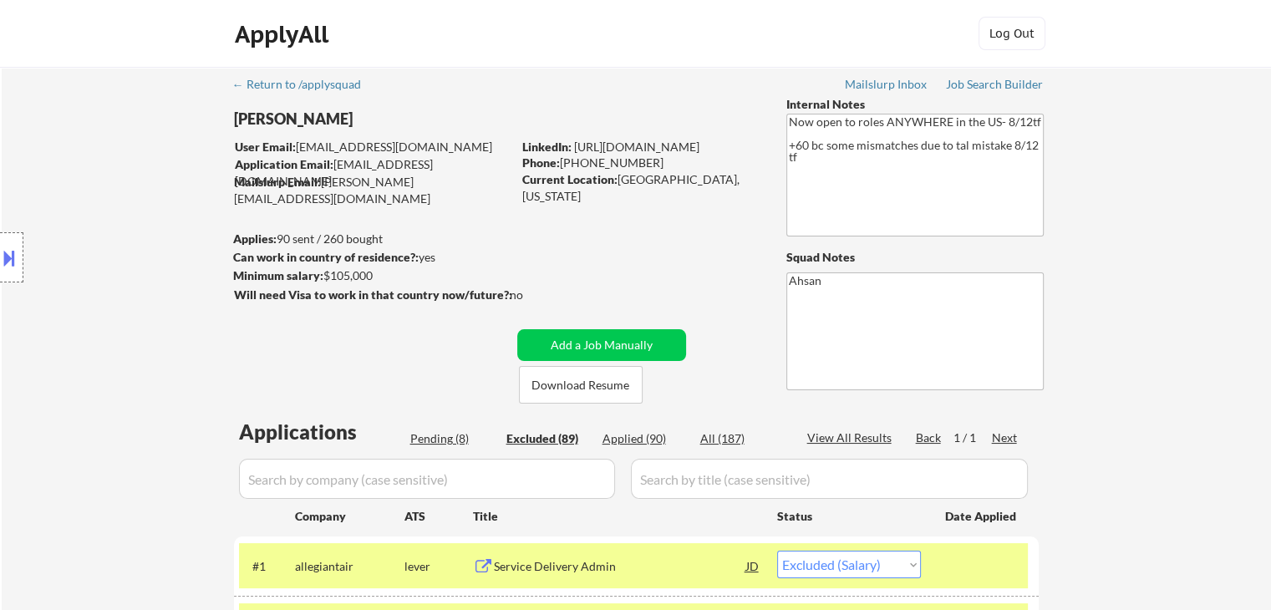
select select ""excluded__other_""
select select ""excluded""
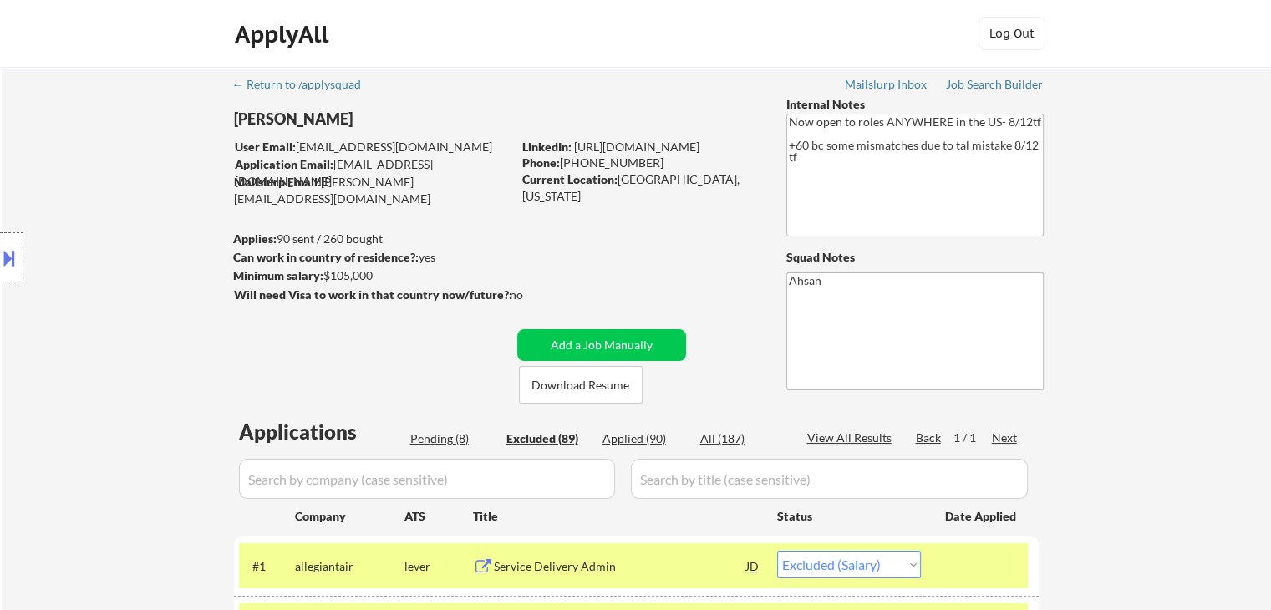
select select ""excluded__expired_""
select select ""excluded""
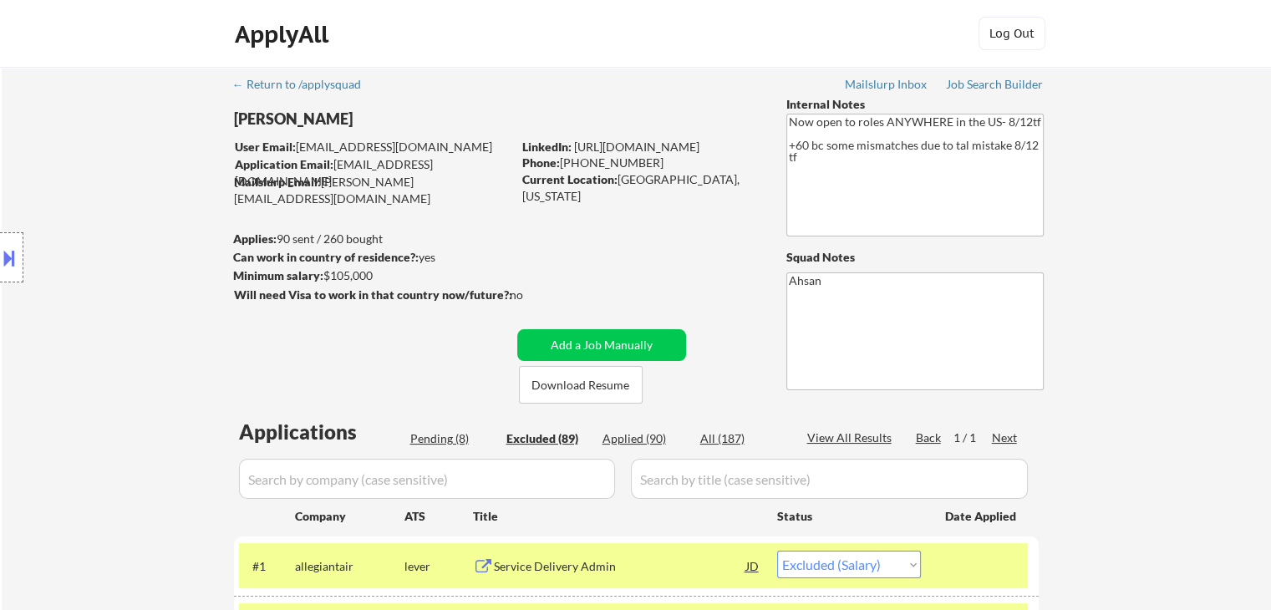
select select ""excluded__expired_""
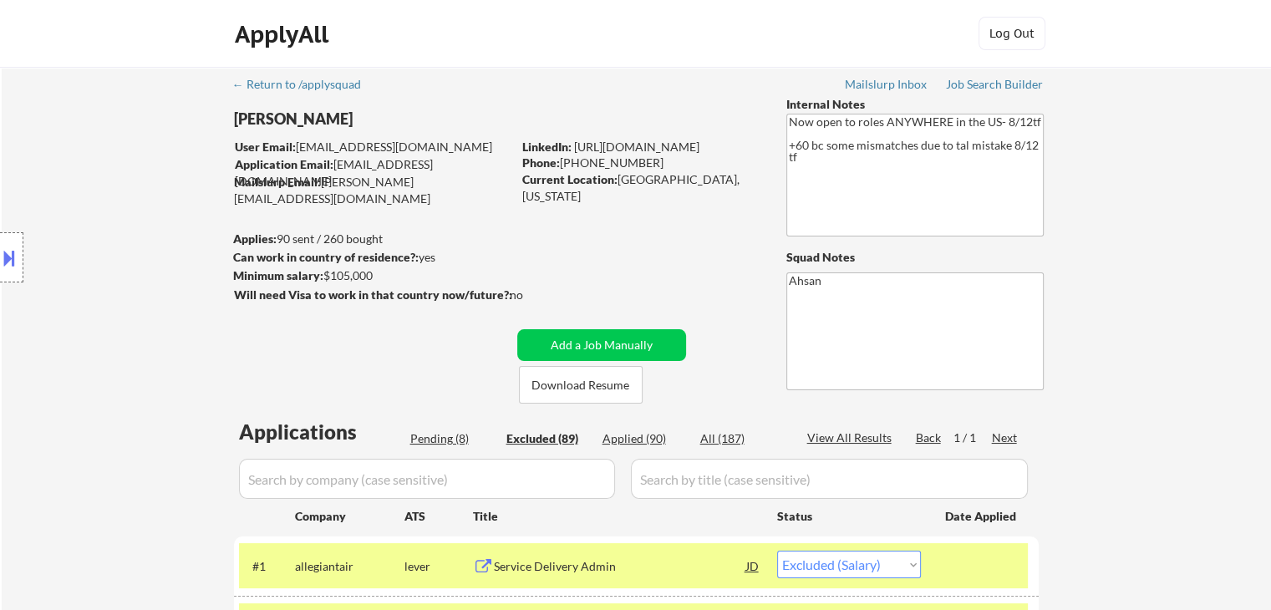
select select ""excluded""
select select ""excluded__expired_""
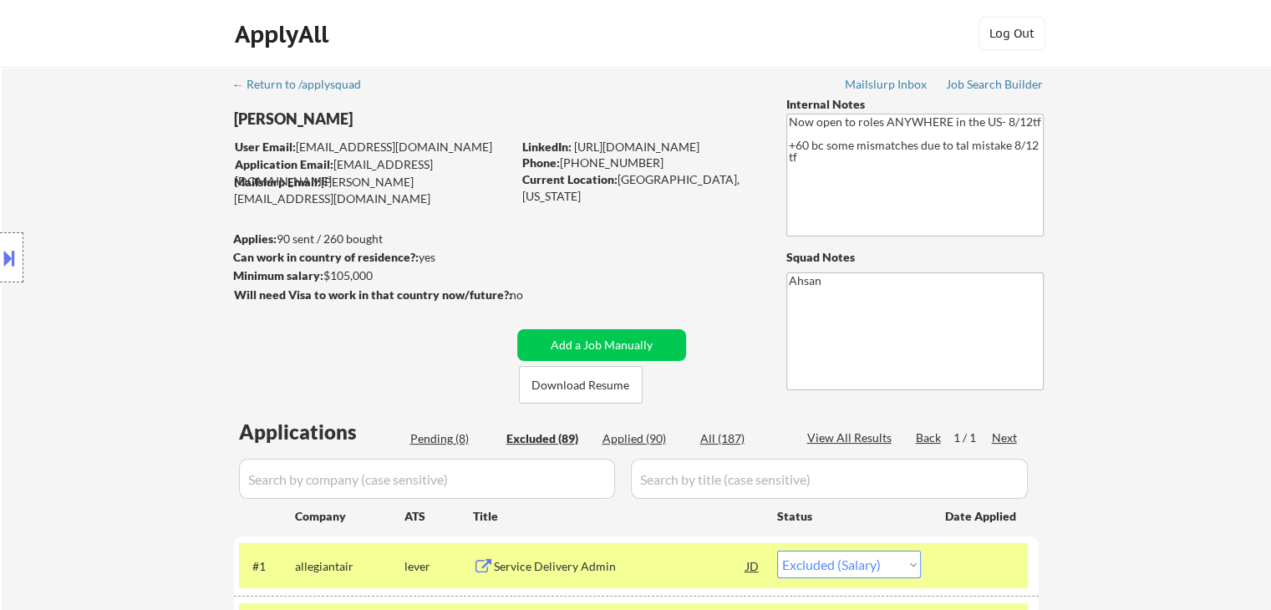
select select ""excluded__expired_""
select select ""excluded""
select select ""excluded__expired_""
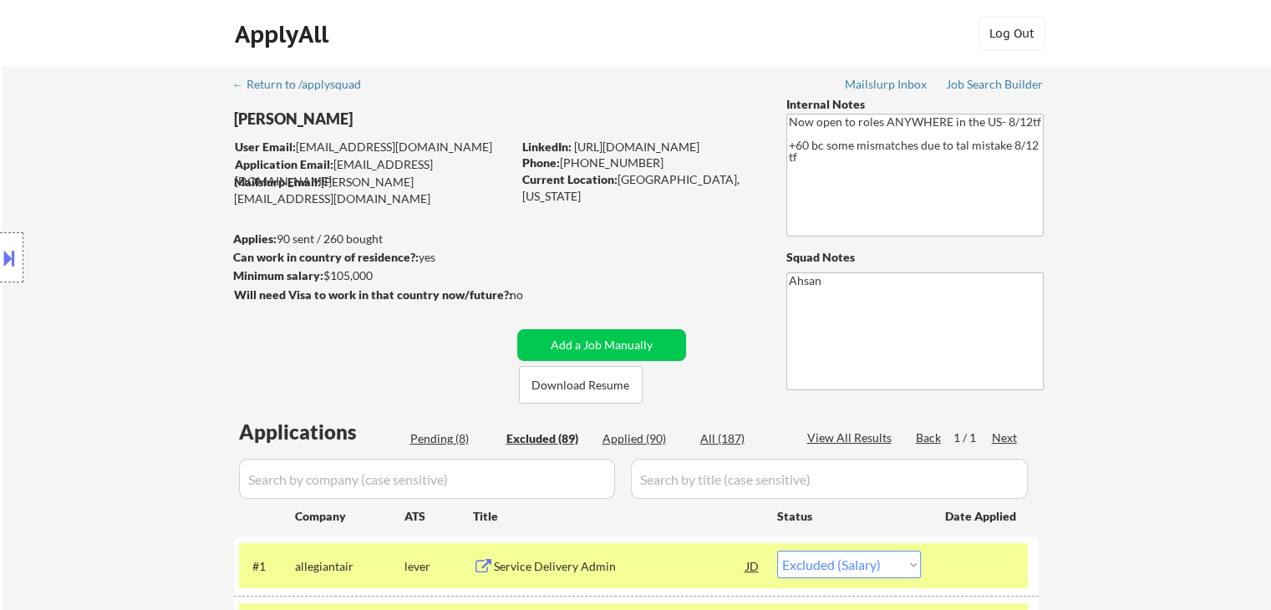
select select ""excluded__location_""
select select ""excluded""
select select ""excluded__expired_""
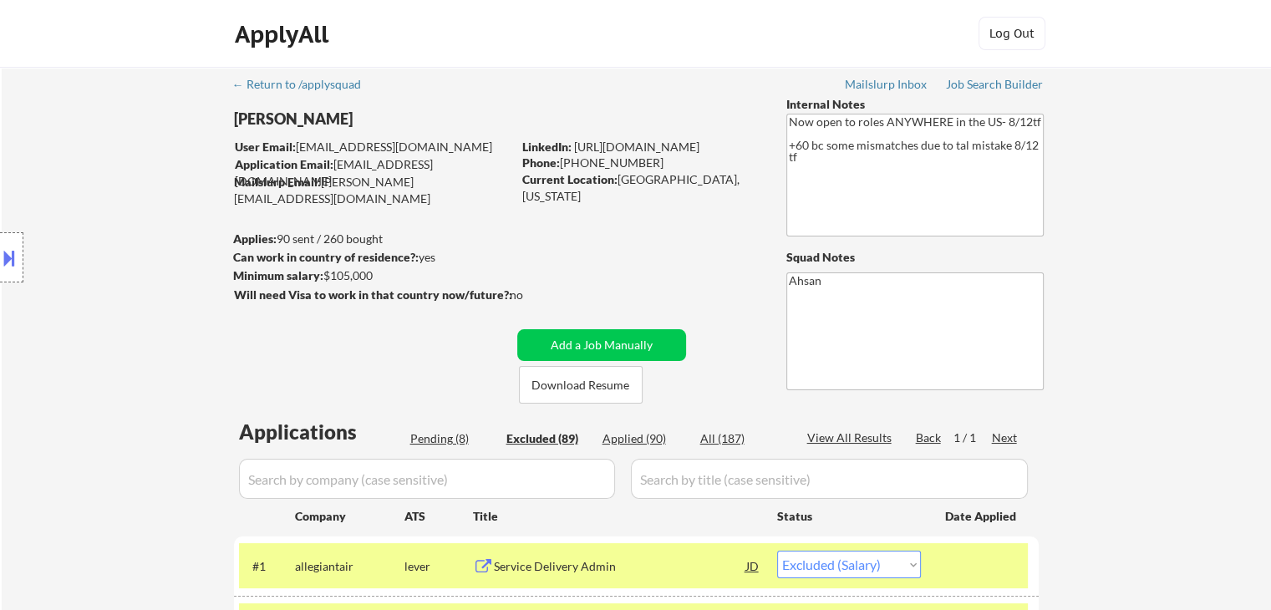
select select ""excluded""
select select ""excluded__expired_""
select select ""excluded""
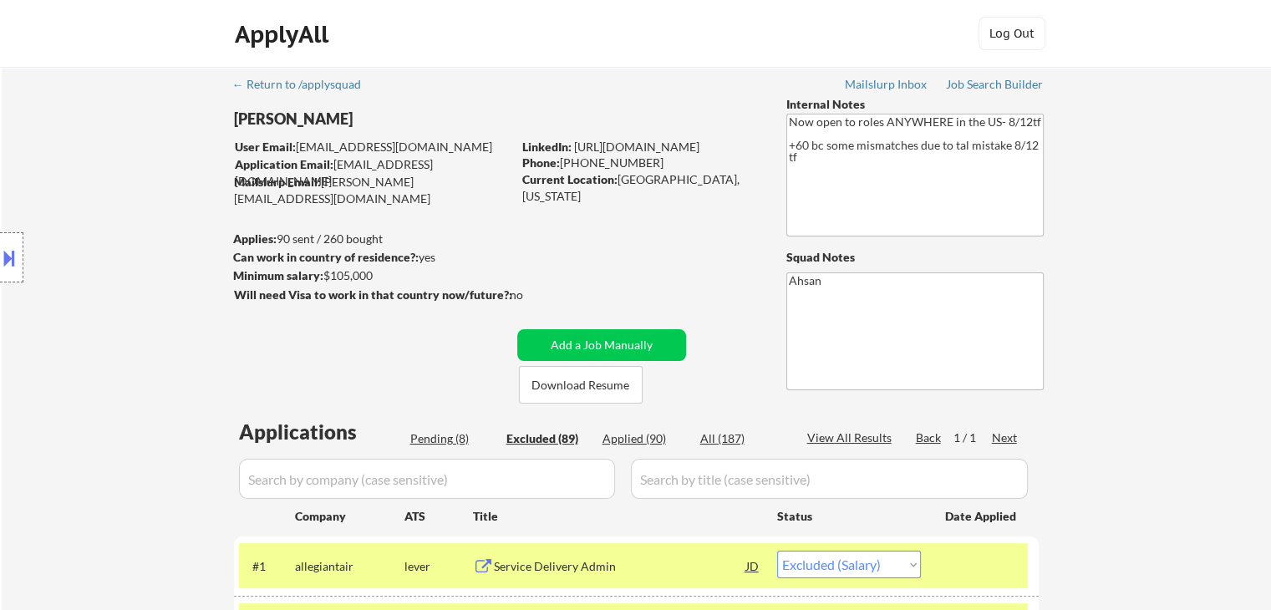
select select ""excluded__expired_""
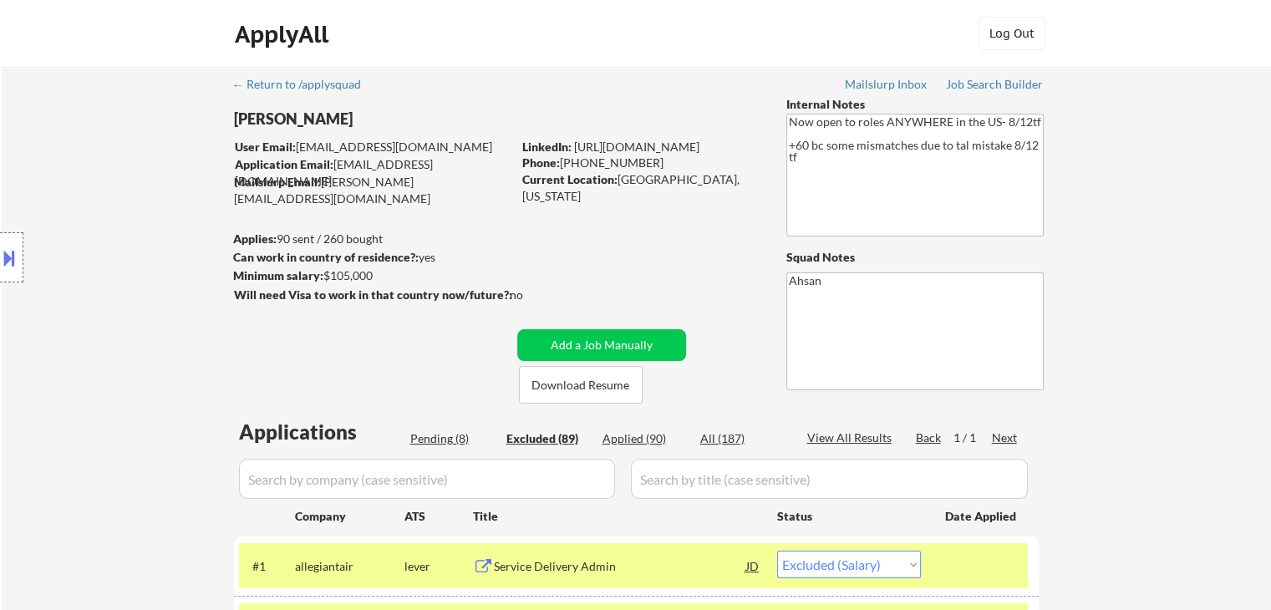
select select ""excluded""
select select ""excluded__location_""
select select ""excluded__expired_""
select select ""excluded__location_""
select select ""excluded__expired_""
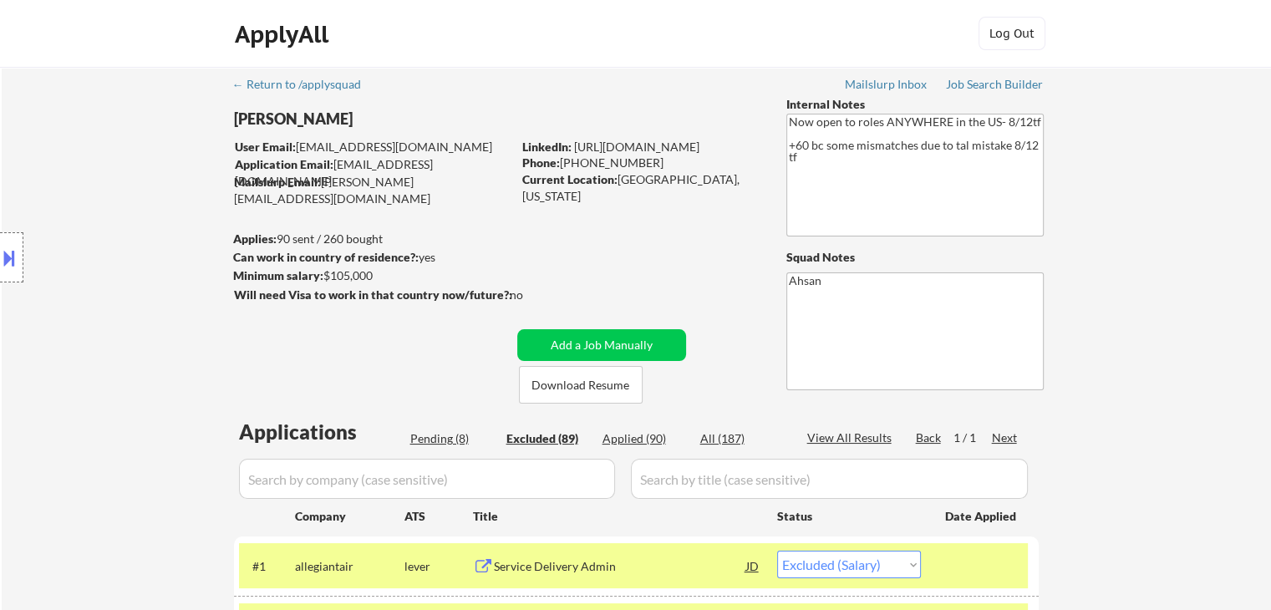
select select ""excluded__expired_""
select select ""excluded__location_""
select select ""excluded""
select select ""excluded__expired_""
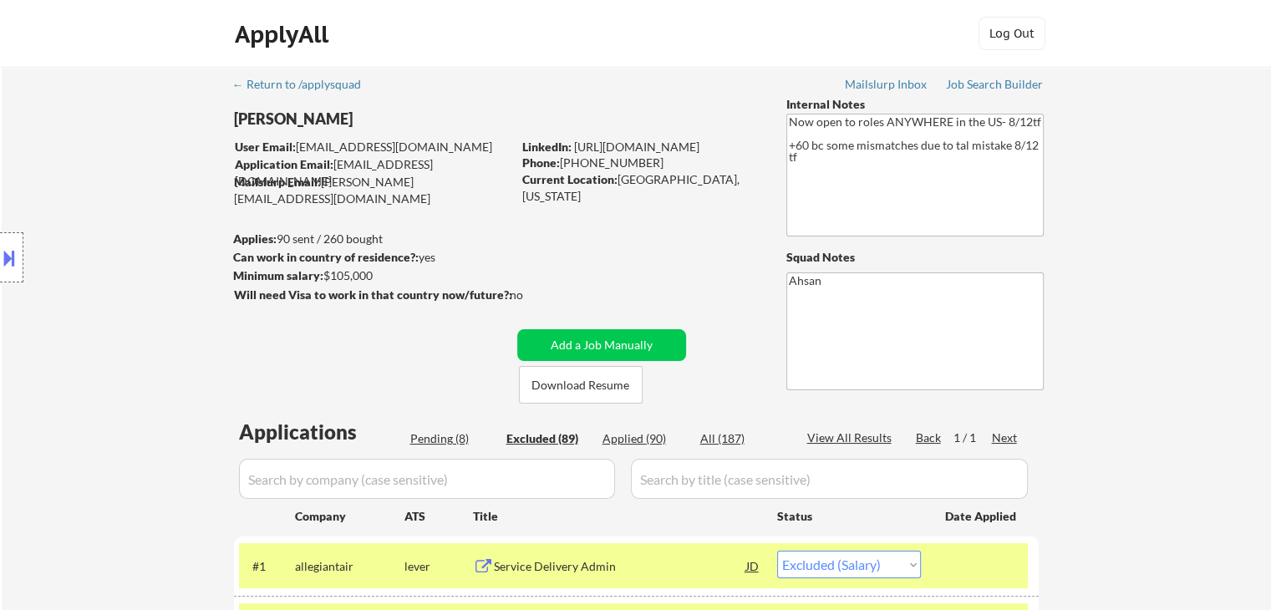
select select ""excluded__expired_""
select select ""excluded""
select select ""excluded__expired_""
select select ""excluded""
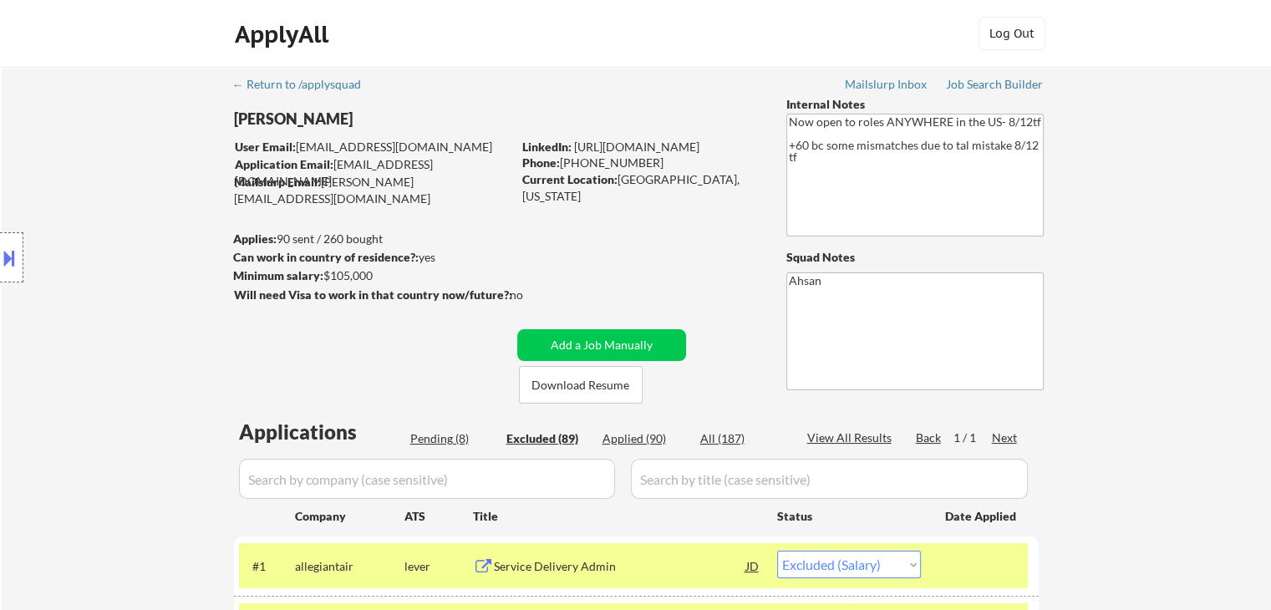
select select ""excluded""
select select ""excluded__location_""
select select ""excluded__expired_""
